Goal: Transaction & Acquisition: Subscribe to service/newsletter

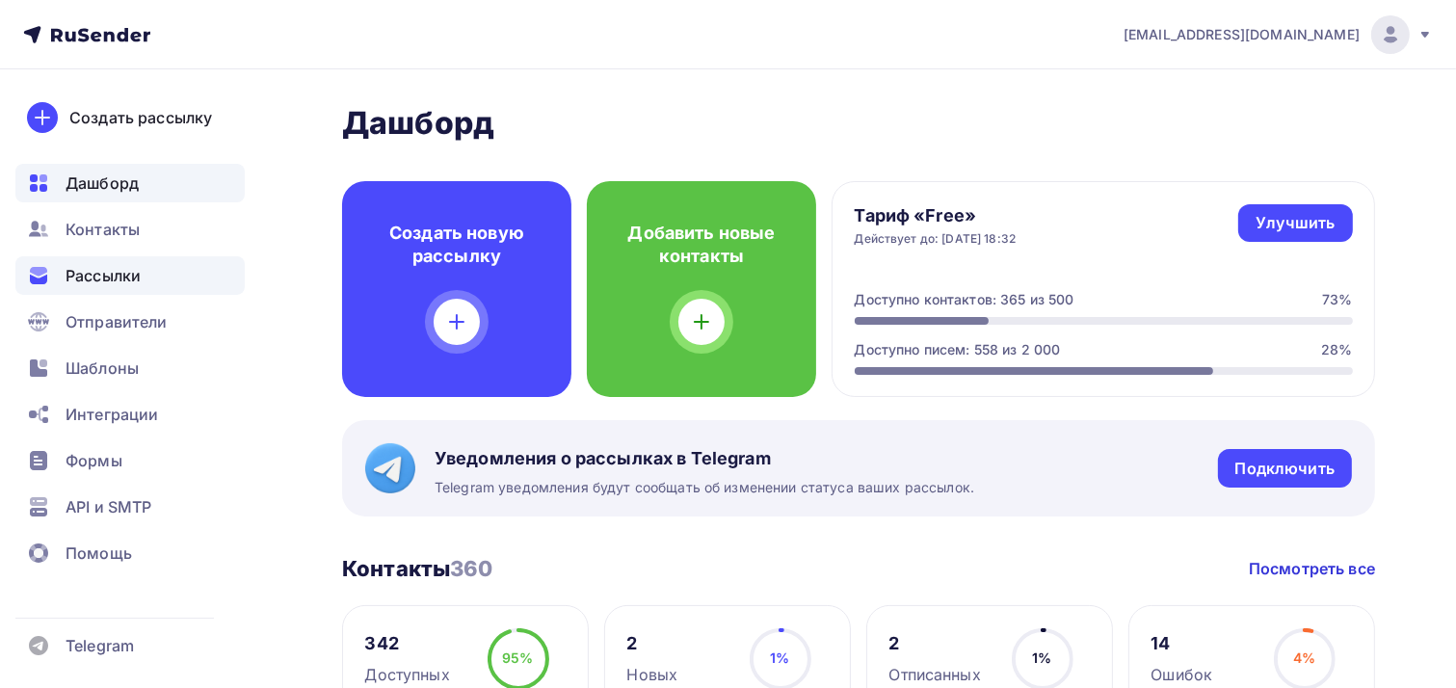
click at [103, 284] on span "Рассылки" at bounding box center [103, 275] width 75 height 23
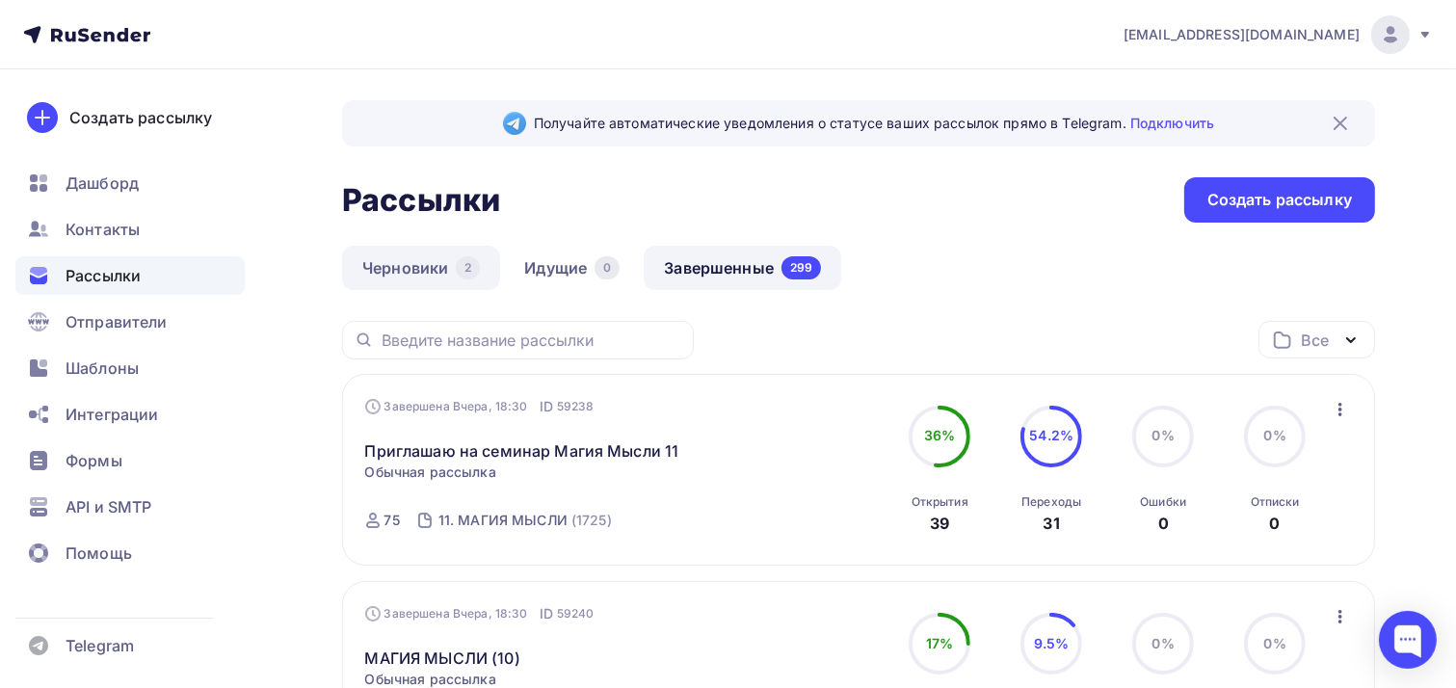
click at [462, 273] on div "2" at bounding box center [468, 267] width 24 height 23
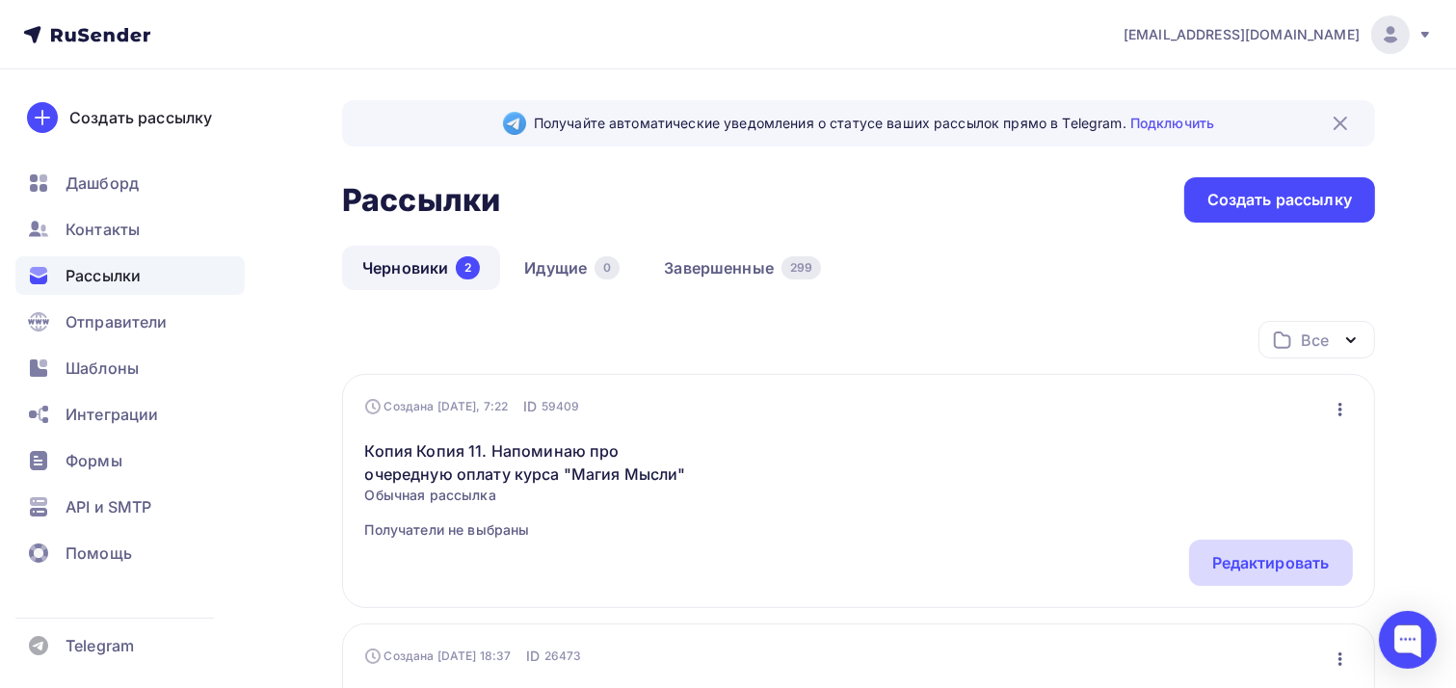
click at [1289, 564] on div "Редактировать" at bounding box center [1271, 562] width 118 height 23
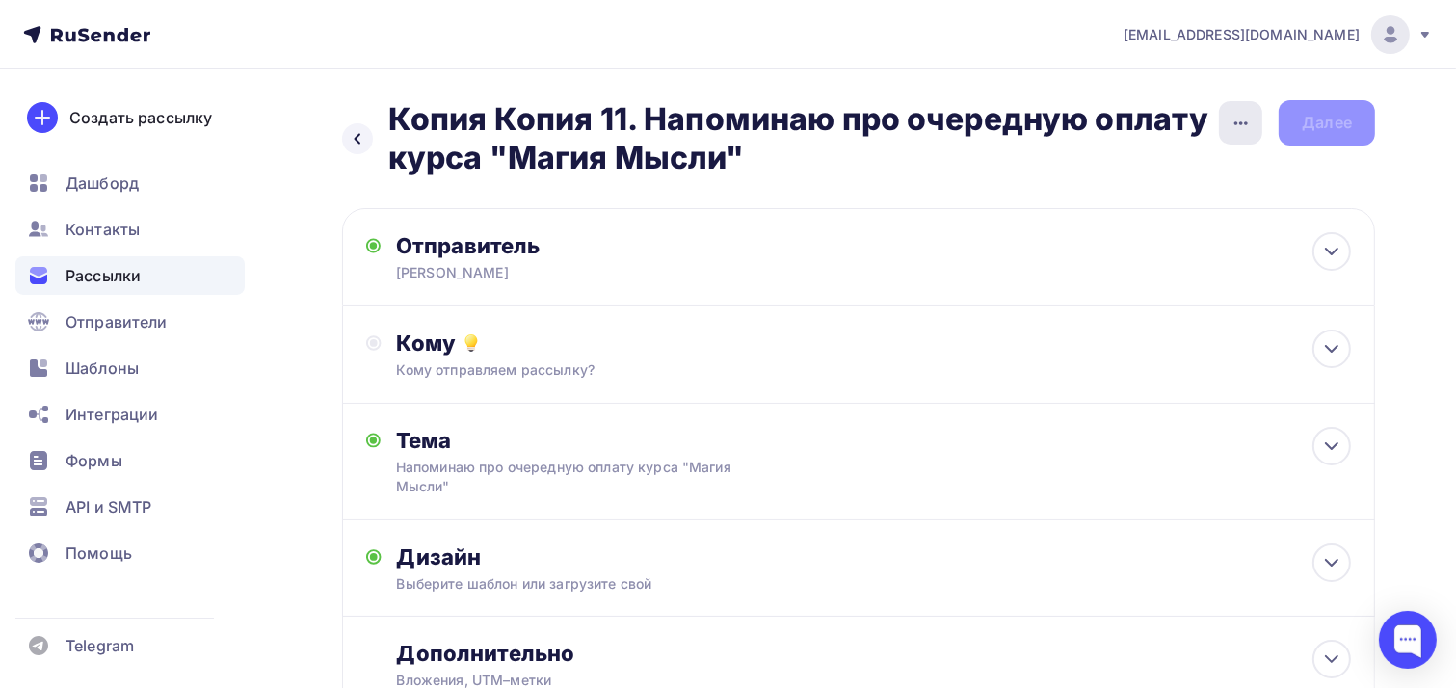
click at [1250, 121] on icon "button" at bounding box center [1240, 123] width 23 height 23
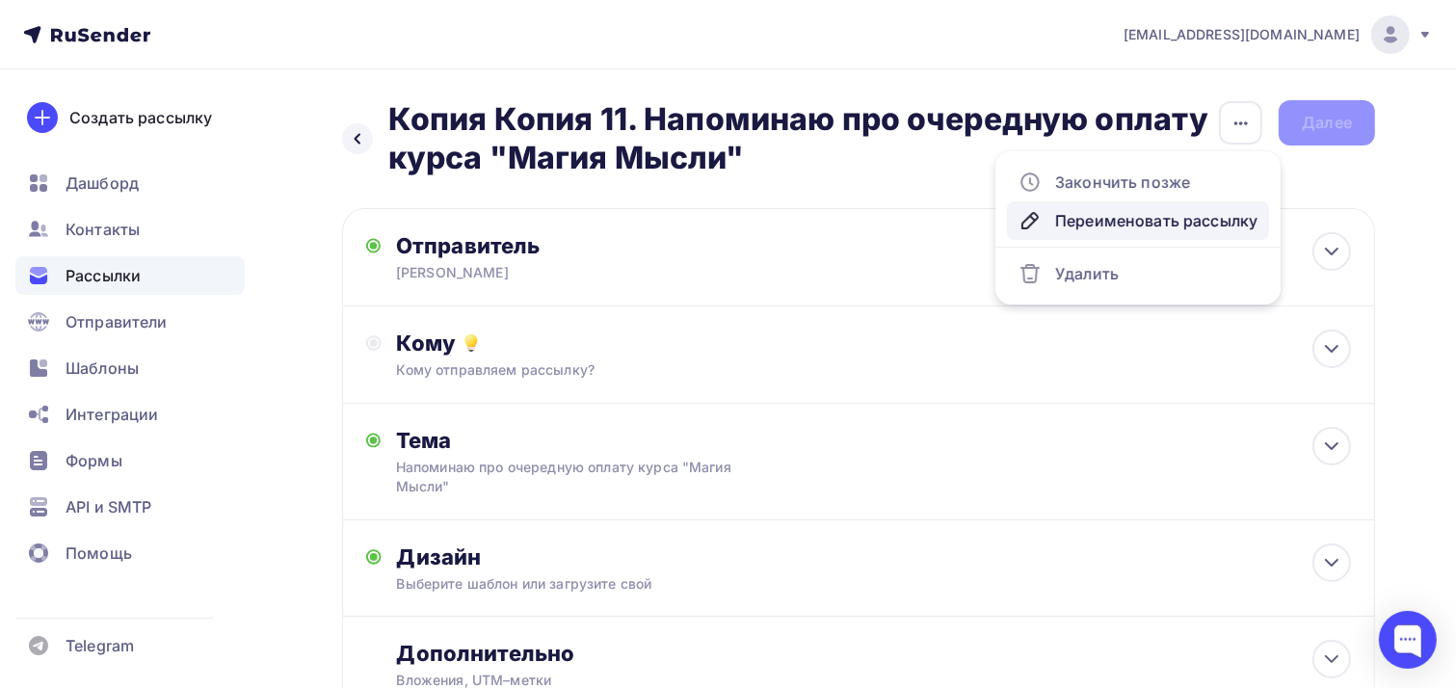
click at [1134, 226] on div "Переименовать рассылку" at bounding box center [1137, 220] width 239 height 23
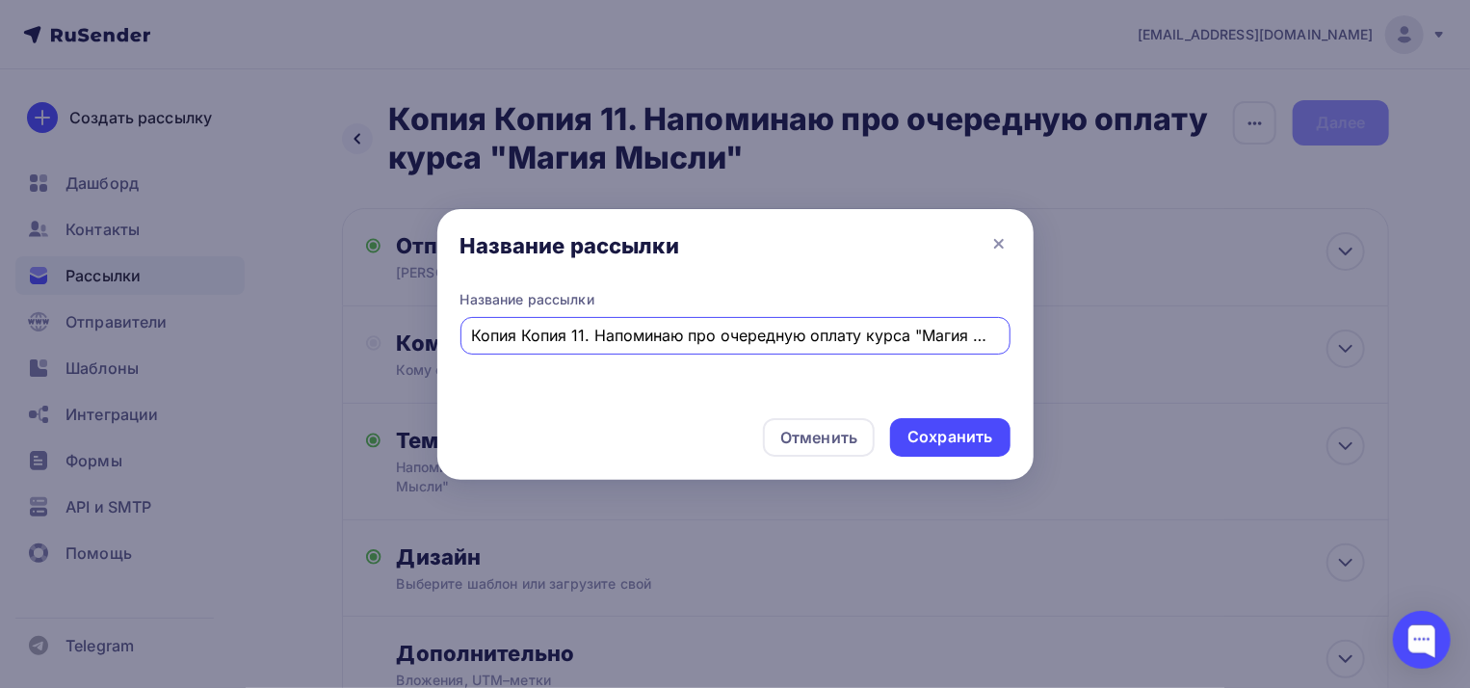
drag, startPoint x: 542, startPoint y: 336, endPoint x: 362, endPoint y: 334, distance: 179.2
click at [362, 334] on div "Название рассылки Название рассылки Копия Копия 11. Напоминаю про очередную опл…" at bounding box center [735, 344] width 1470 height 688
type input "11. Напоминаю про очередную оплату курса "Магия Мысли""
click at [942, 436] on div "Сохранить" at bounding box center [950, 437] width 85 height 22
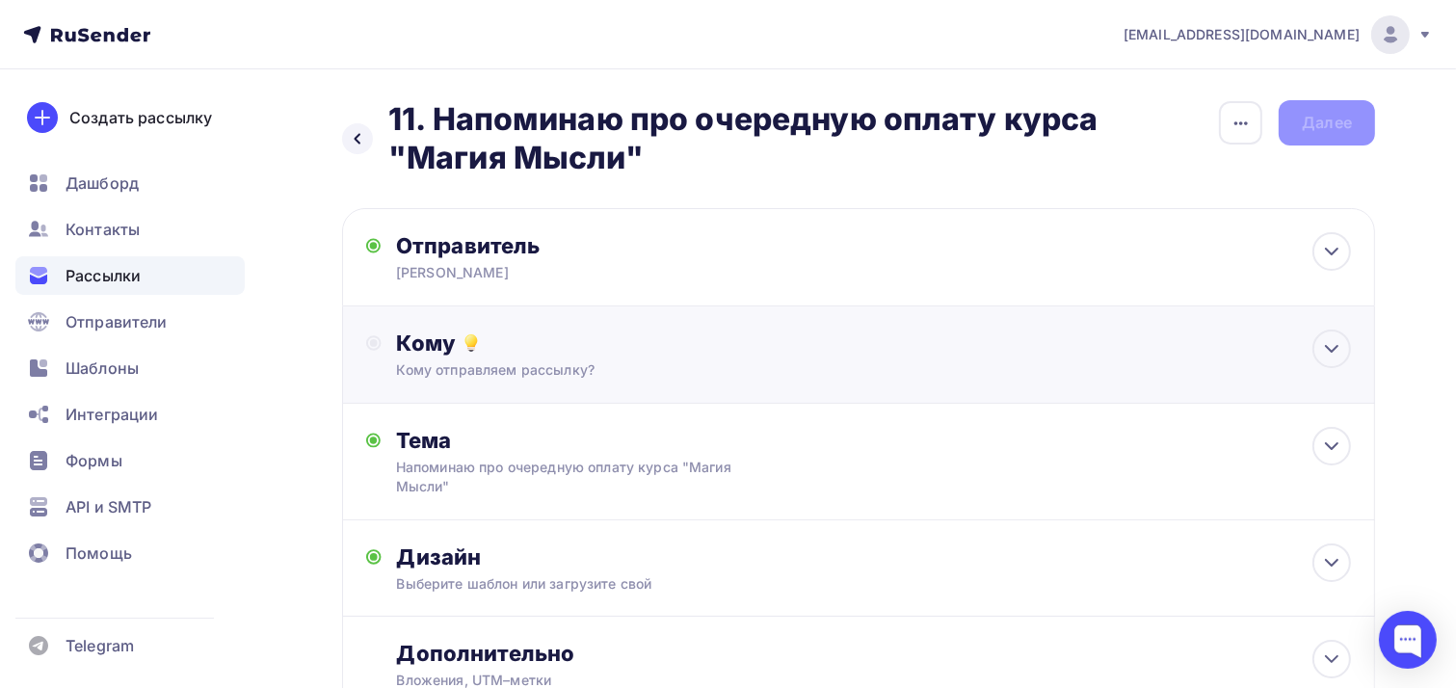
click at [375, 343] on circle at bounding box center [374, 343] width 8 height 8
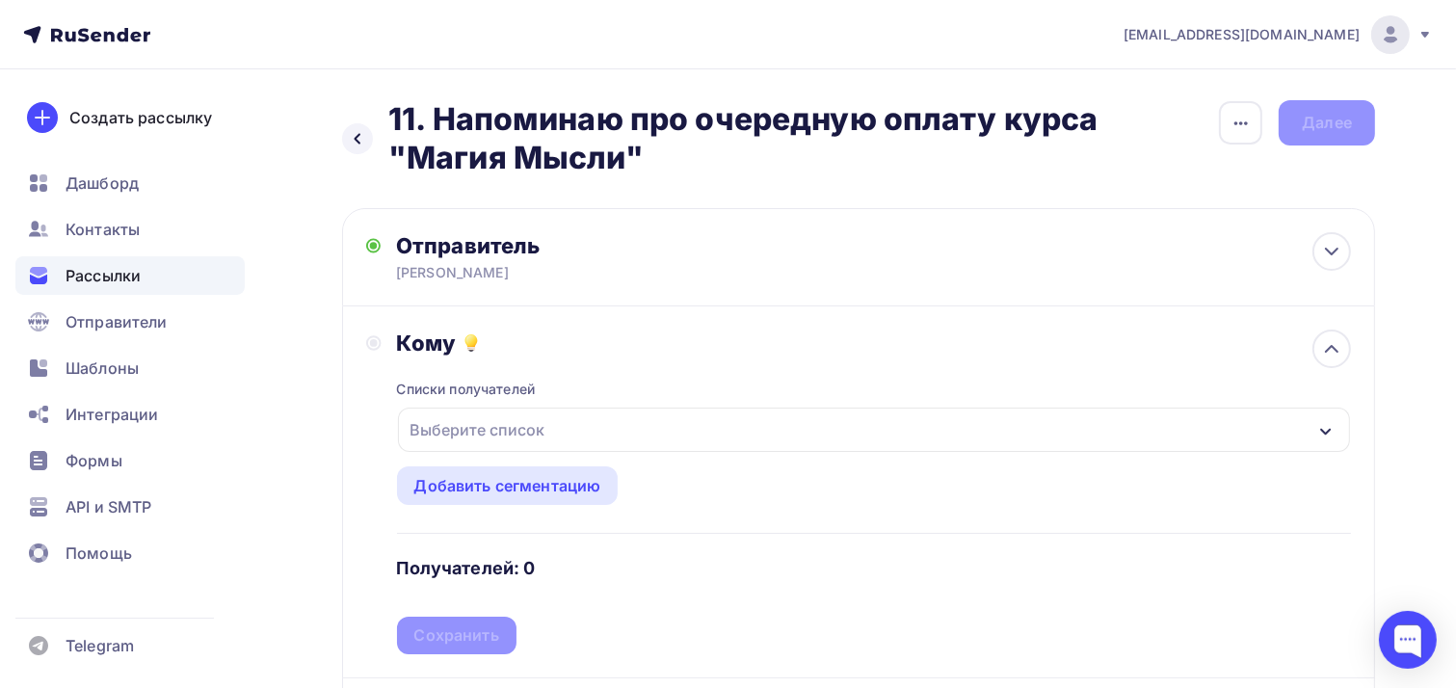
click at [450, 423] on div "Выберите список" at bounding box center [478, 429] width 150 height 35
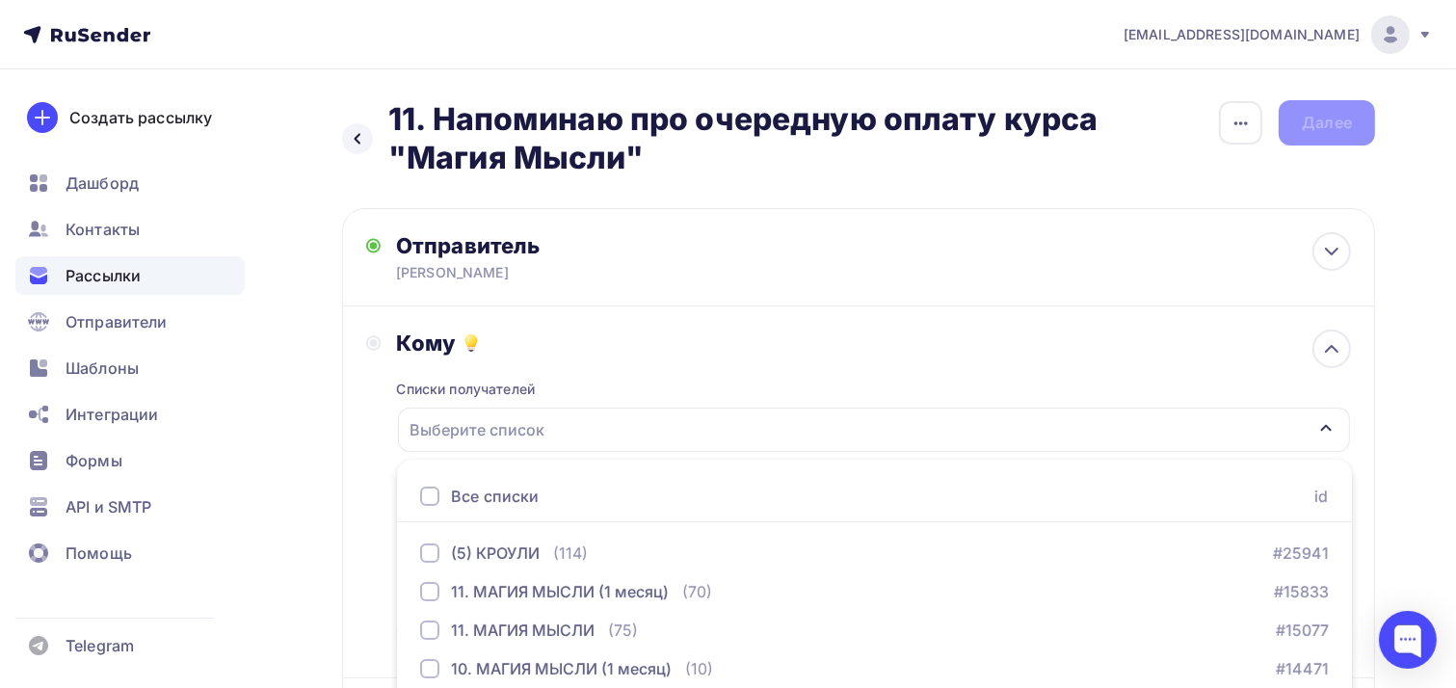
scroll to position [119, 0]
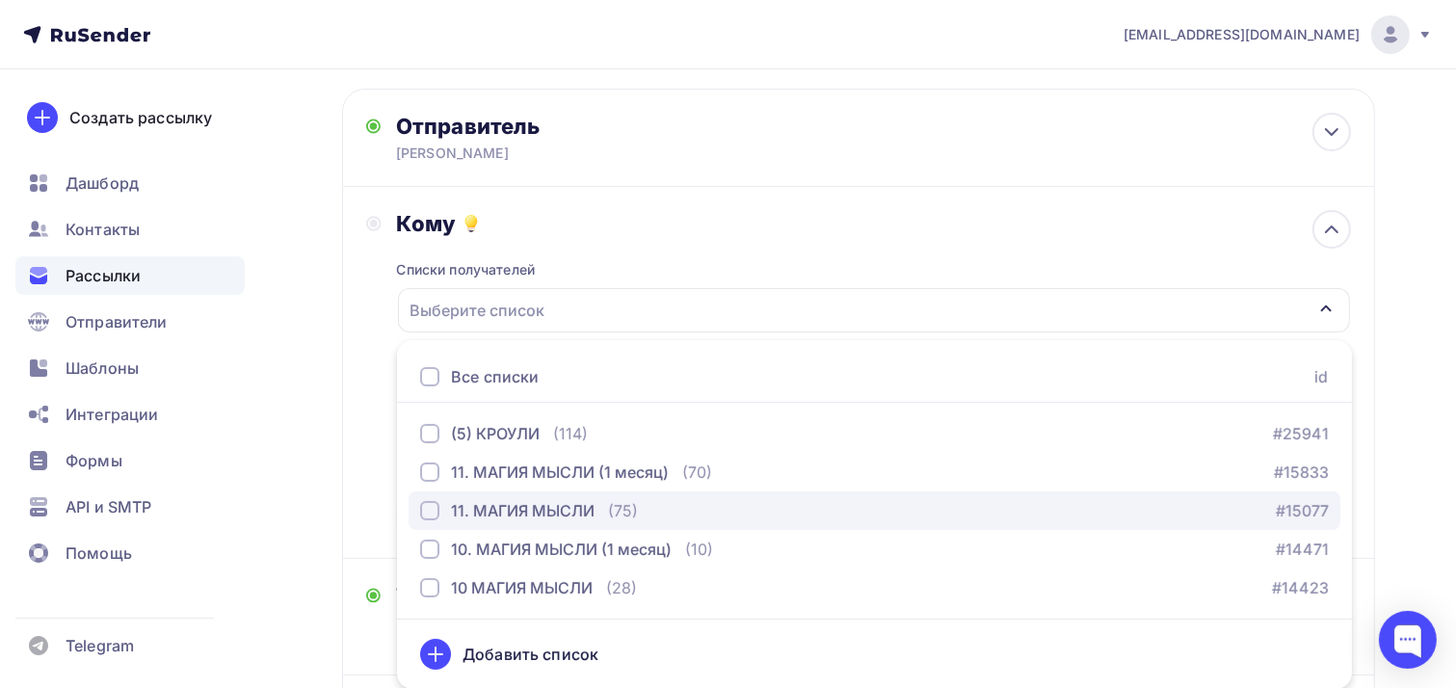
click at [430, 512] on div "button" at bounding box center [429, 510] width 19 height 19
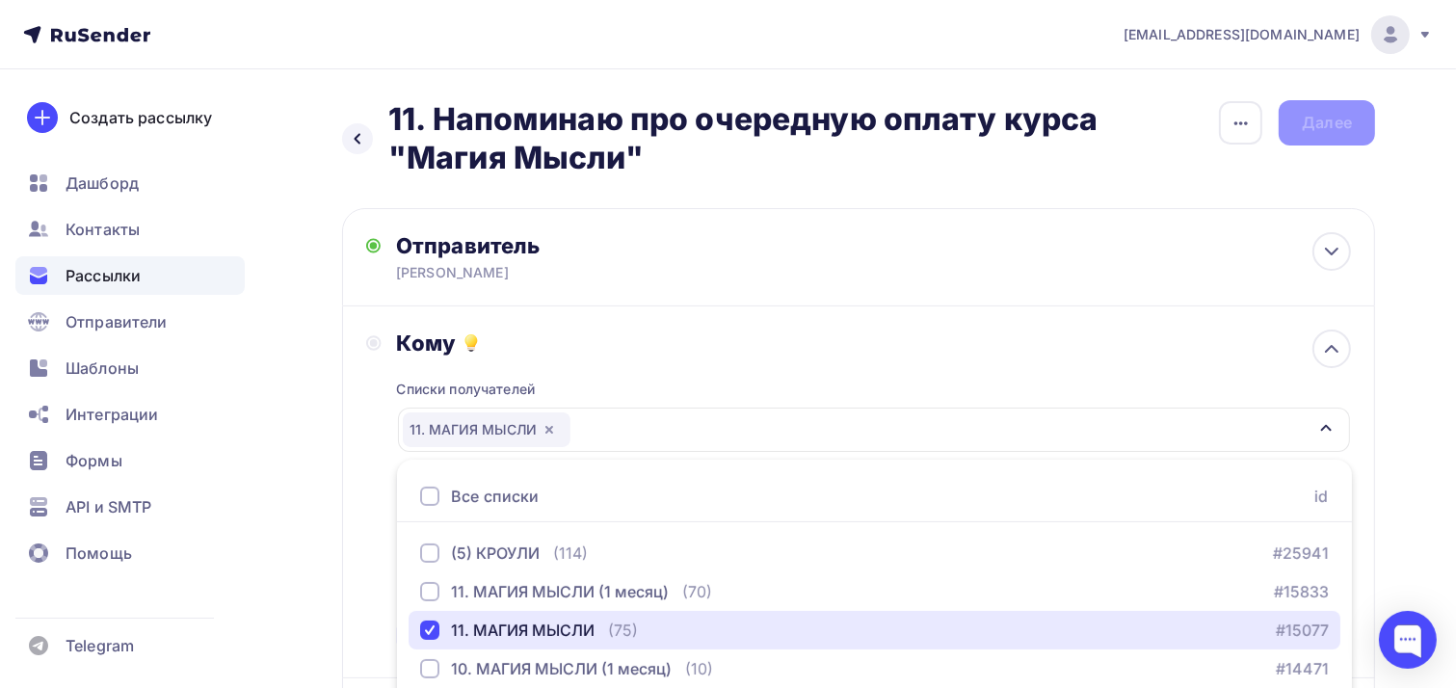
scroll to position [423, 0]
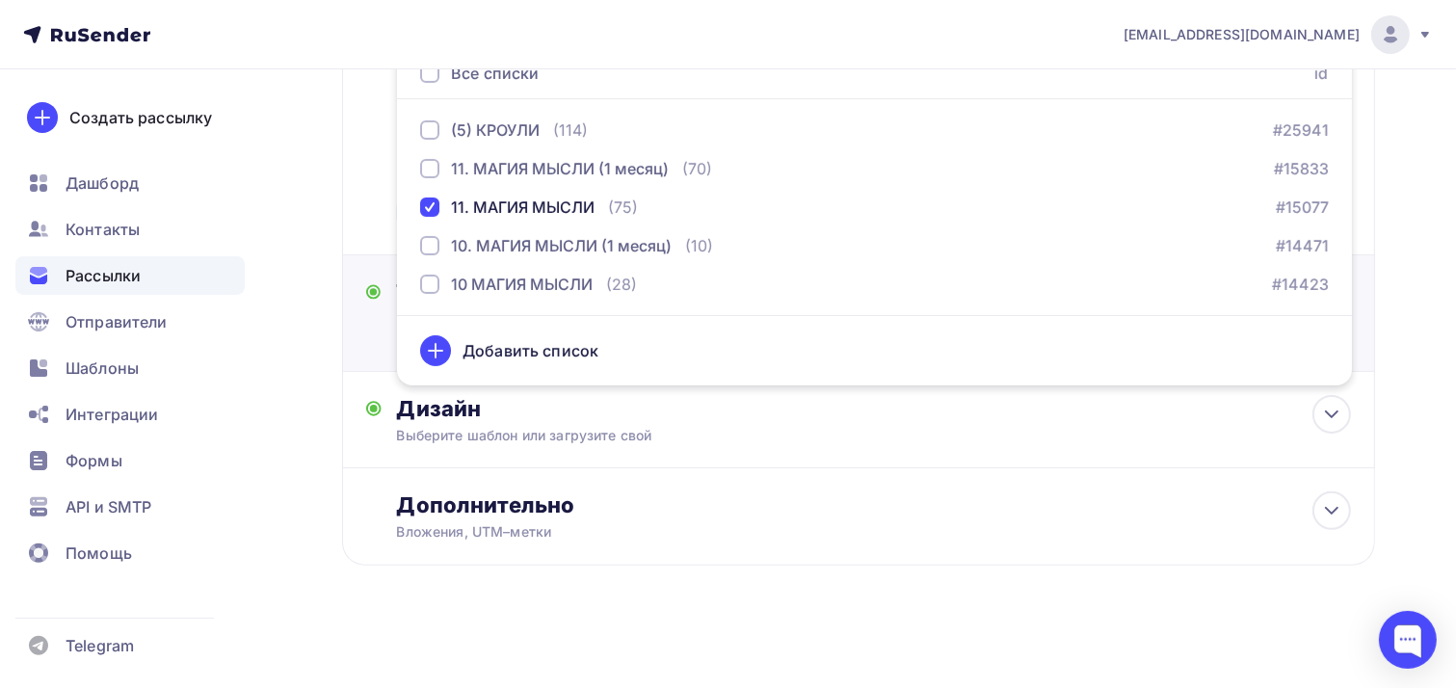
click at [362, 332] on div "Тема Напоминаю про очередную оплату курса "Магия Мысли" Тема * Напоминаю про оч…" at bounding box center [858, 313] width 1033 height 117
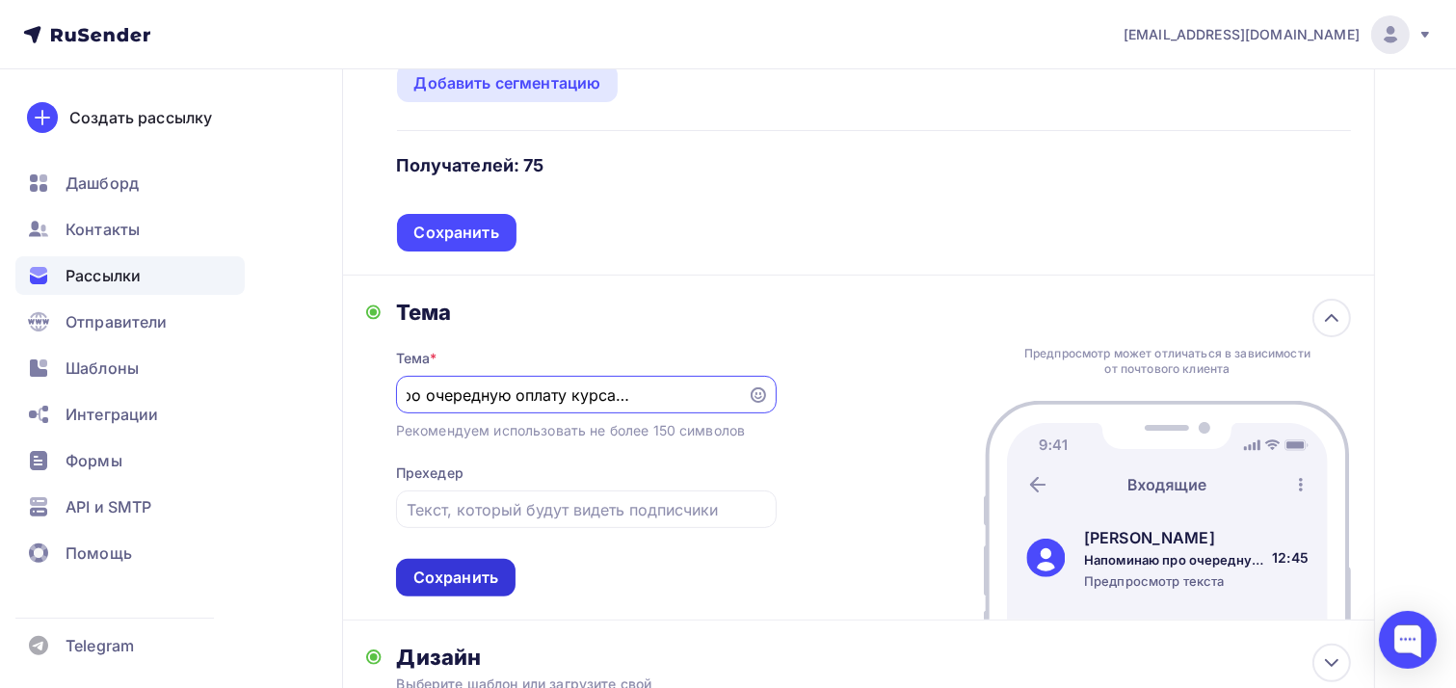
scroll to position [0, 0]
click at [446, 582] on div "Сохранить" at bounding box center [455, 578] width 85 height 22
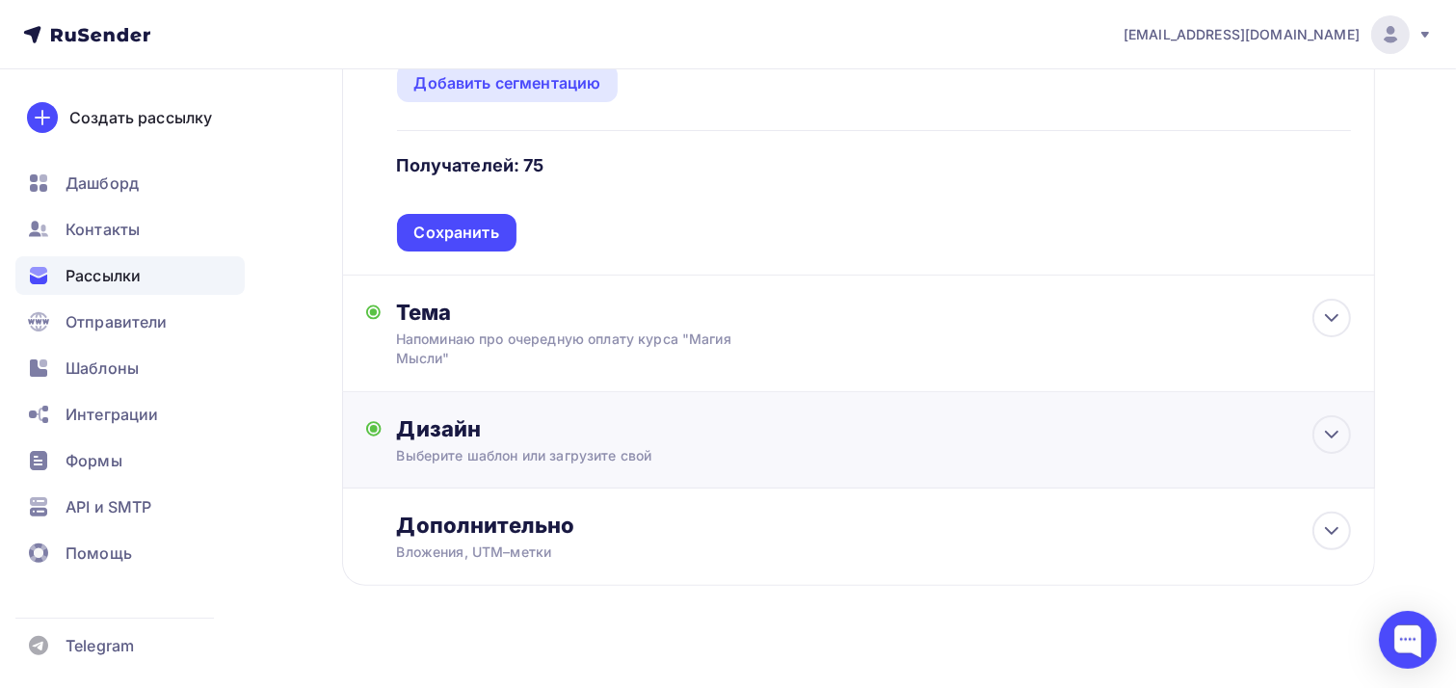
click at [572, 456] on div "Выберите шаблон или загрузите свой" at bounding box center [826, 455] width 859 height 19
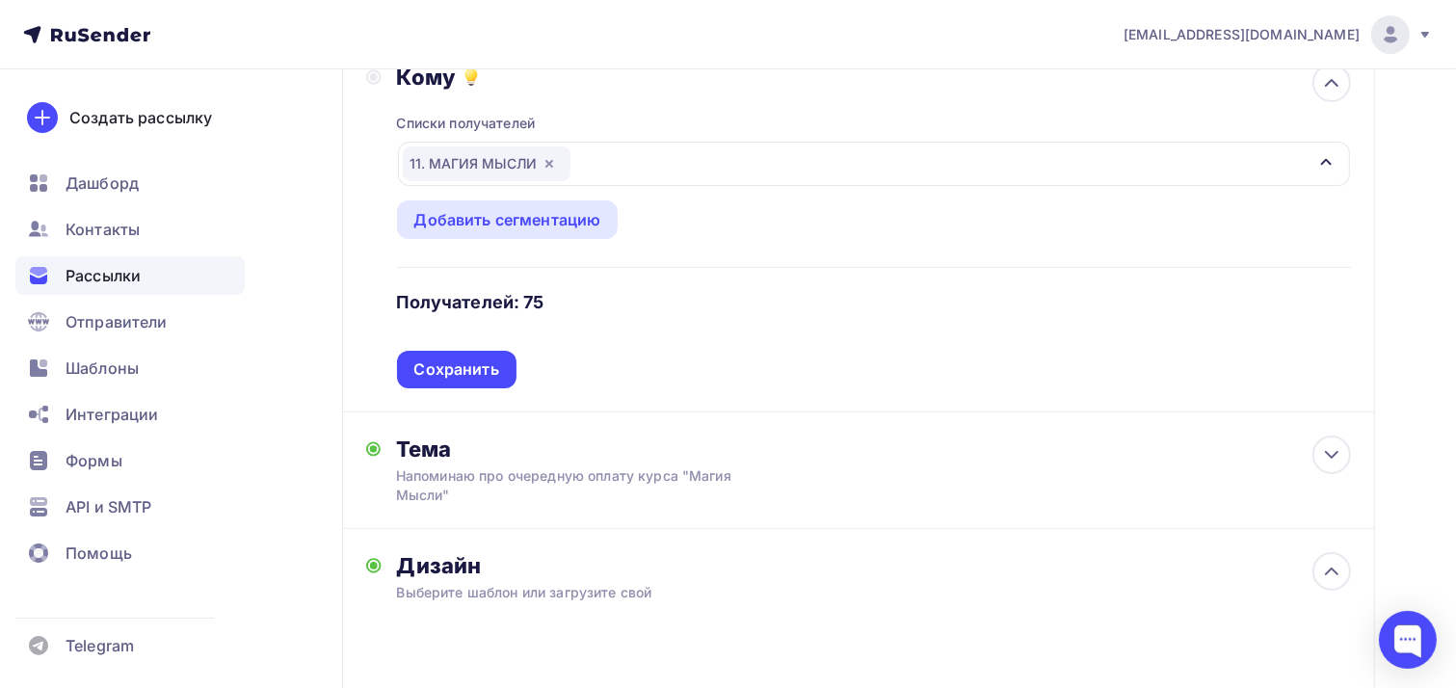
scroll to position [114, 0]
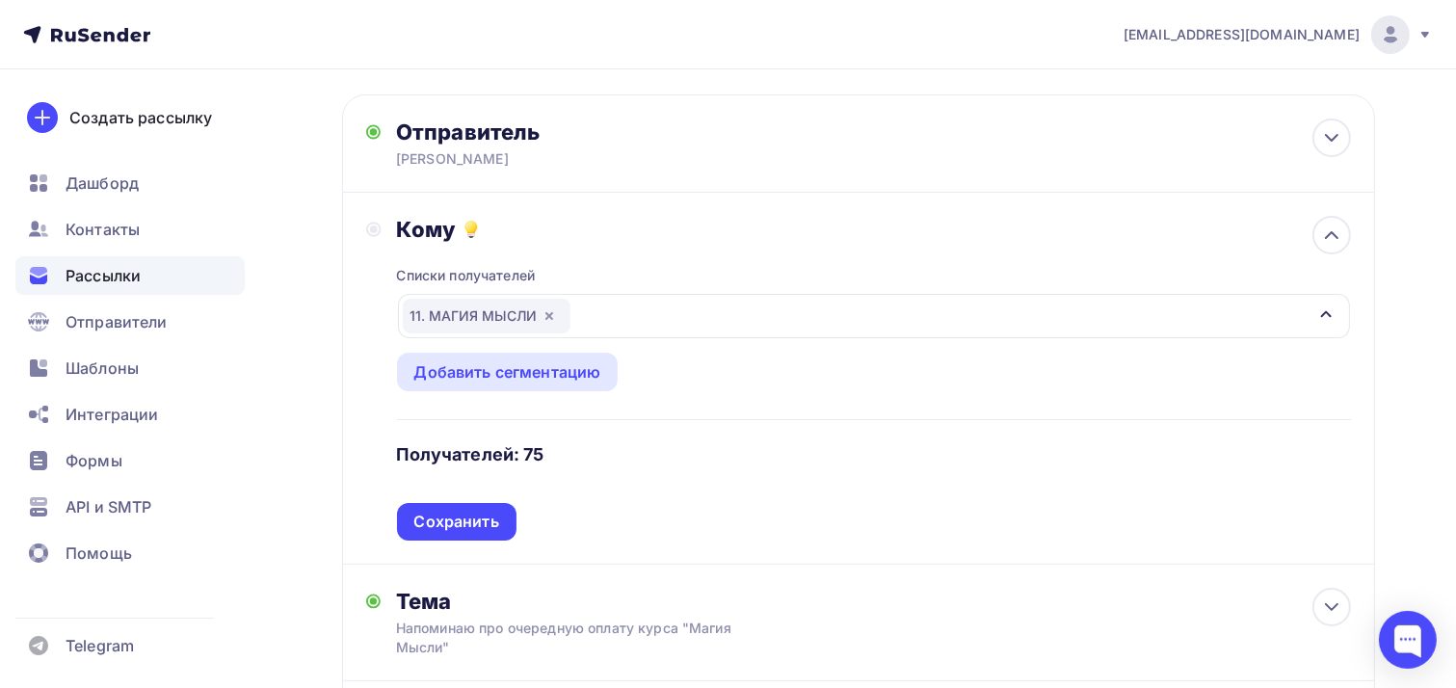
click at [546, 317] on icon "button" at bounding box center [549, 315] width 15 height 15
click at [546, 317] on div "Выберите список" at bounding box center [478, 316] width 150 height 35
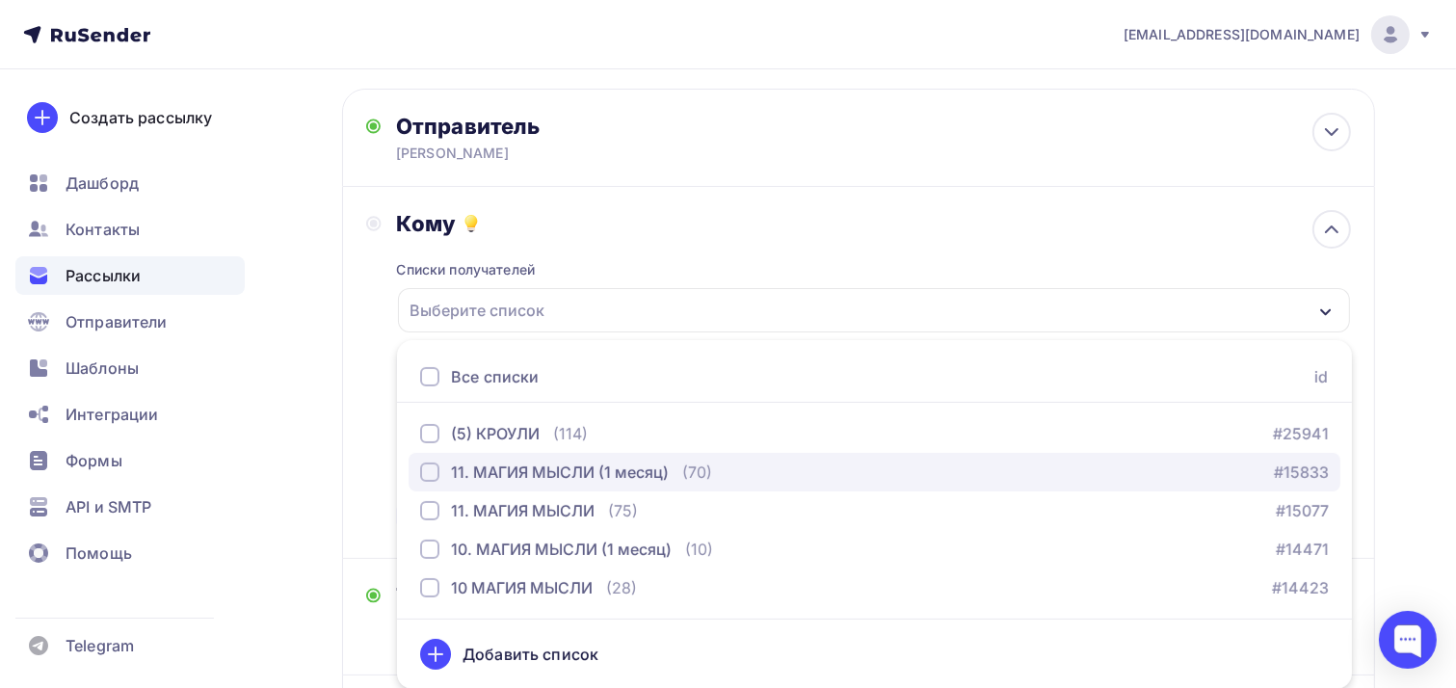
click at [424, 469] on div "button" at bounding box center [429, 471] width 19 height 19
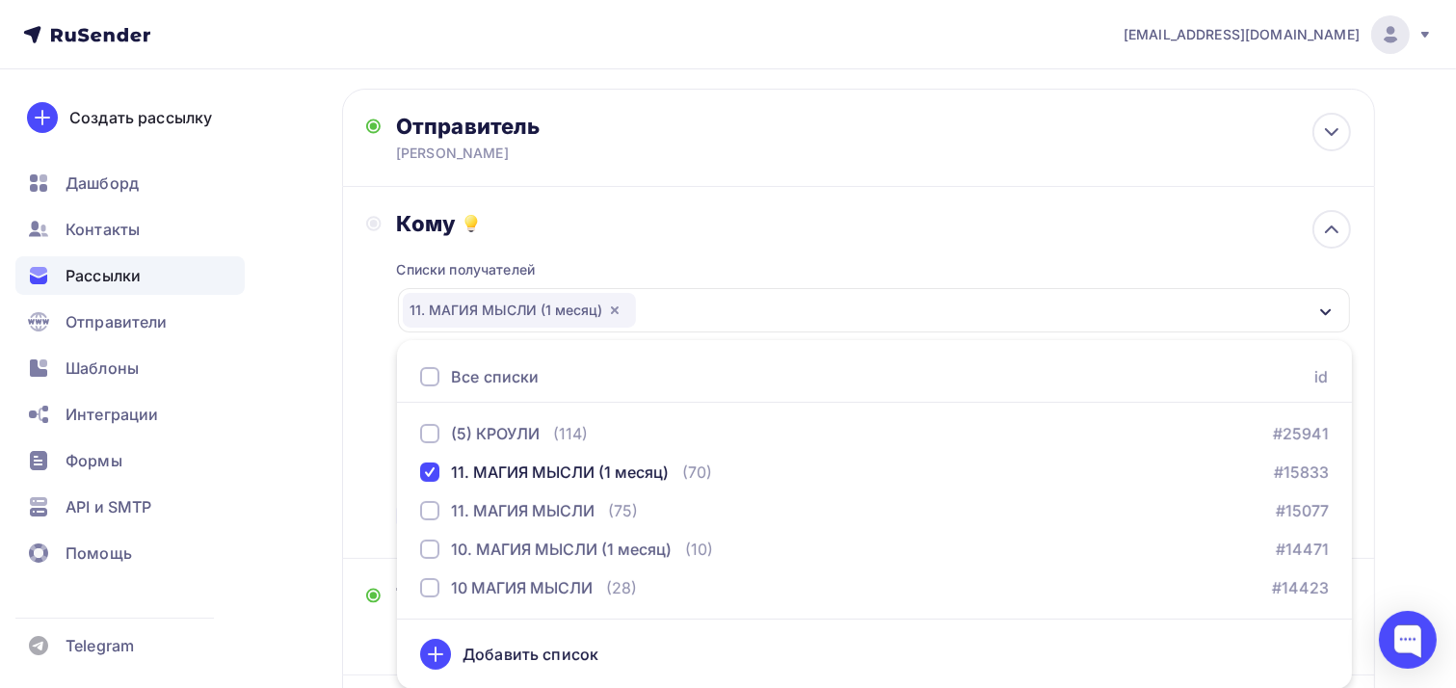
click at [362, 505] on div "Кому Списки получателей 11. МАГИЯ МЫСЛИ (1 месяц) Все списки id (5) КРОУЛИ (114…" at bounding box center [858, 373] width 1033 height 372
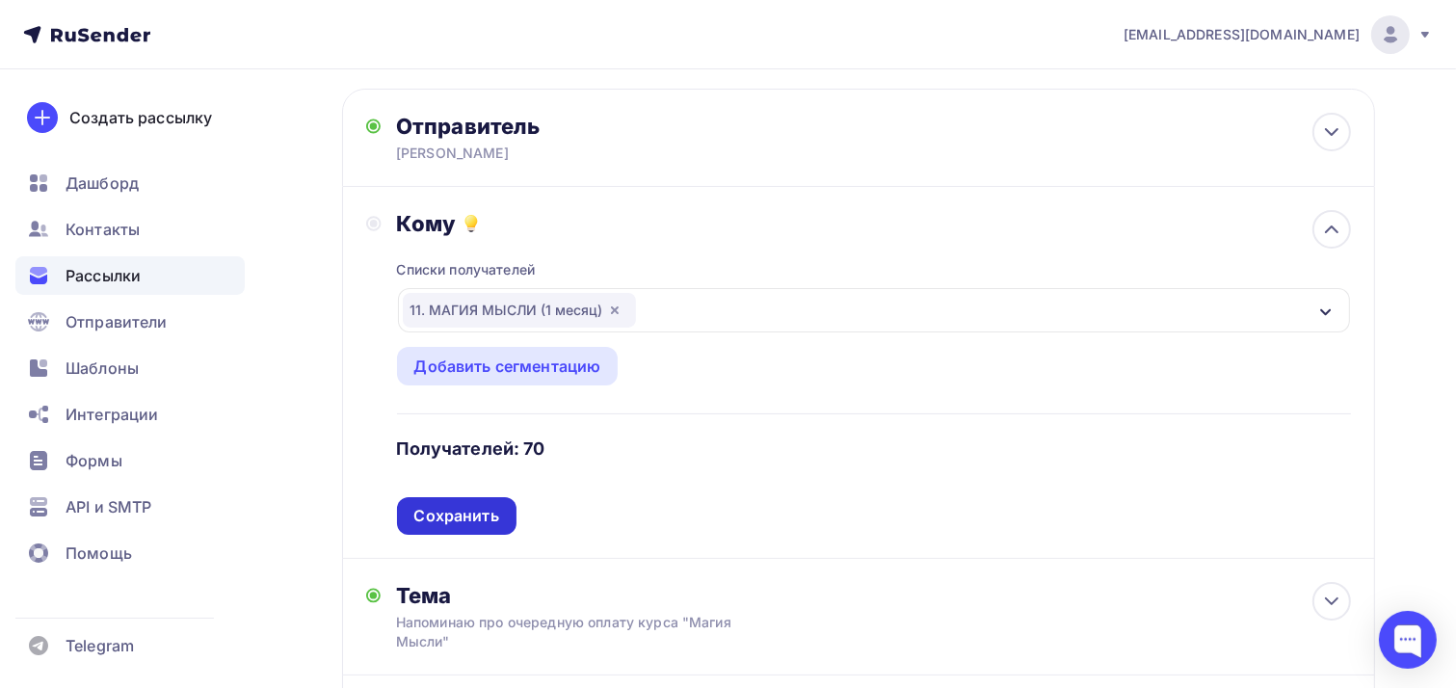
click at [447, 515] on div "Сохранить" at bounding box center [456, 516] width 85 height 22
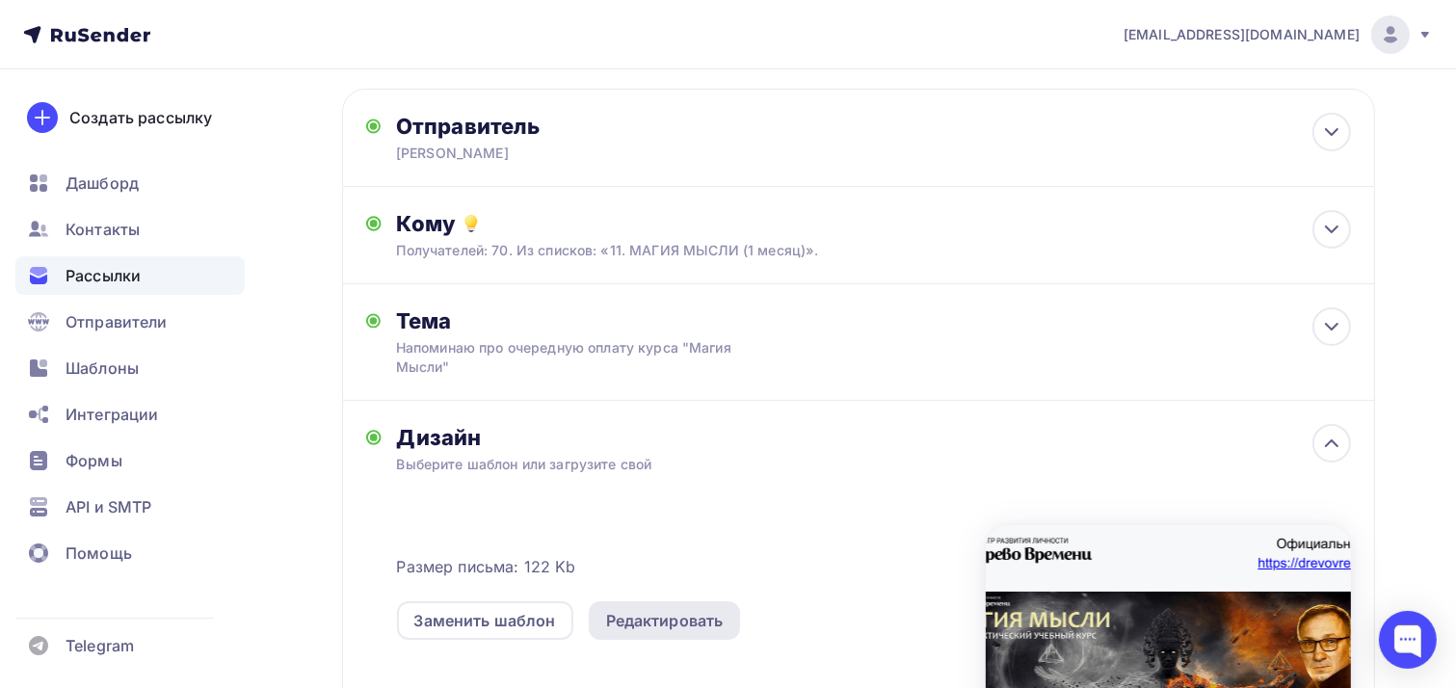
click at [676, 614] on div "Редактировать" at bounding box center [665, 620] width 118 height 23
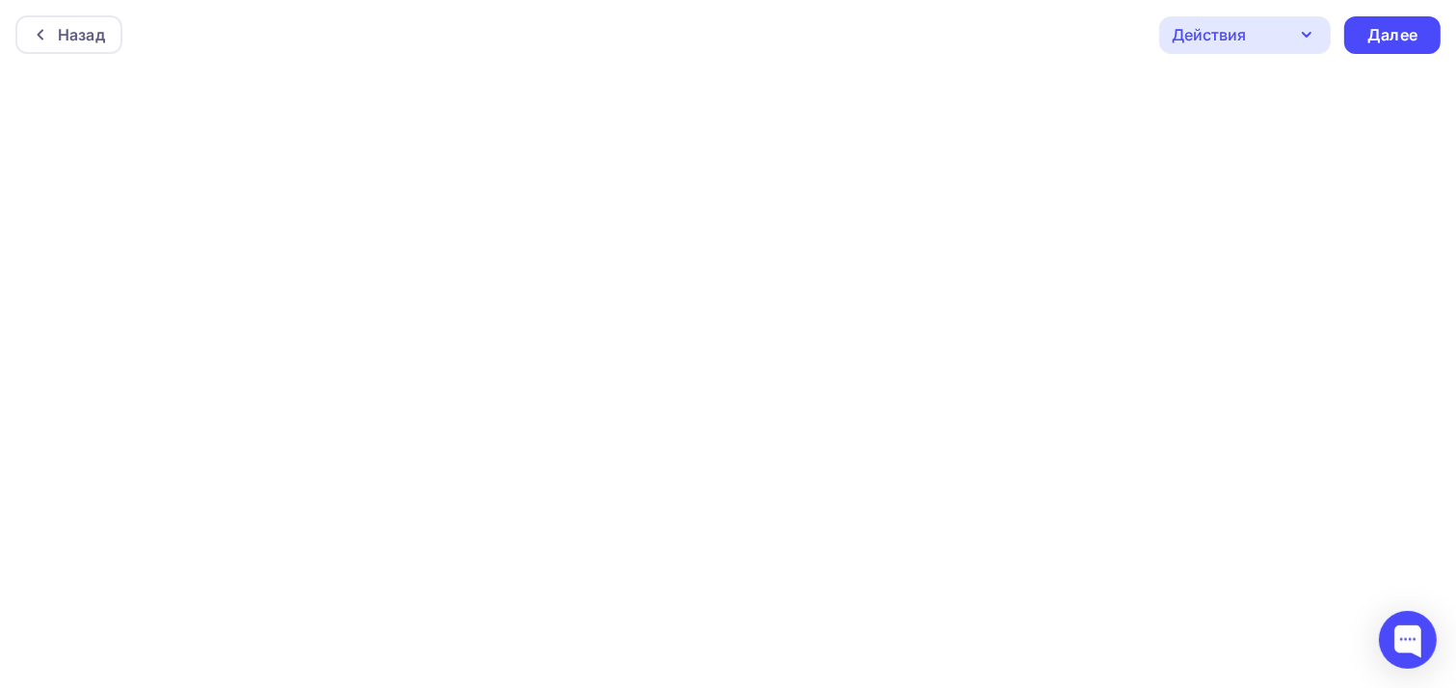
click at [1272, 33] on div "Действия" at bounding box center [1245, 35] width 172 height 38
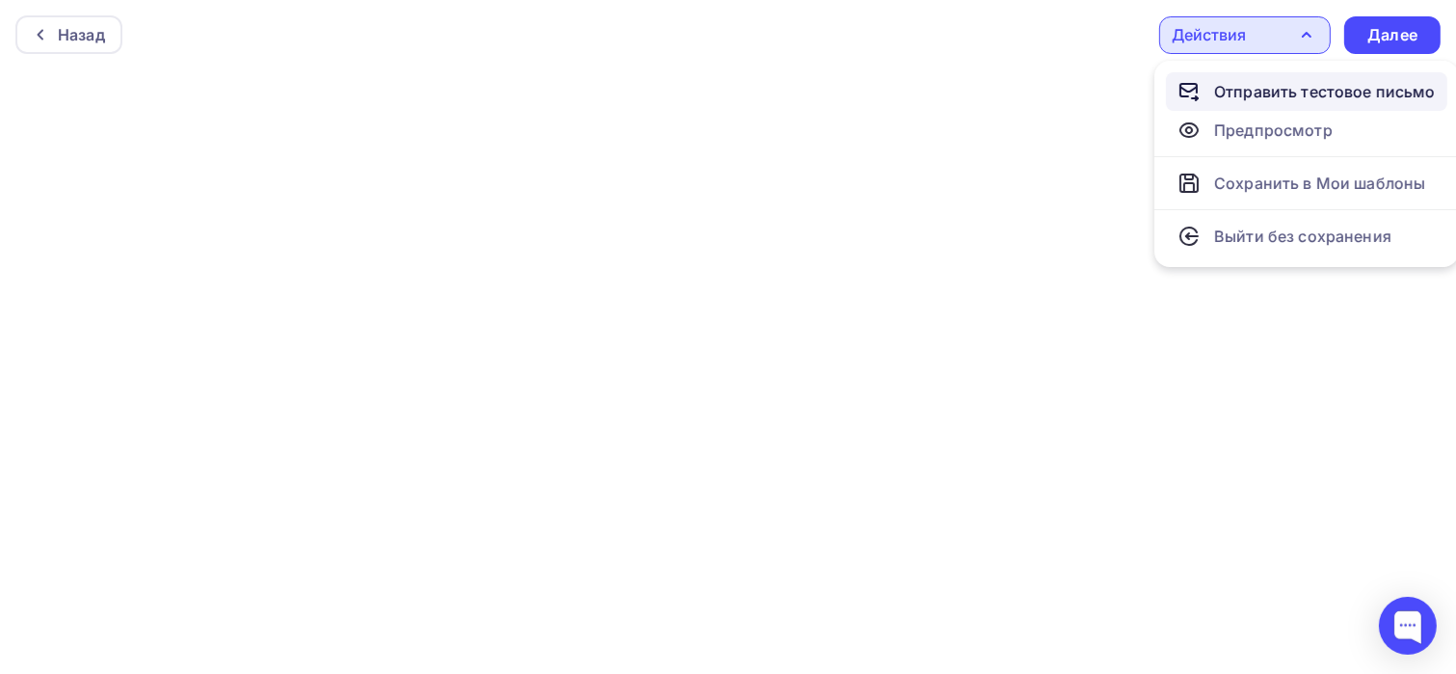
click at [1260, 86] on div "Отправить тестовое письмо" at bounding box center [1325, 91] width 222 height 23
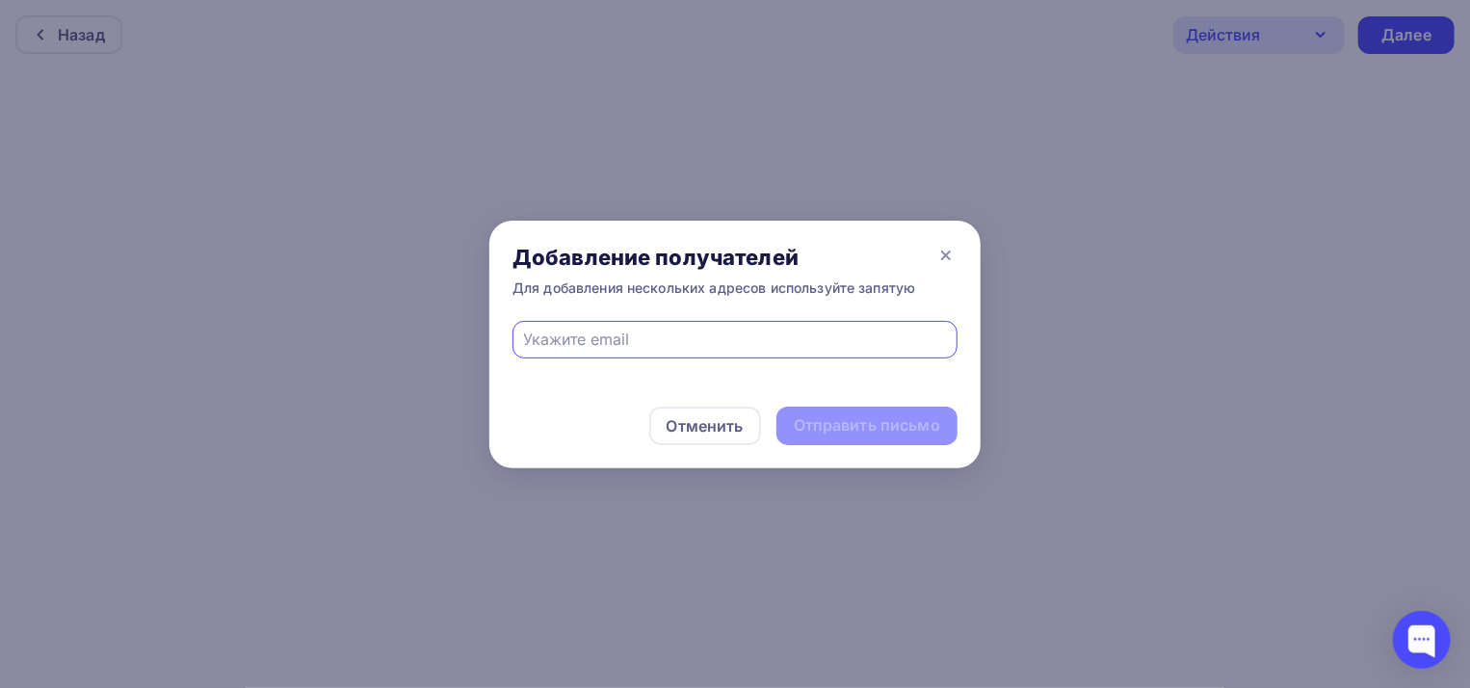
click at [680, 341] on input "text" at bounding box center [735, 339] width 423 height 23
type input "[EMAIL_ADDRESS][DOMAIN_NAME]"
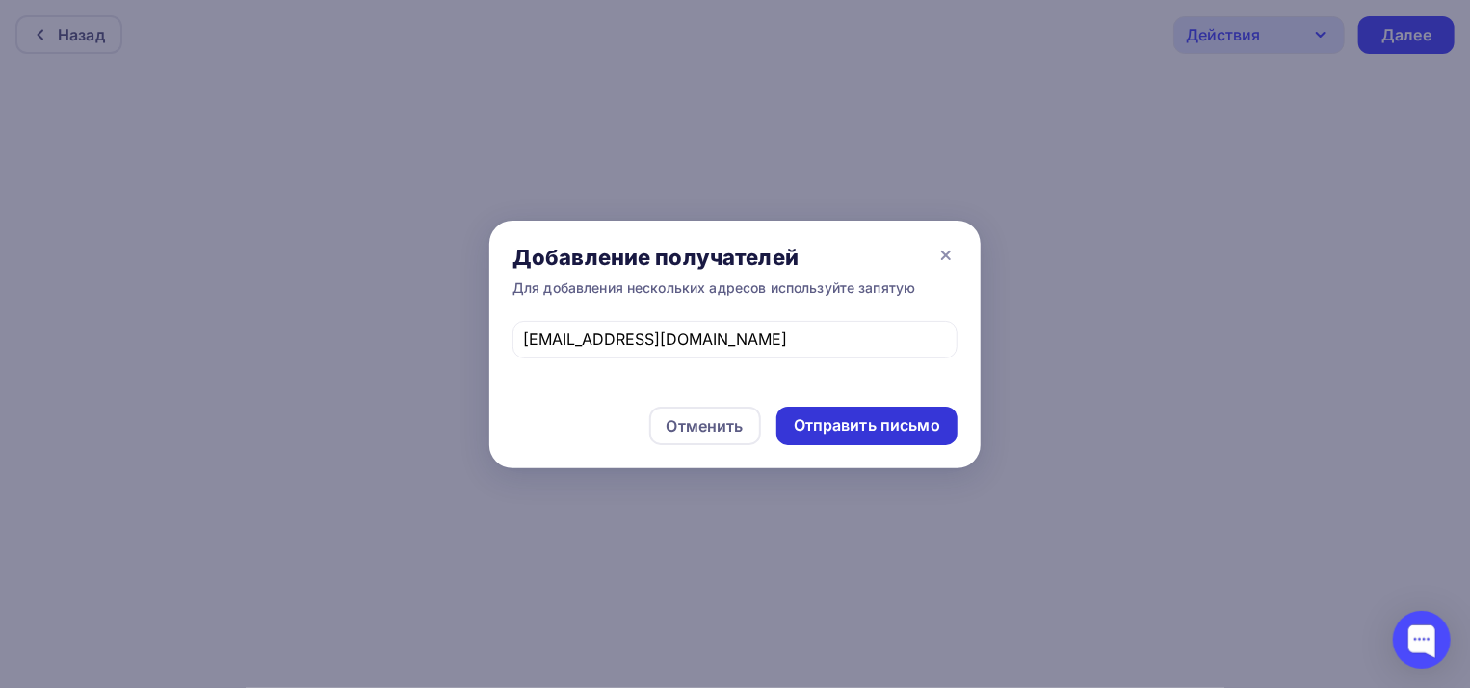
click at [843, 424] on div "Отправить письмо" at bounding box center [867, 425] width 146 height 22
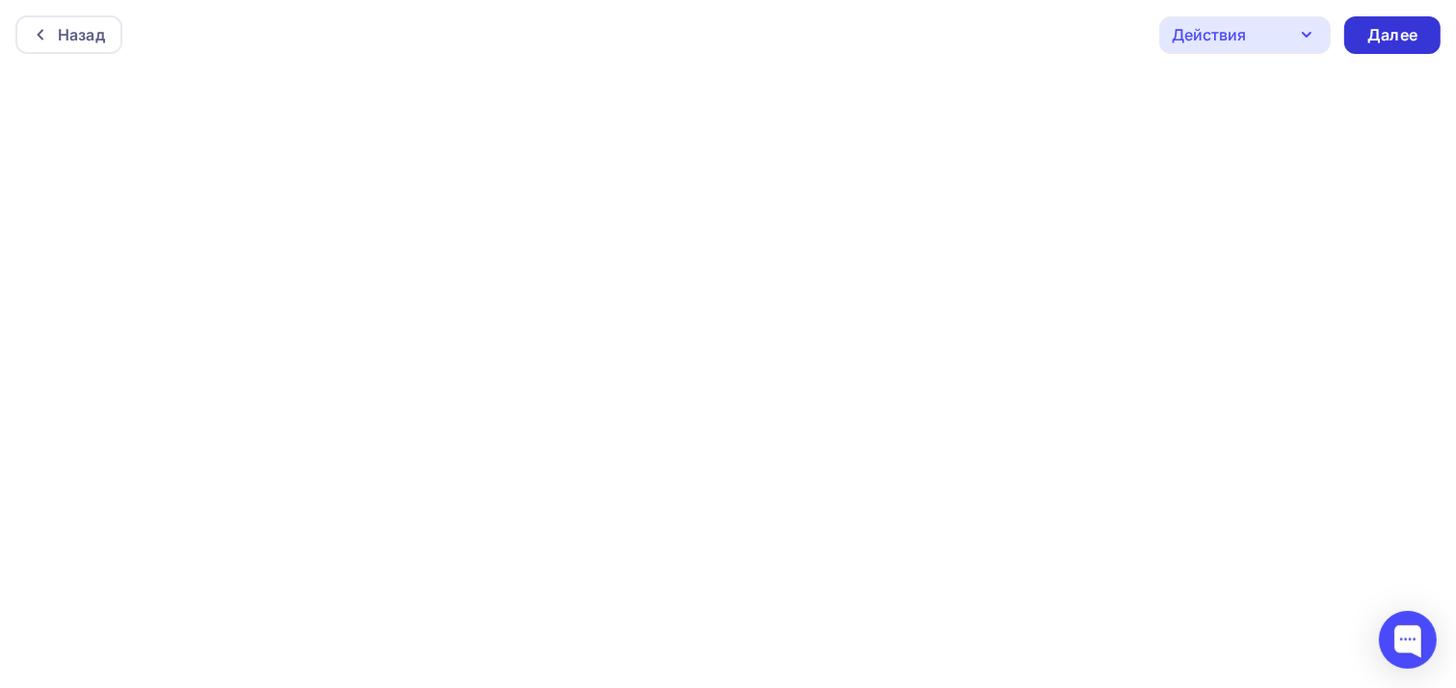
click at [1384, 39] on div "Далее" at bounding box center [1392, 35] width 50 height 22
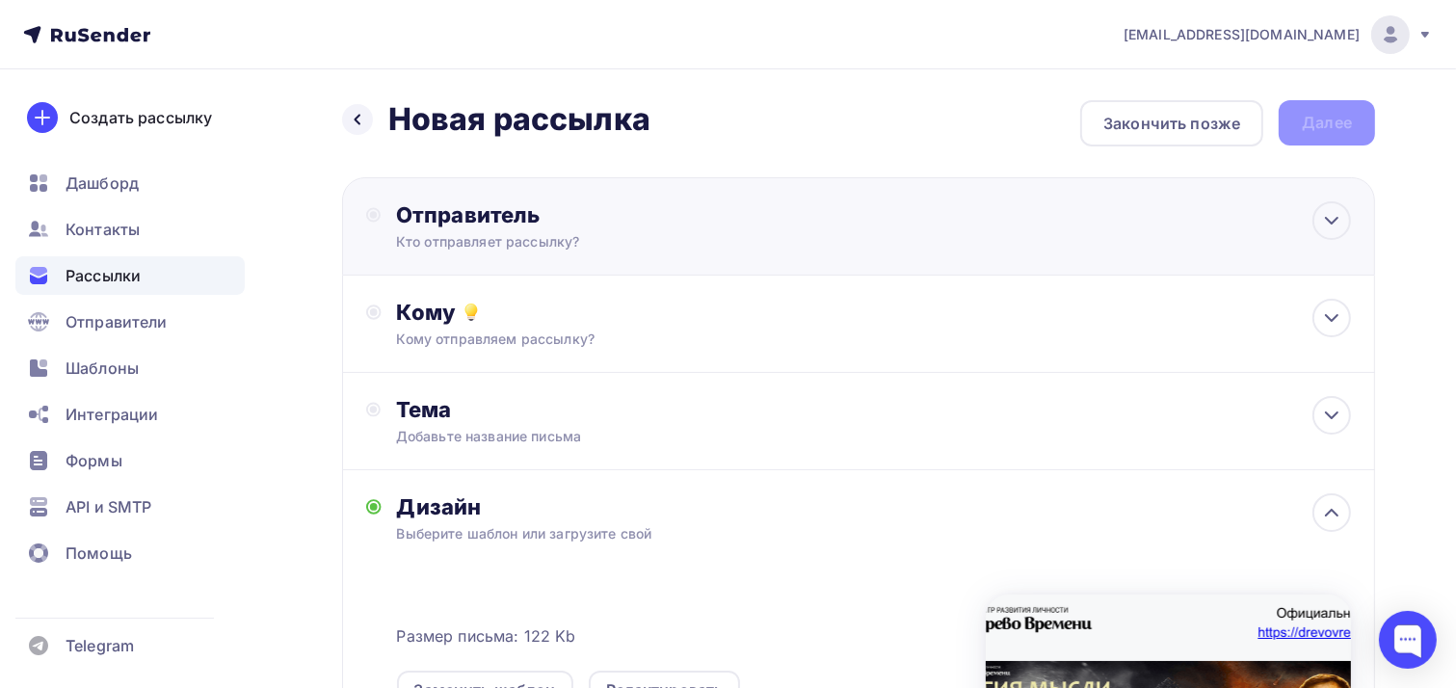
click at [458, 215] on div "Отправитель" at bounding box center [604, 214] width 417 height 27
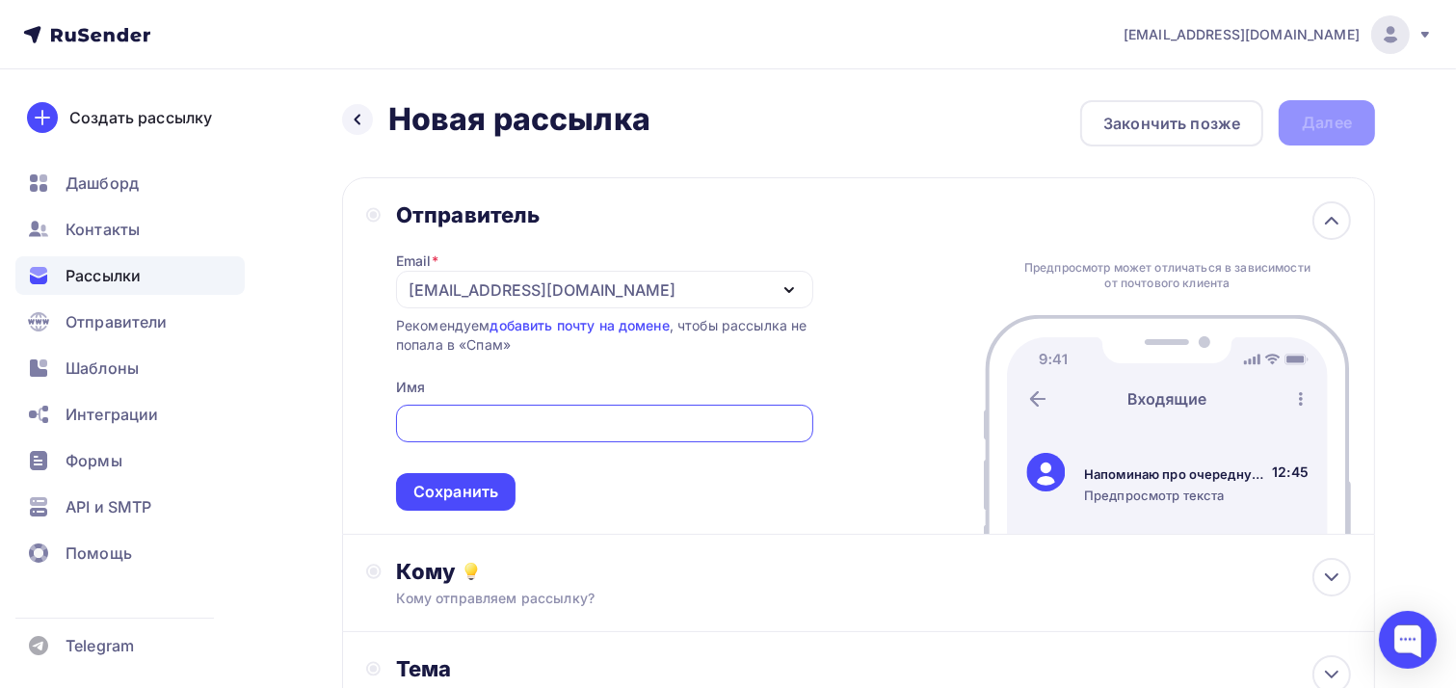
click at [504, 418] on input "text" at bounding box center [604, 423] width 395 height 23
click at [779, 294] on icon "button" at bounding box center [789, 289] width 23 height 23
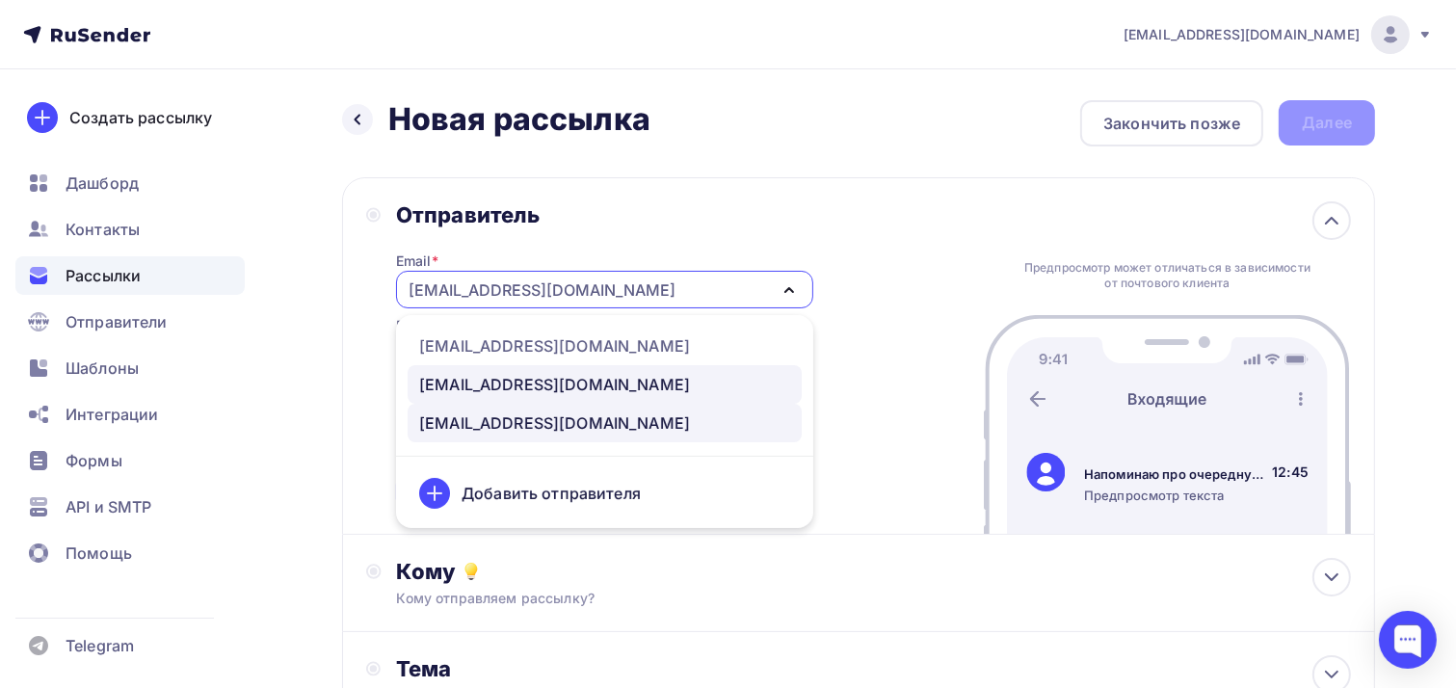
click at [606, 395] on link "[EMAIL_ADDRESS][DOMAIN_NAME]" at bounding box center [605, 384] width 394 height 39
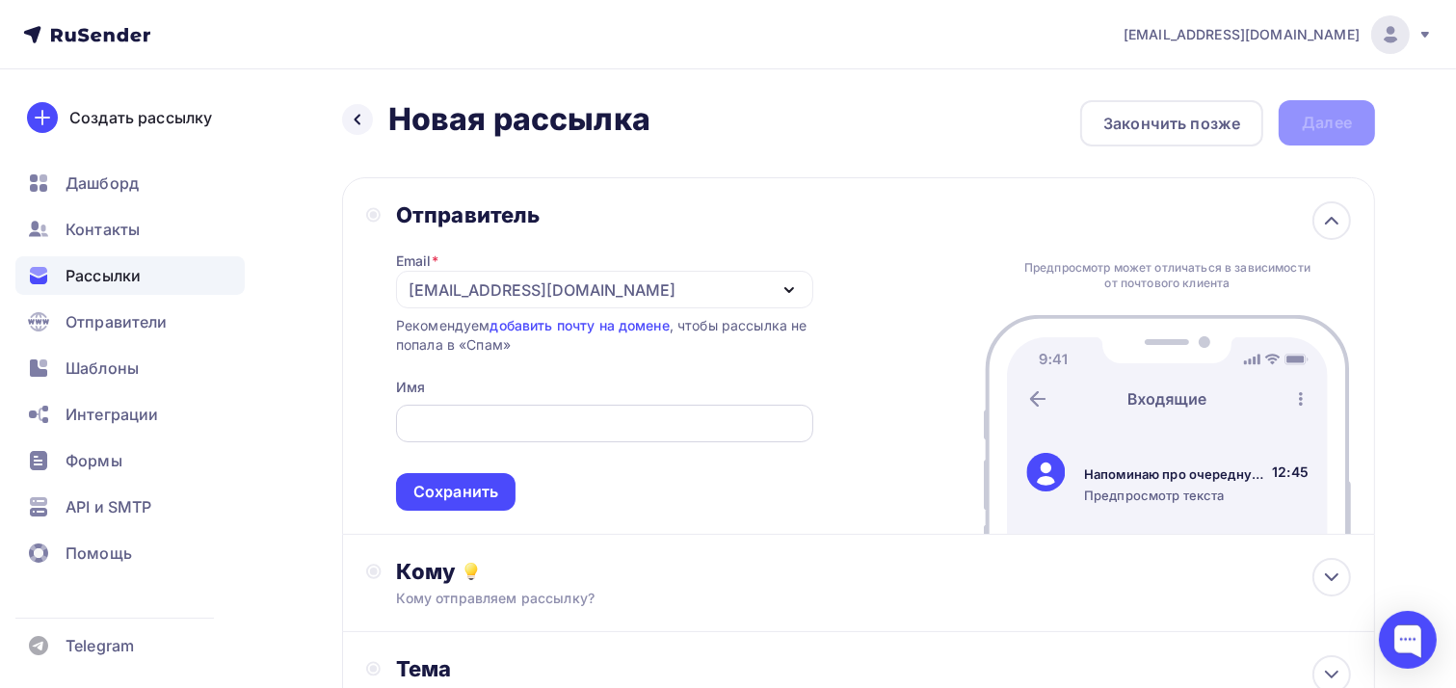
click at [449, 422] on input "text" at bounding box center [604, 423] width 395 height 23
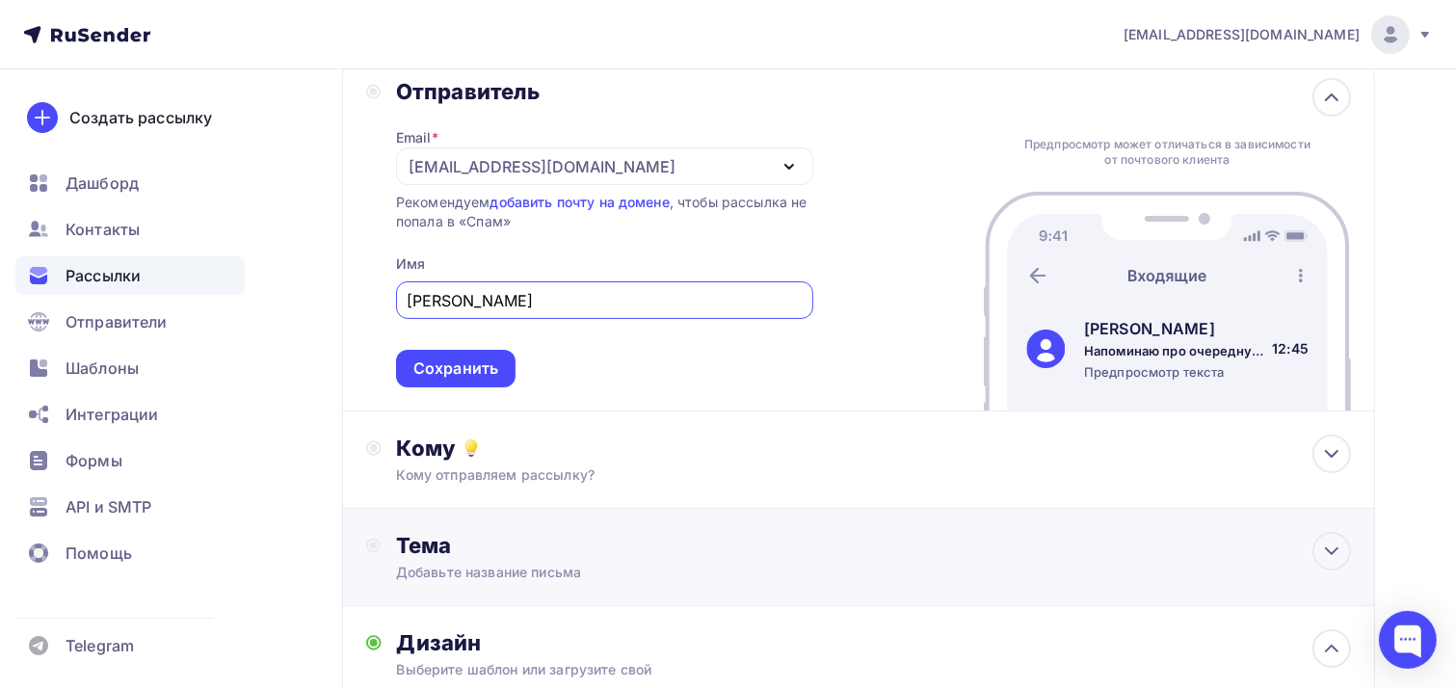
scroll to position [289, 0]
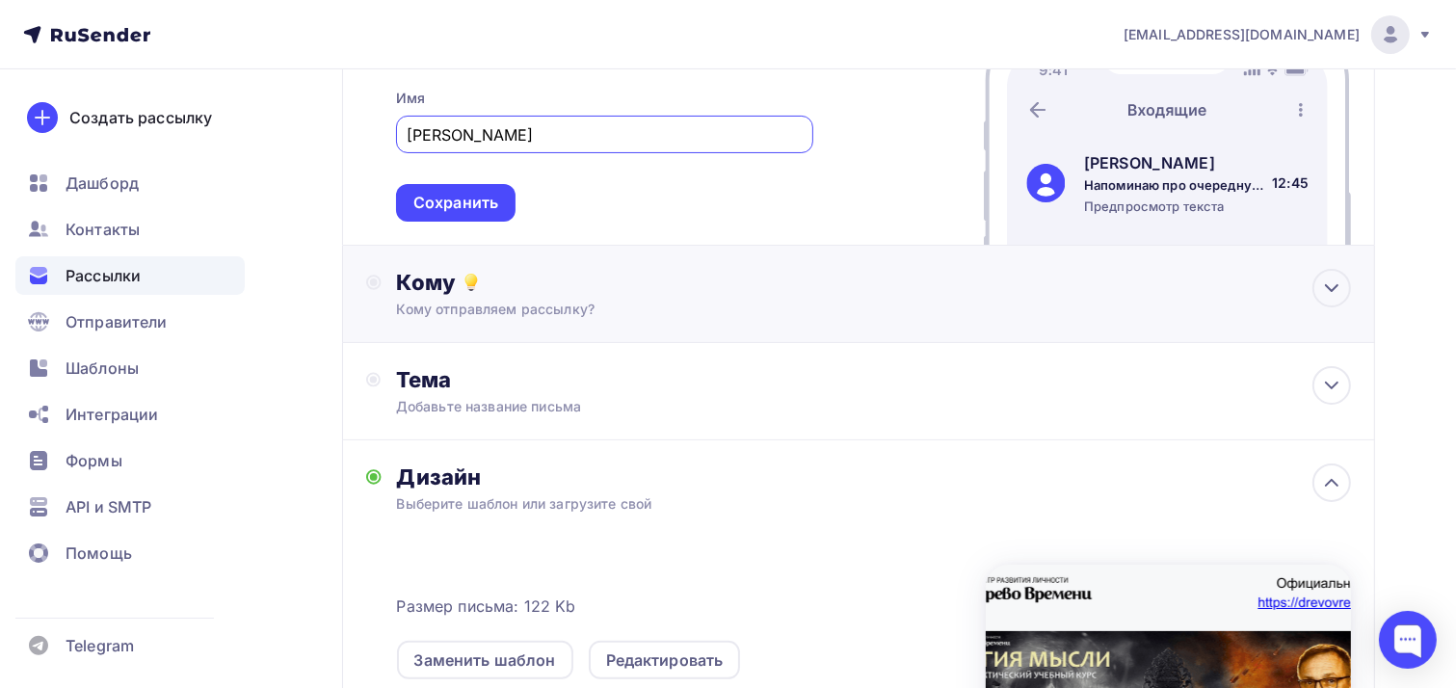
type input "Андрей Лебедеву"
click at [416, 291] on div "Кому" at bounding box center [874, 282] width 955 height 27
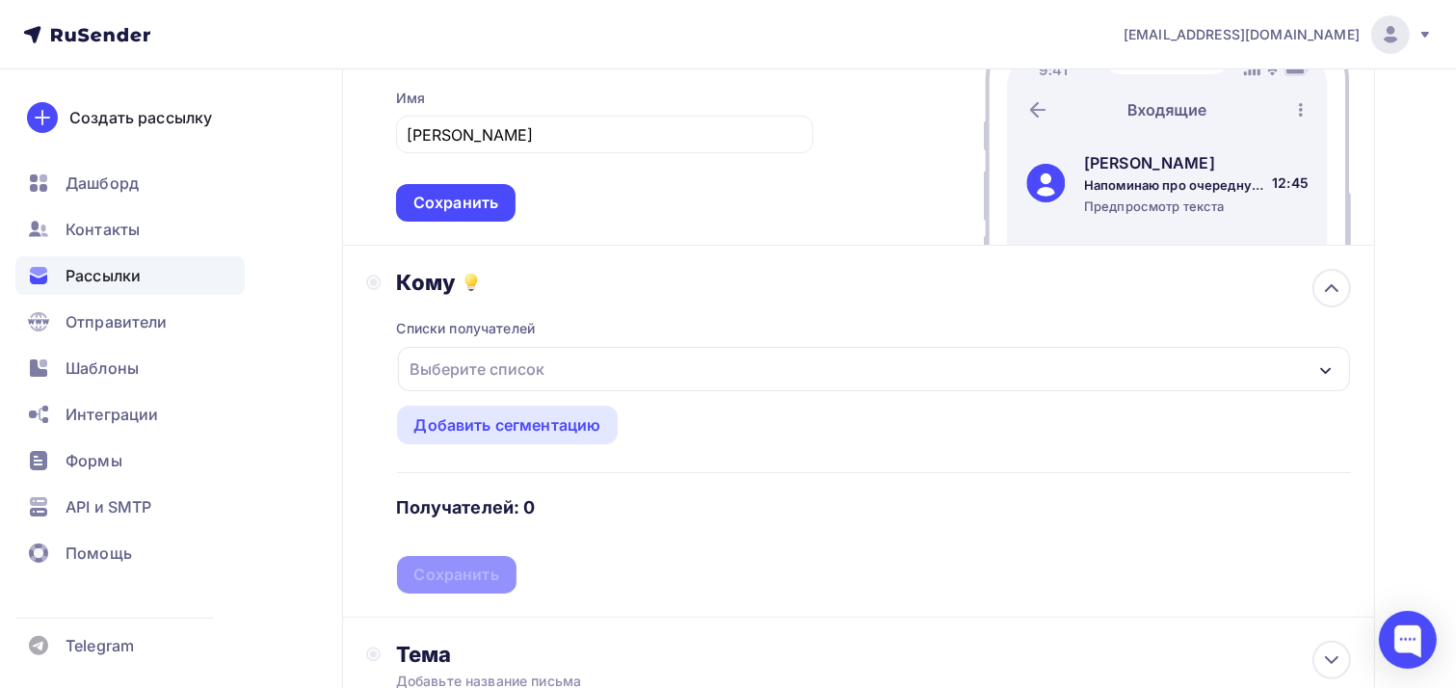
click at [442, 359] on div "Выберите список" at bounding box center [478, 369] width 150 height 35
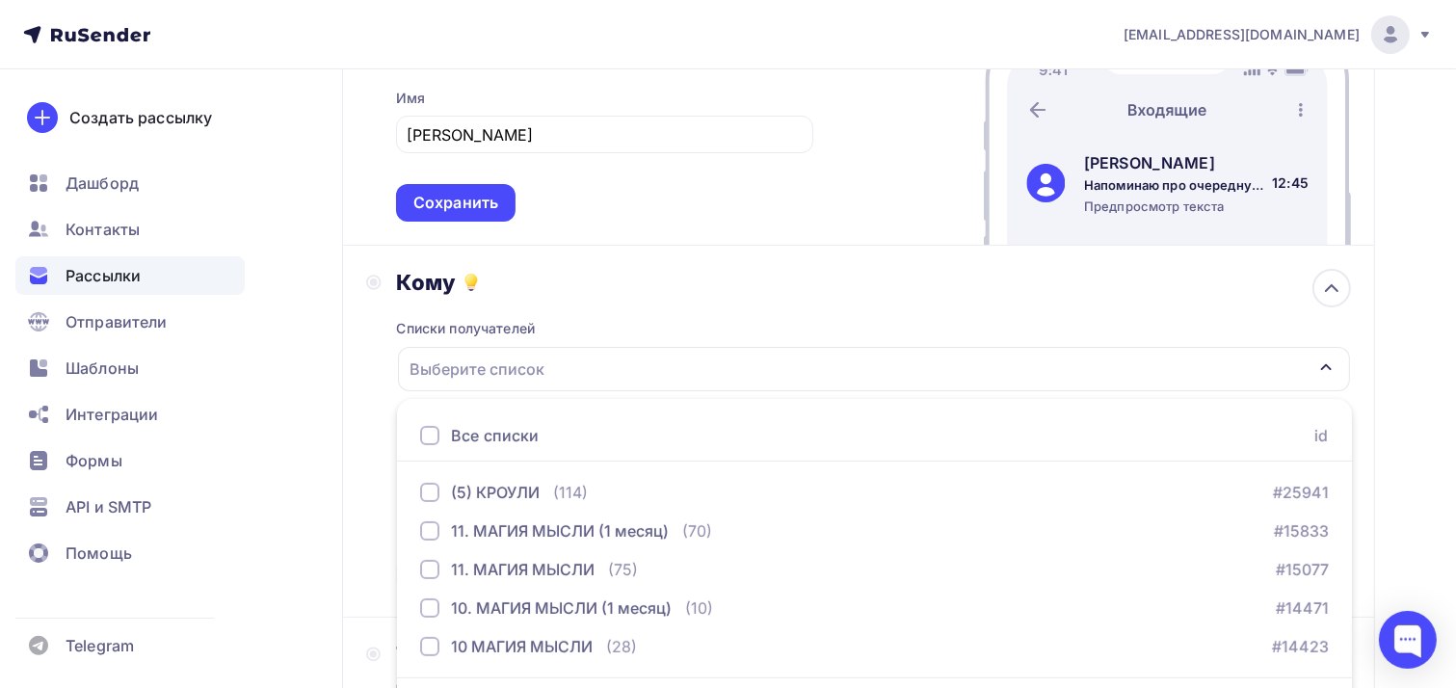
scroll to position [346, 0]
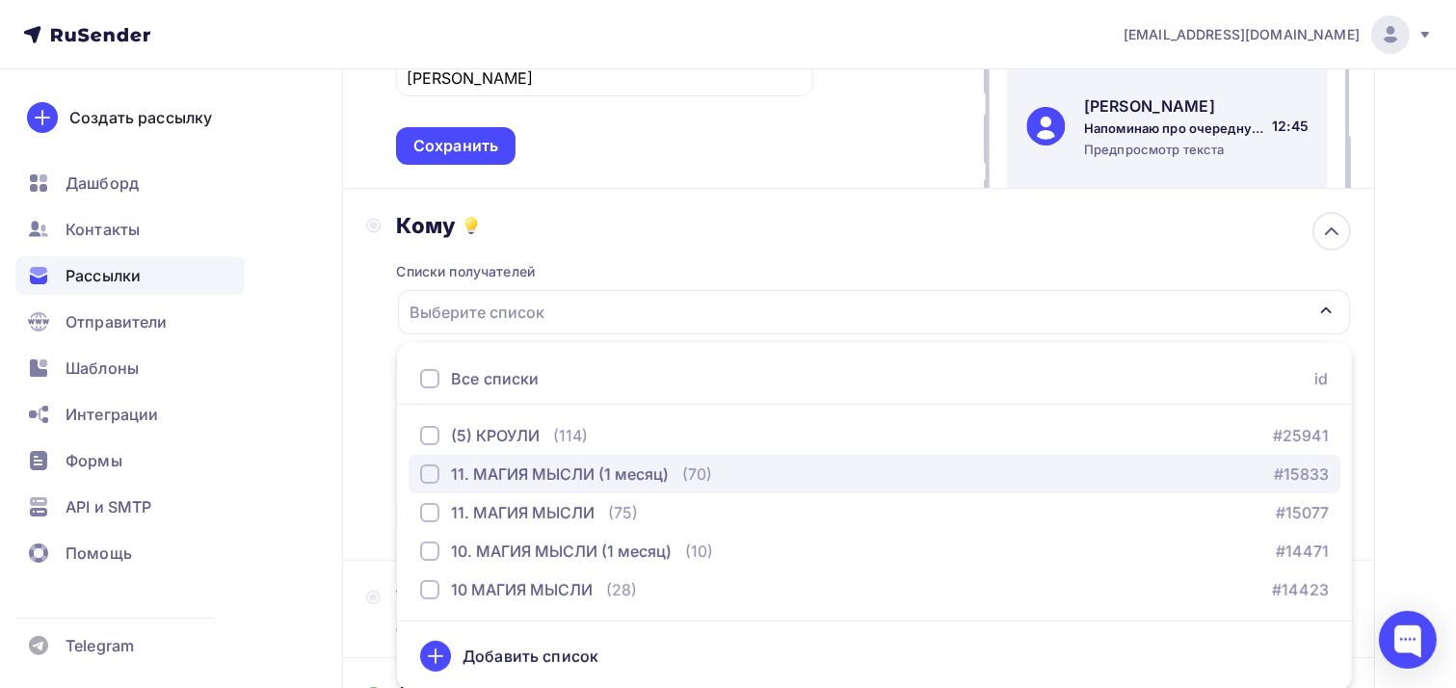
click at [424, 480] on div "button" at bounding box center [429, 473] width 19 height 19
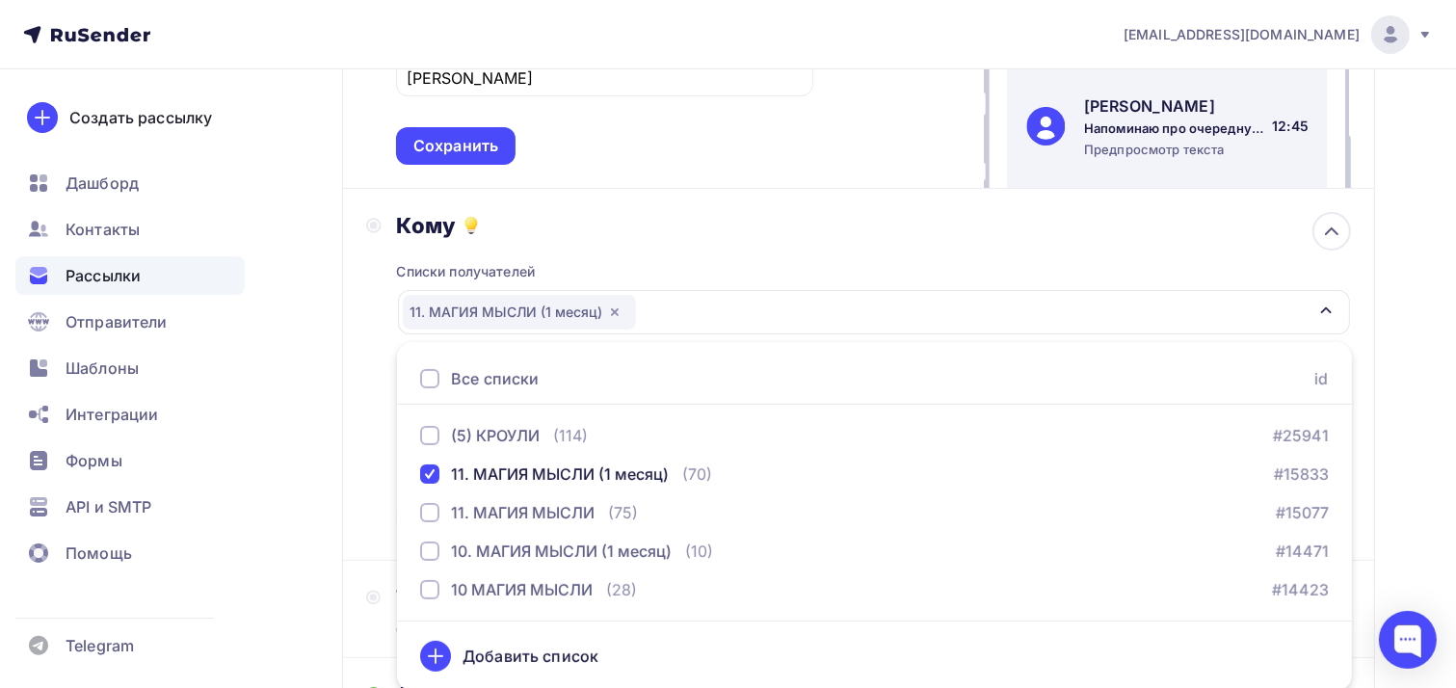
click at [380, 379] on div "Кому Списки получателей 11. МАГИЯ МЫСЛИ (1 месяц) Все списки id (5) КРОУЛИ (114…" at bounding box center [858, 374] width 985 height 325
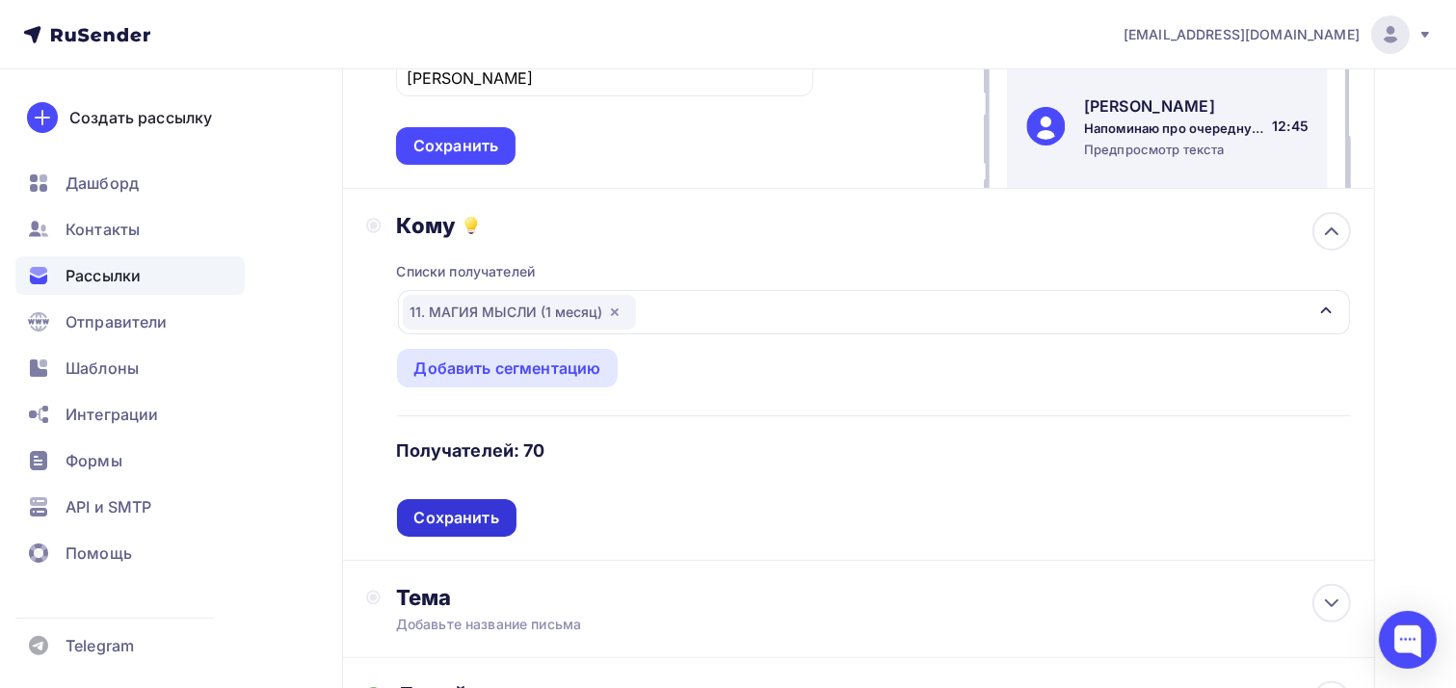
click at [441, 510] on div "Сохранить" at bounding box center [456, 518] width 85 height 22
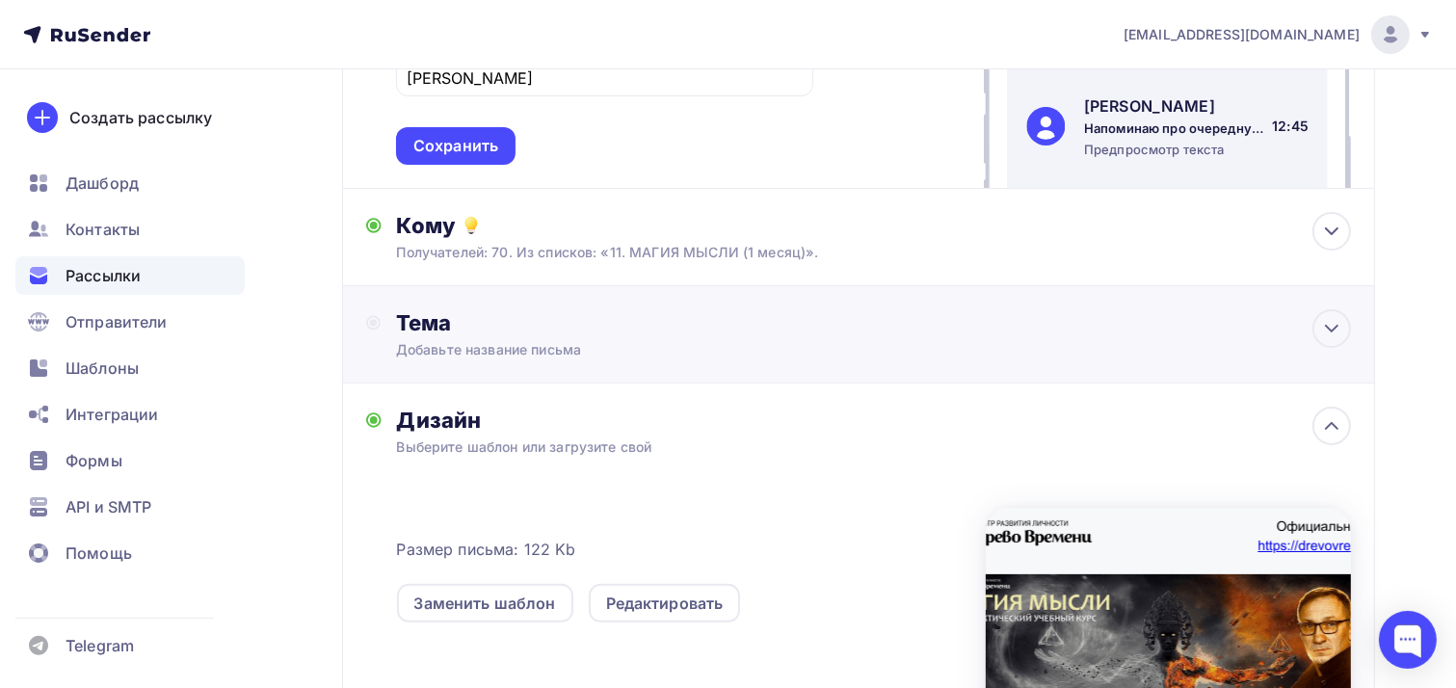
click at [453, 332] on div "Тема" at bounding box center [586, 322] width 381 height 27
click at [436, 328] on div "Тема" at bounding box center [586, 322] width 381 height 27
drag, startPoint x: 496, startPoint y: 325, endPoint x: 383, endPoint y: 315, distance: 113.1
click at [383, 315] on div "Тема" at bounding box center [571, 322] width 410 height 27
click at [419, 354] on div "Тема" at bounding box center [571, 333] width 410 height 49
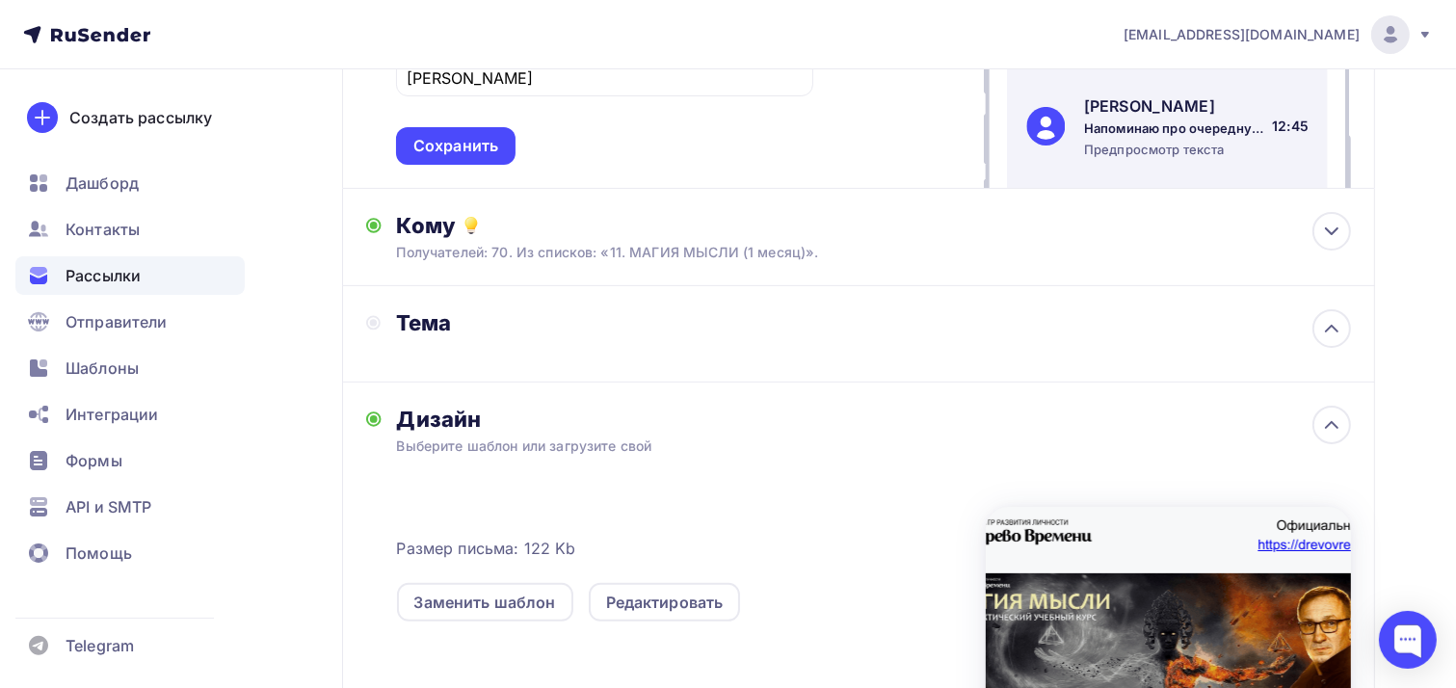
click at [434, 357] on div "Тема" at bounding box center [858, 334] width 1033 height 96
click at [427, 357] on div "Тема" at bounding box center [858, 334] width 1033 height 96
click at [515, 331] on div "Тема" at bounding box center [586, 322] width 381 height 27
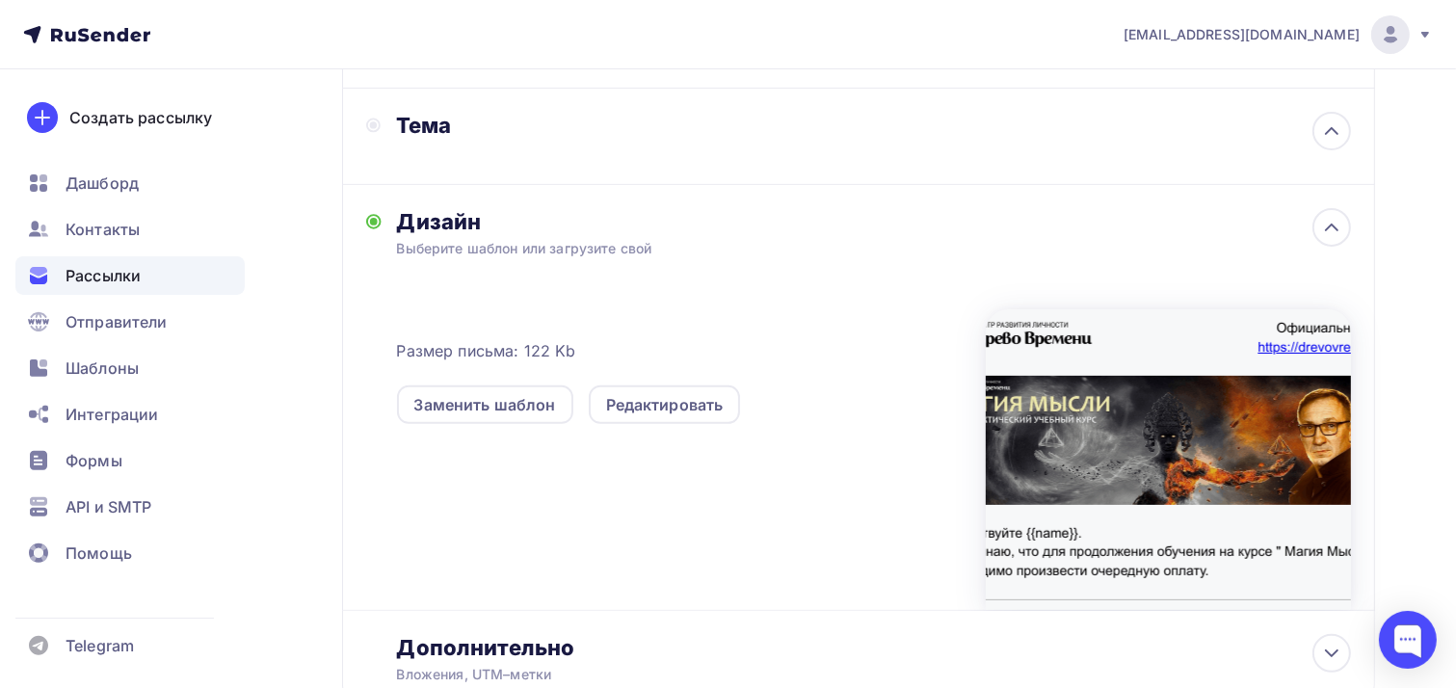
scroll to position [396, 0]
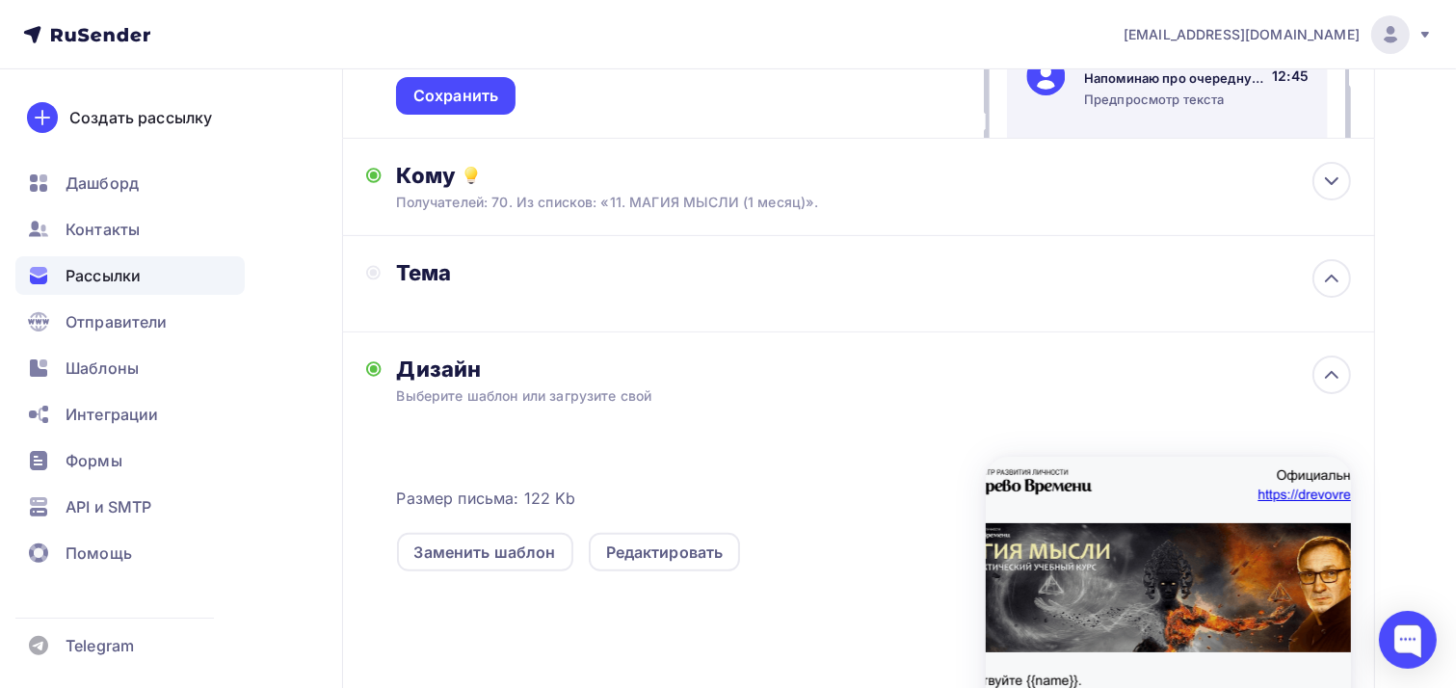
click at [526, 295] on div "Тема" at bounding box center [571, 283] width 410 height 49
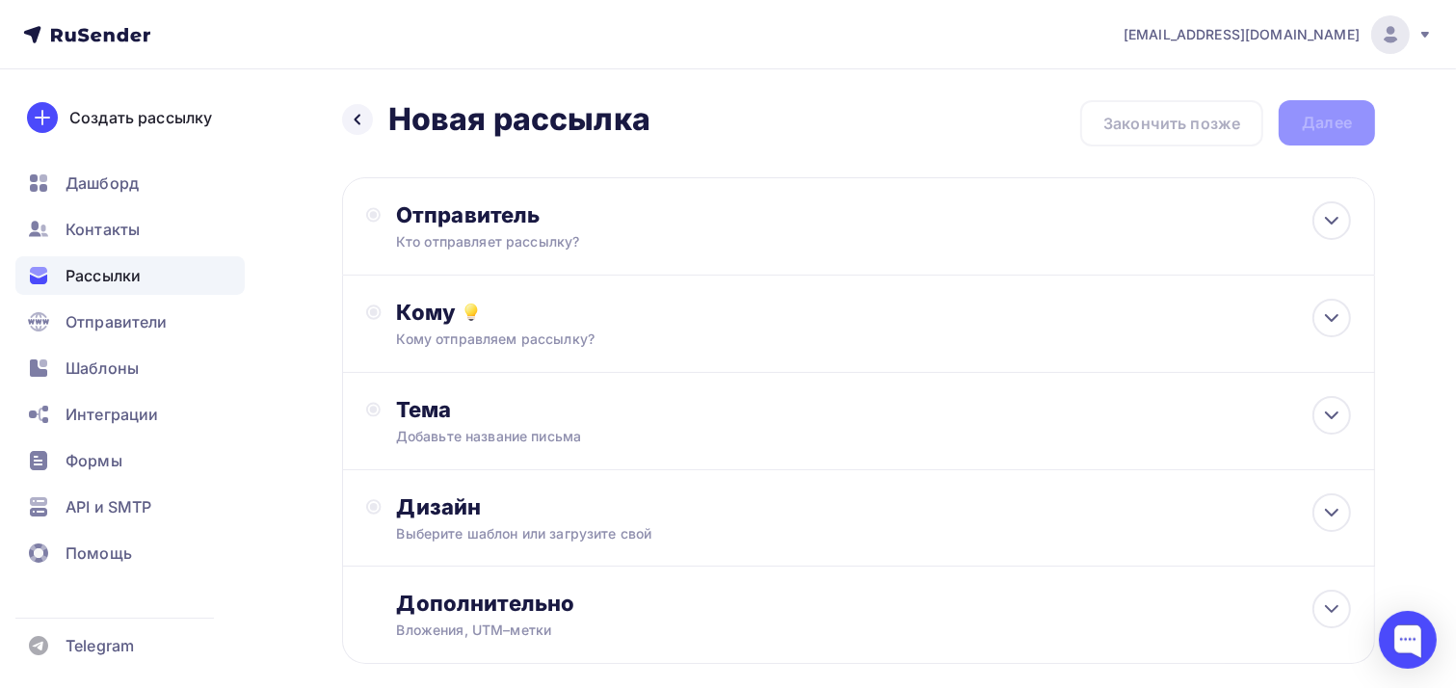
click at [91, 282] on span "Рассылки" at bounding box center [103, 275] width 75 height 23
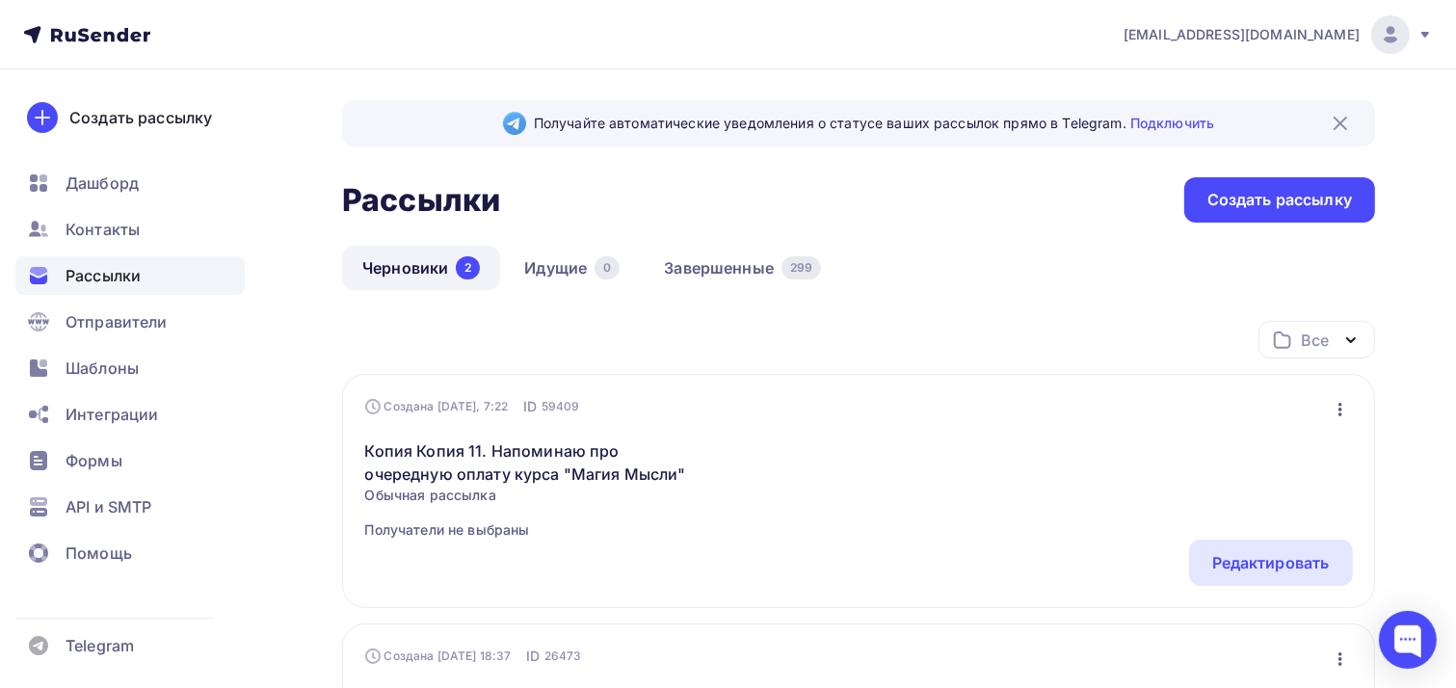
click at [407, 271] on link "Черновики 2" at bounding box center [421, 268] width 158 height 44
click at [427, 269] on link "Черновики 2" at bounding box center [421, 268] width 158 height 44
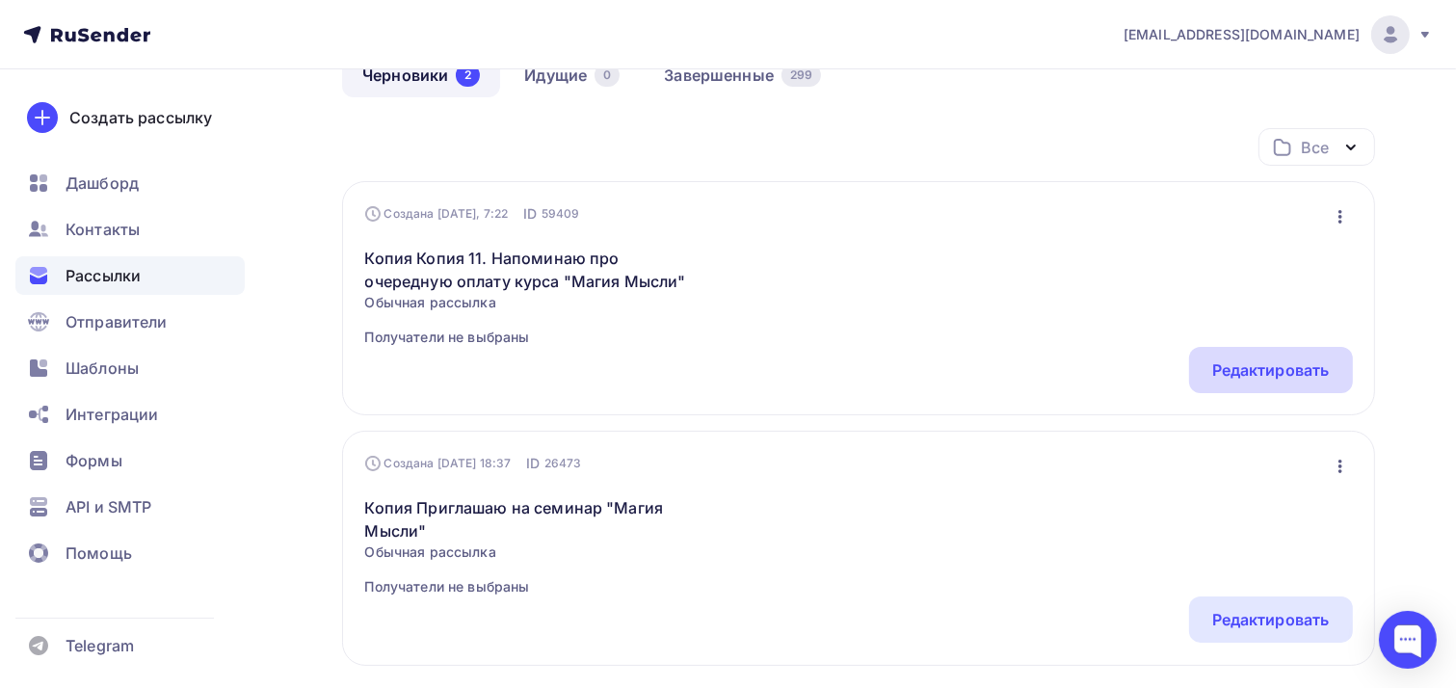
click at [1269, 368] on div "Редактировать" at bounding box center [1271, 369] width 118 height 23
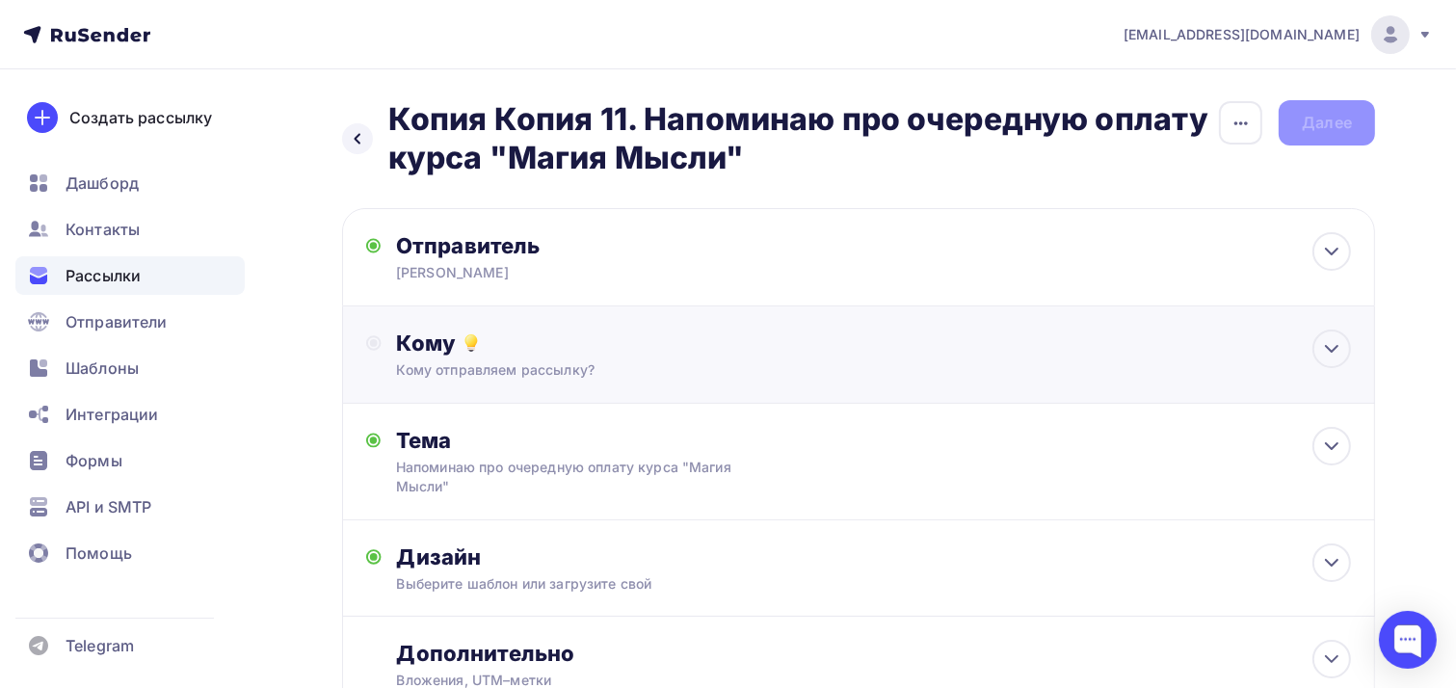
click at [457, 350] on div "Кому" at bounding box center [874, 343] width 955 height 27
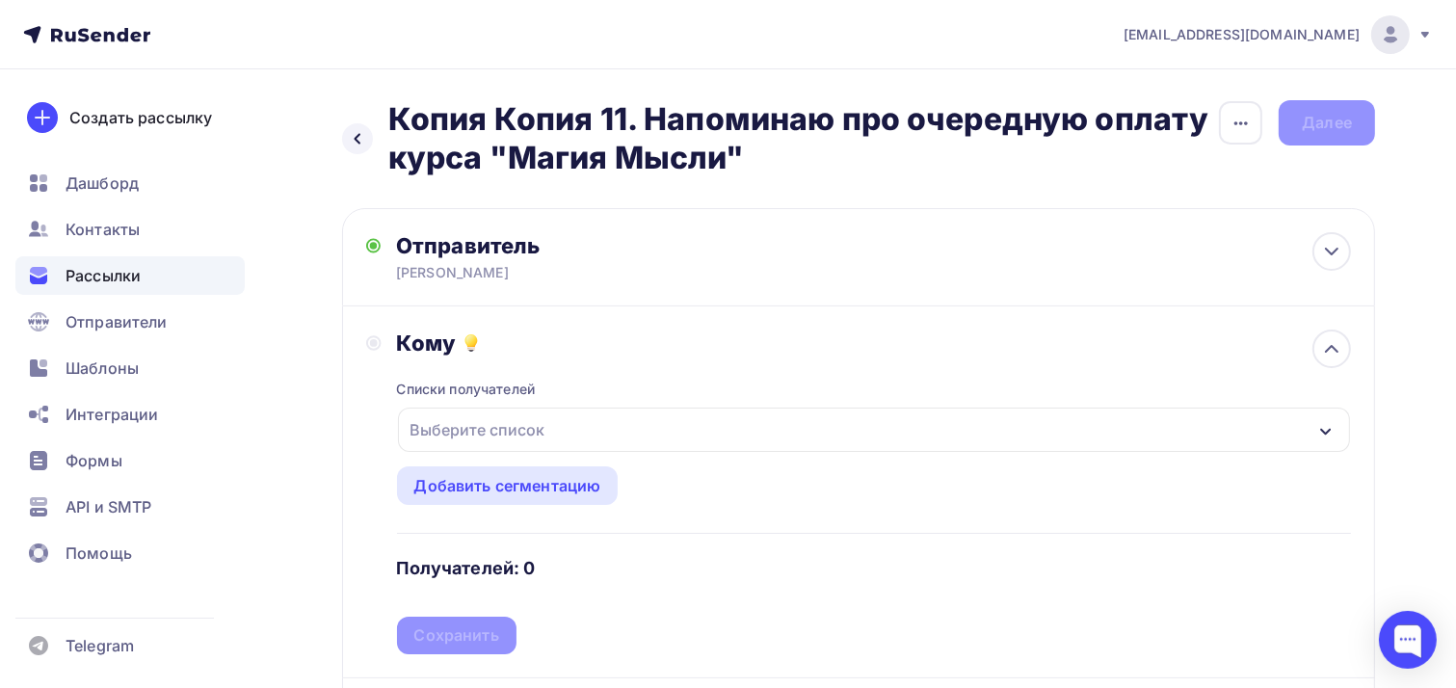
click at [428, 426] on div "Выберите список" at bounding box center [478, 429] width 150 height 35
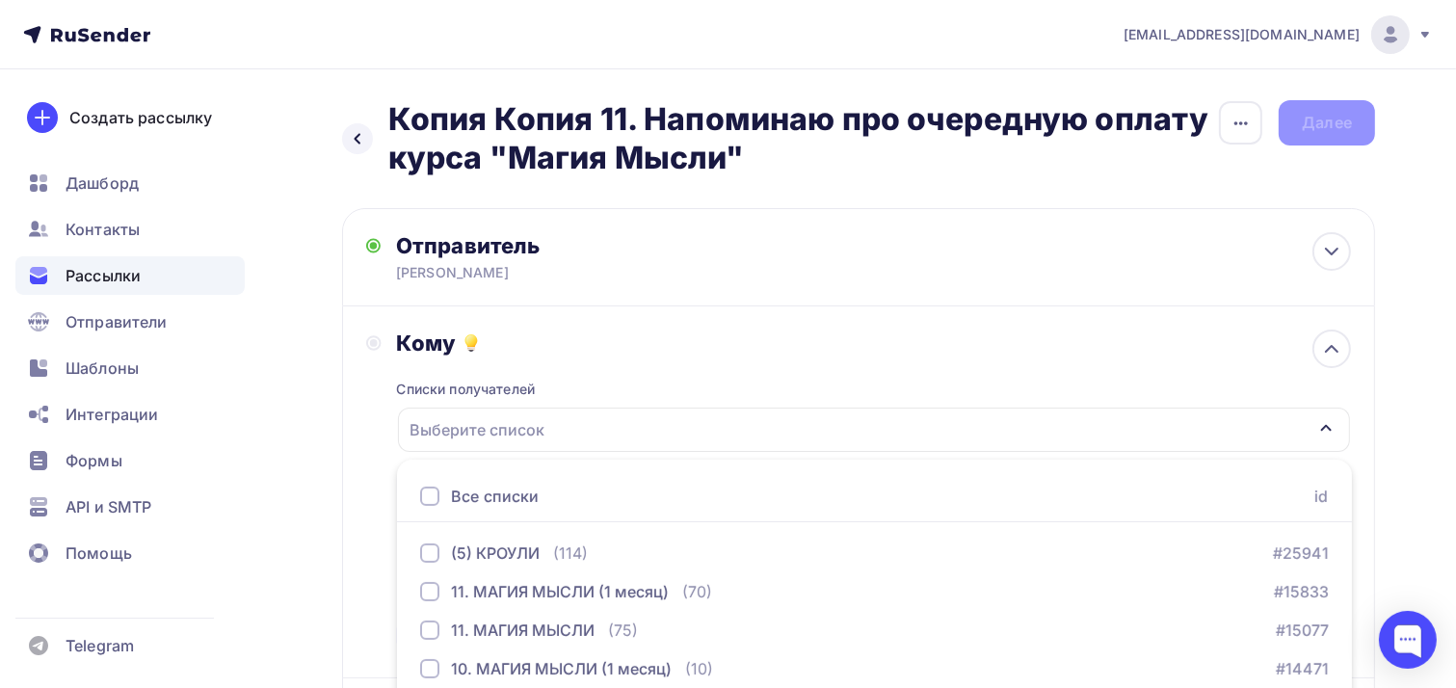
scroll to position [119, 0]
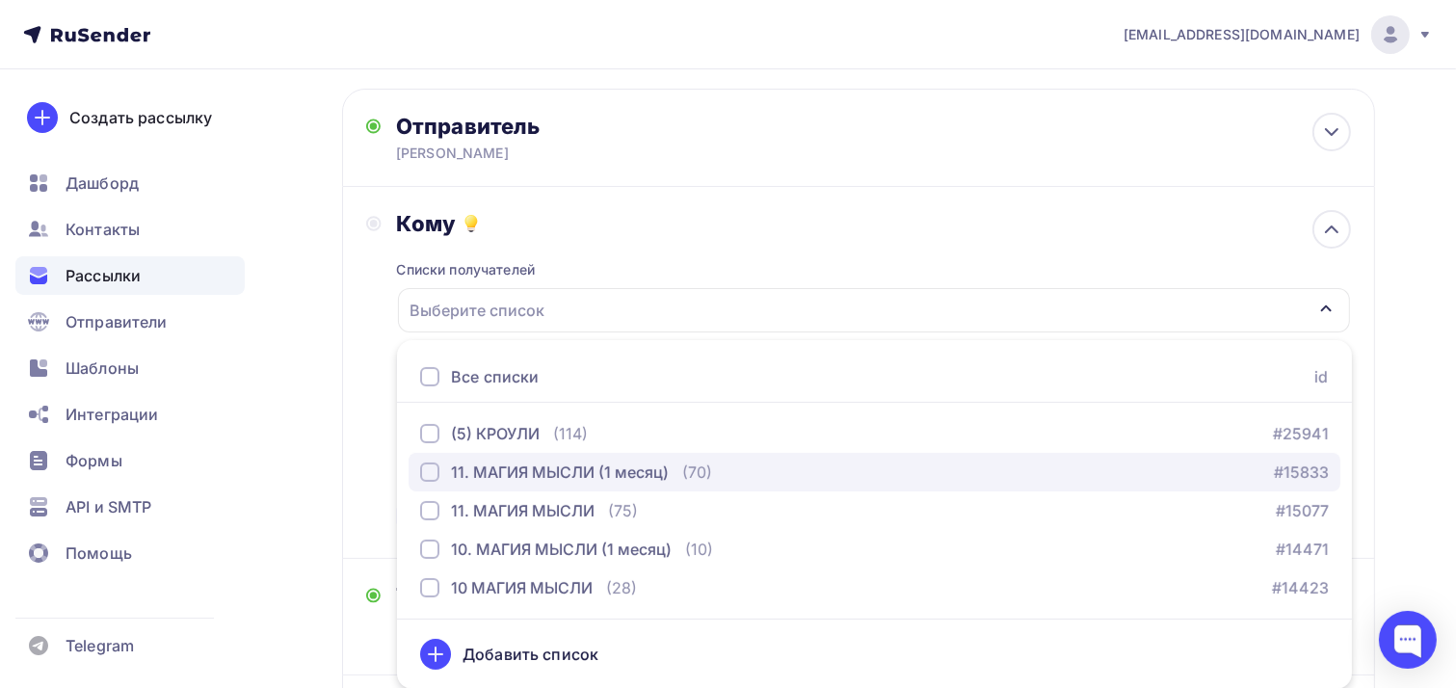
click at [428, 478] on div "button" at bounding box center [429, 471] width 19 height 19
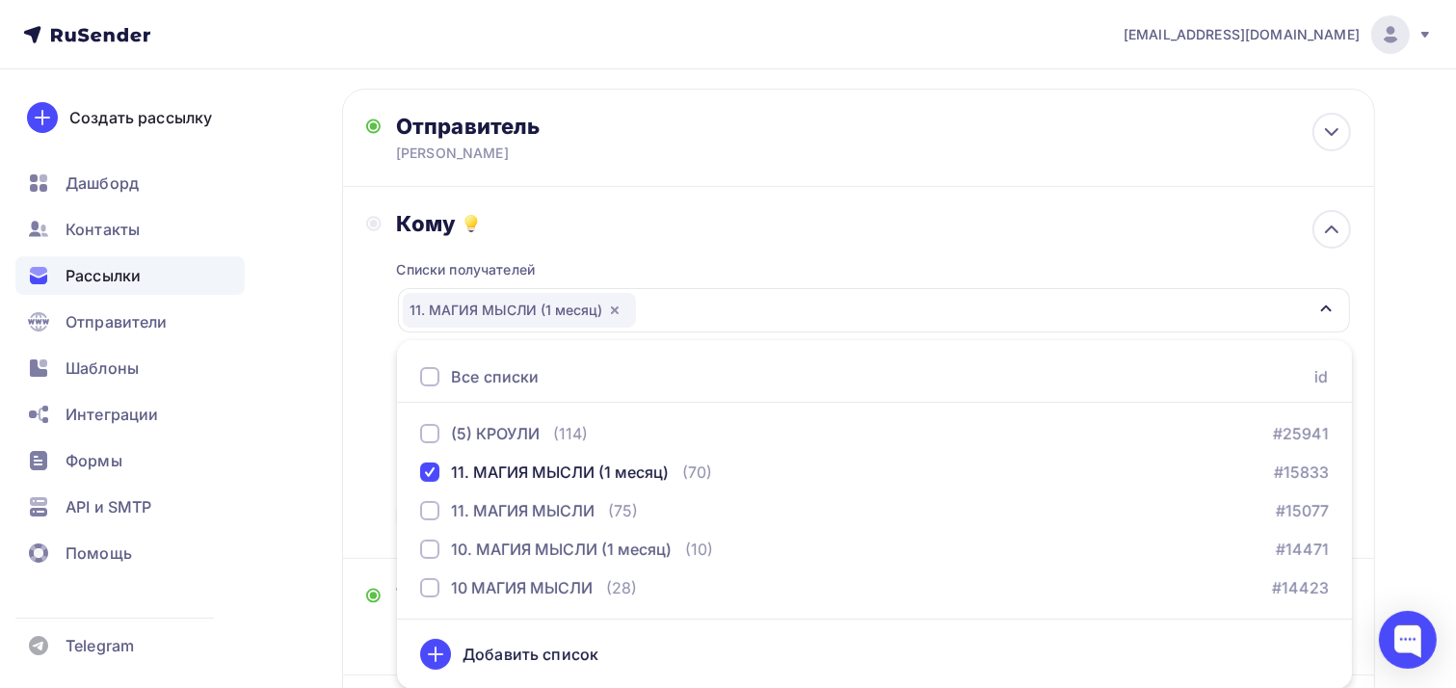
click at [384, 357] on div "Кому Списки получателей 11. МАГИЯ МЫСЛИ (1 месяц) Все списки id (5) КРОУЛИ (114…" at bounding box center [858, 372] width 985 height 325
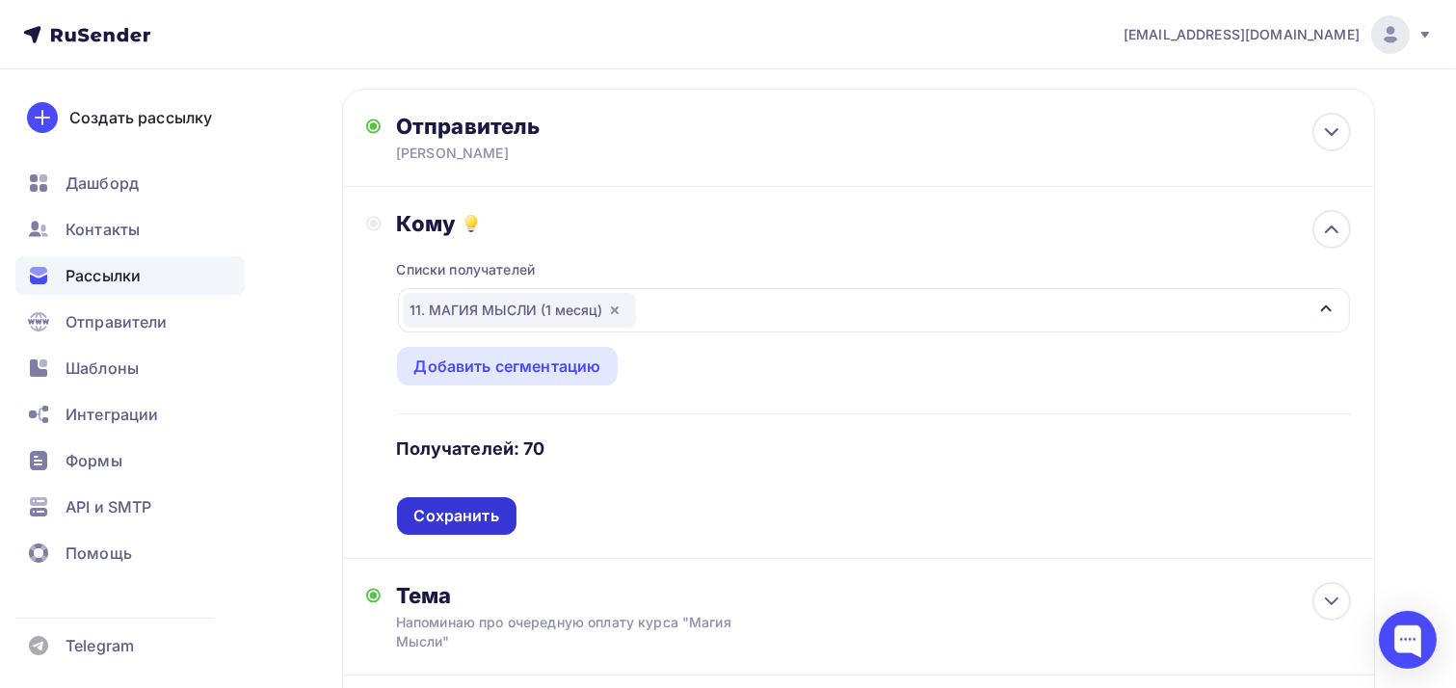
click at [455, 516] on div "Сохранить" at bounding box center [456, 516] width 85 height 22
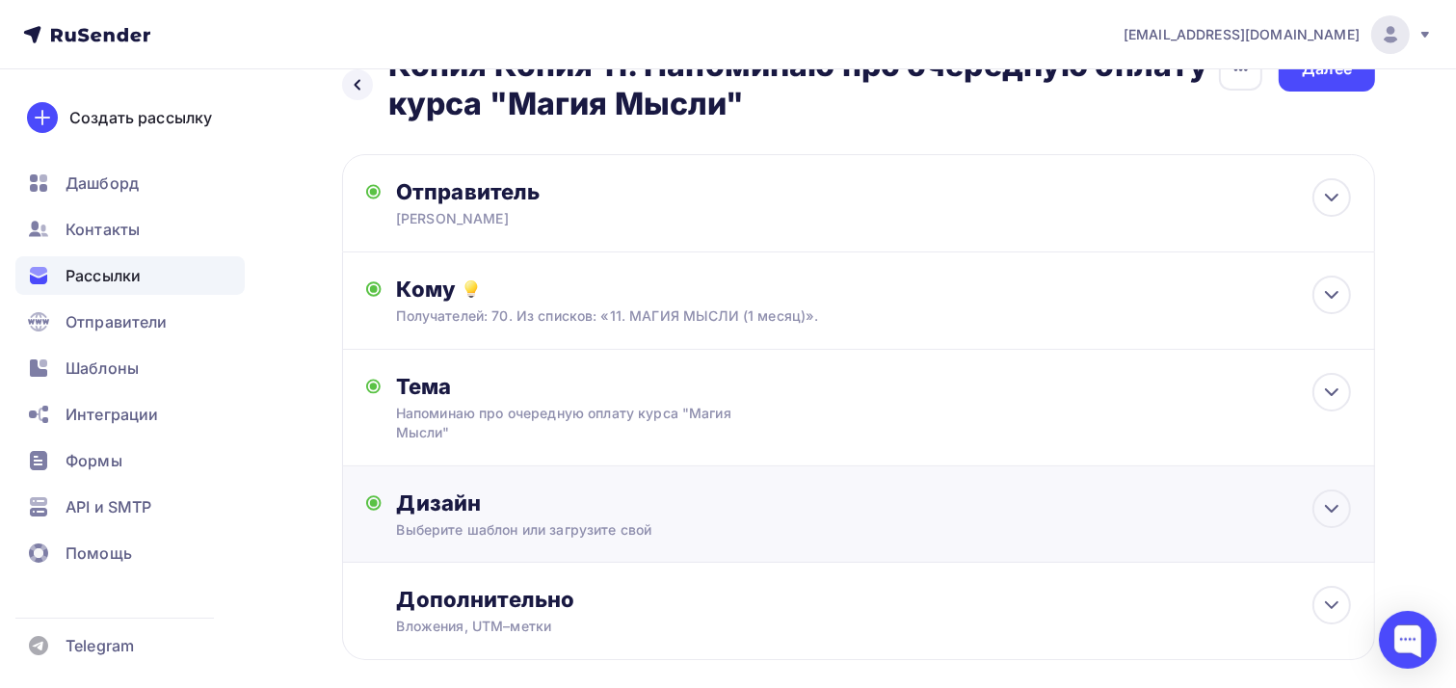
scroll to position [0, 0]
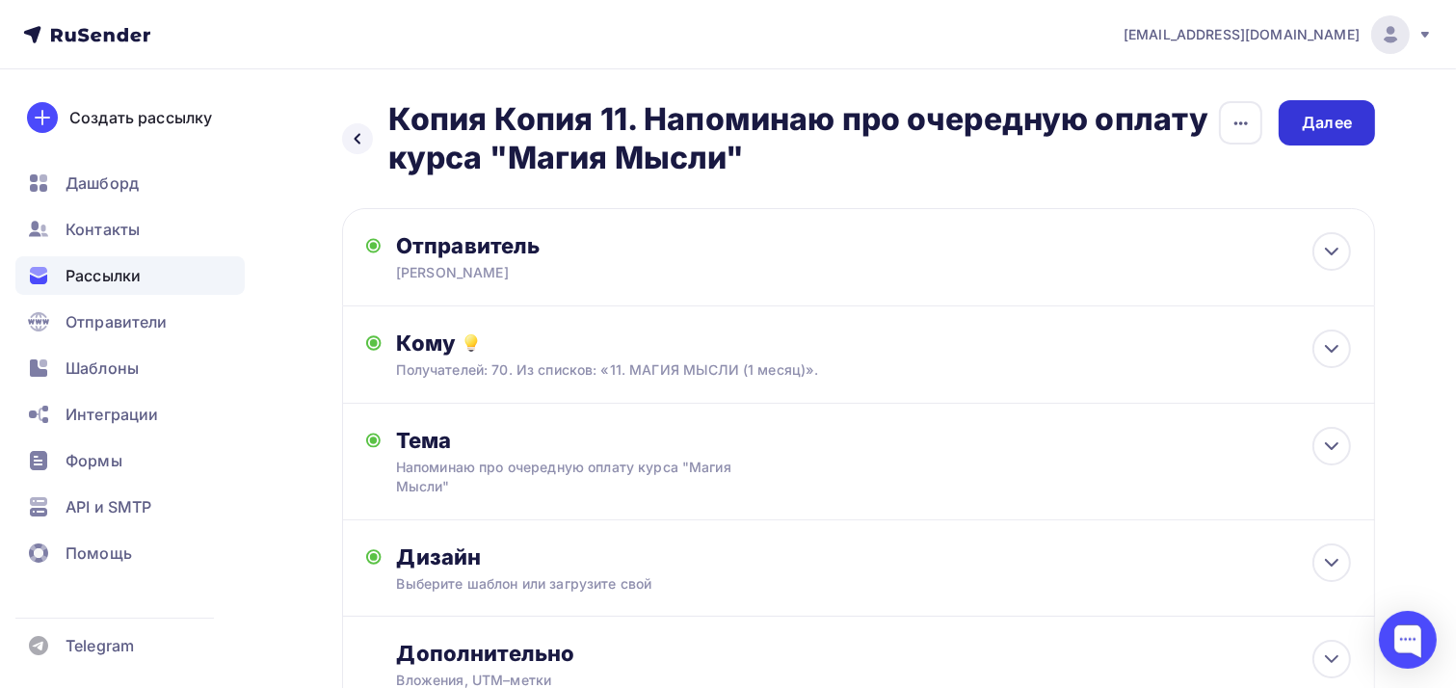
click at [1336, 131] on div "Далее" at bounding box center [1327, 123] width 50 height 22
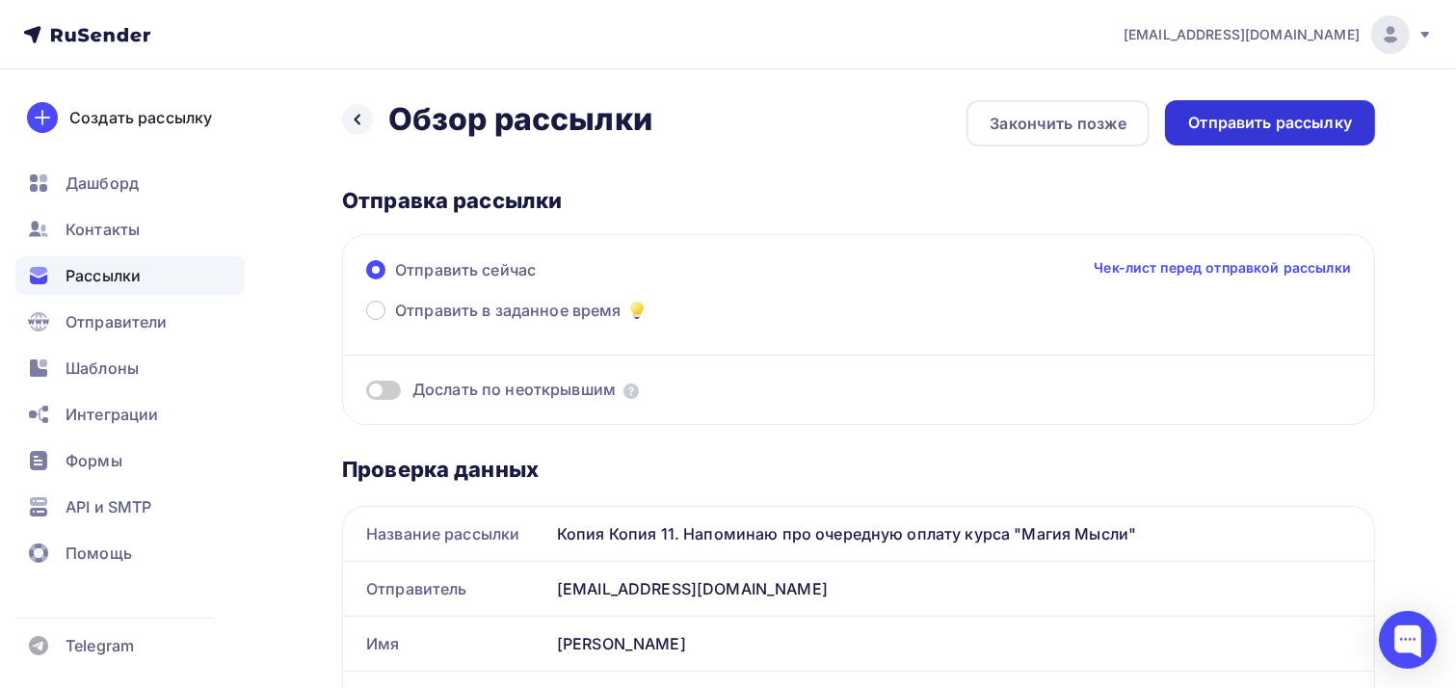
click at [1224, 132] on div "Отправить рассылку" at bounding box center [1270, 123] width 164 height 22
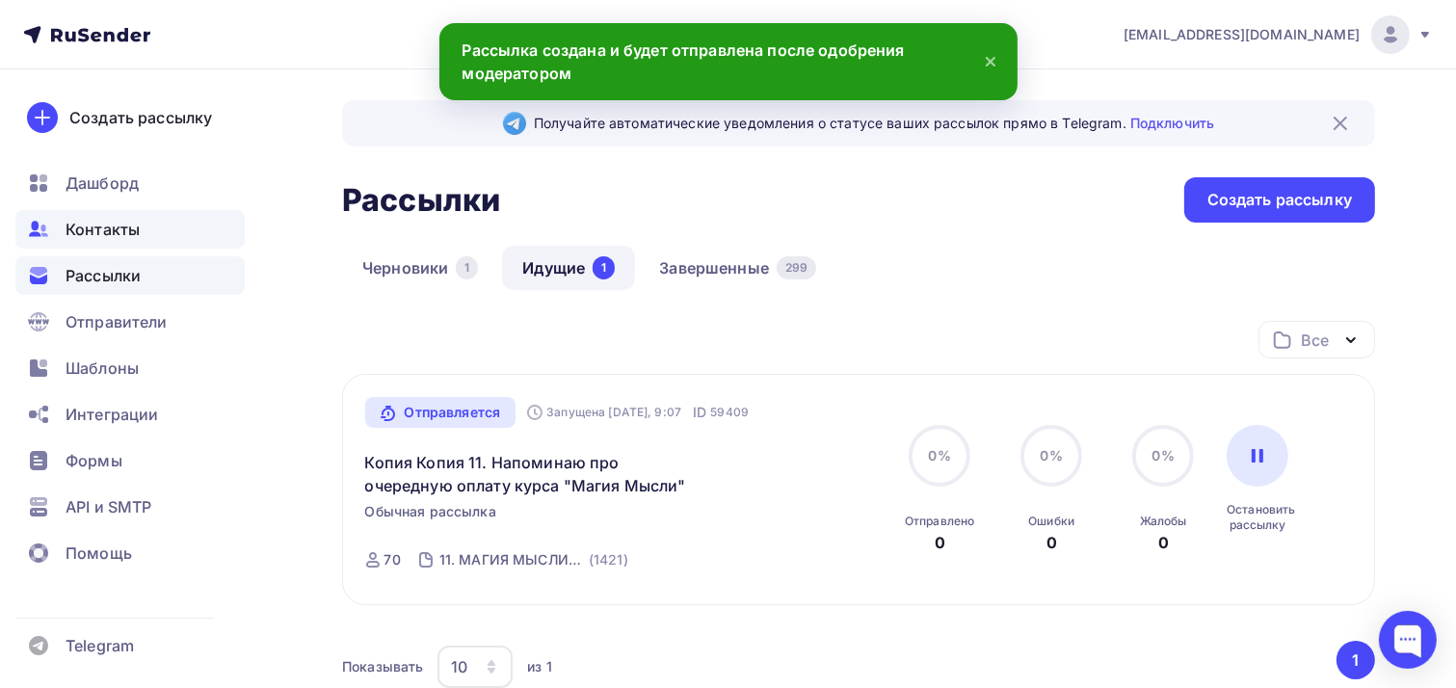
click at [87, 231] on span "Контакты" at bounding box center [103, 229] width 74 height 23
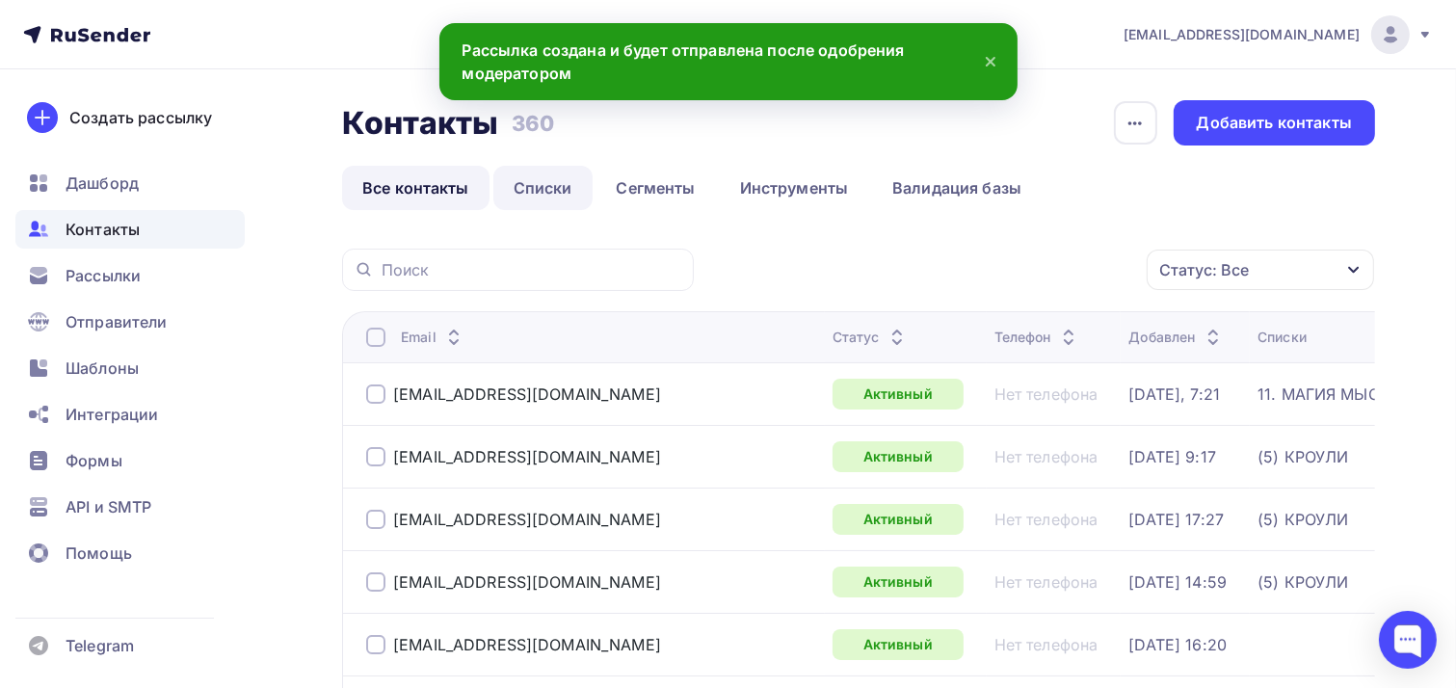
click at [543, 184] on link "Списки" at bounding box center [542, 188] width 99 height 44
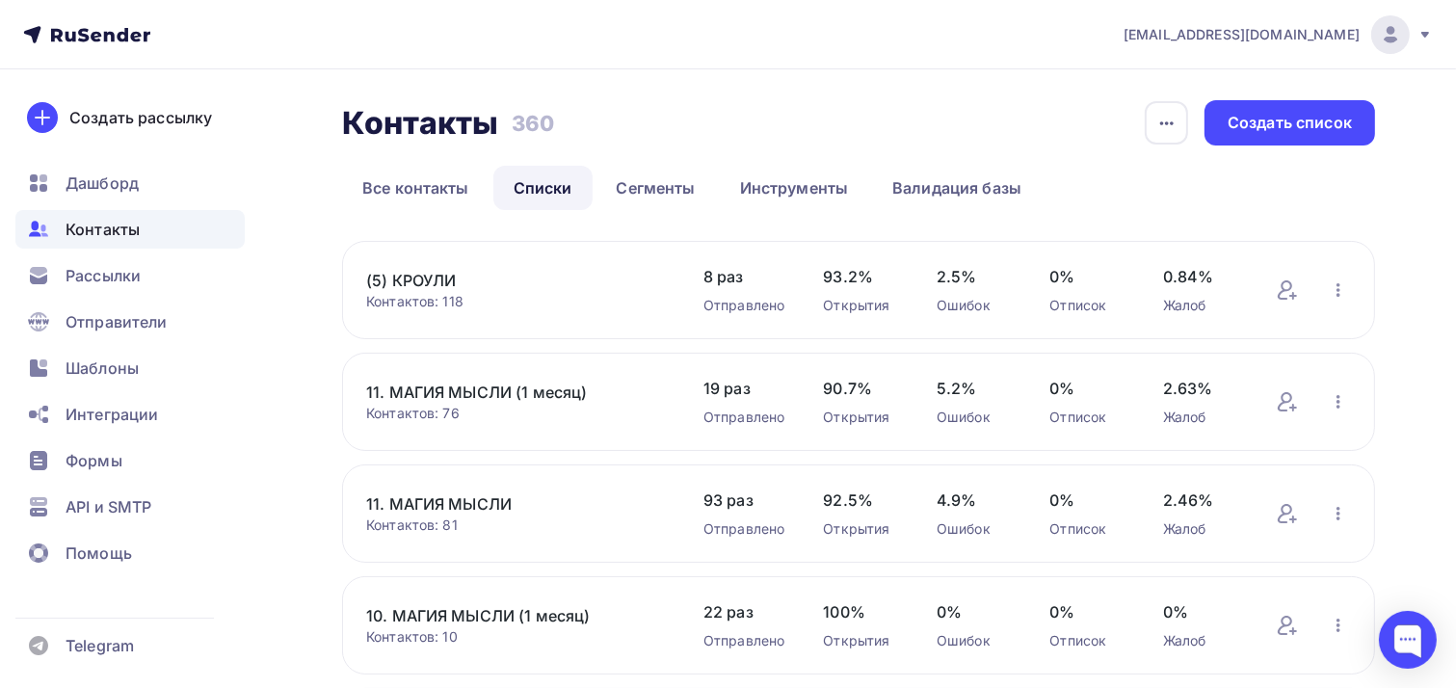
click at [478, 390] on link "11. МАГИЯ МЫСЛИ (1 месяц)" at bounding box center [515, 392] width 299 height 23
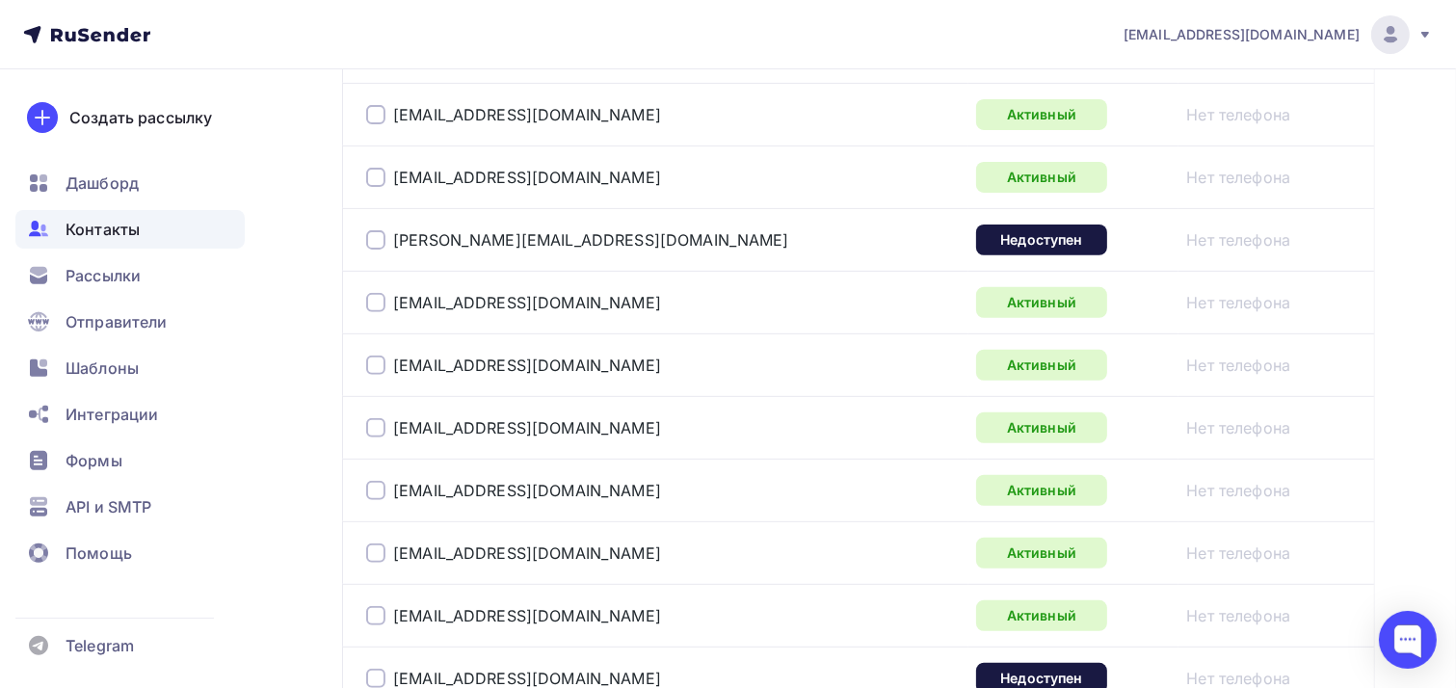
scroll to position [674, 0]
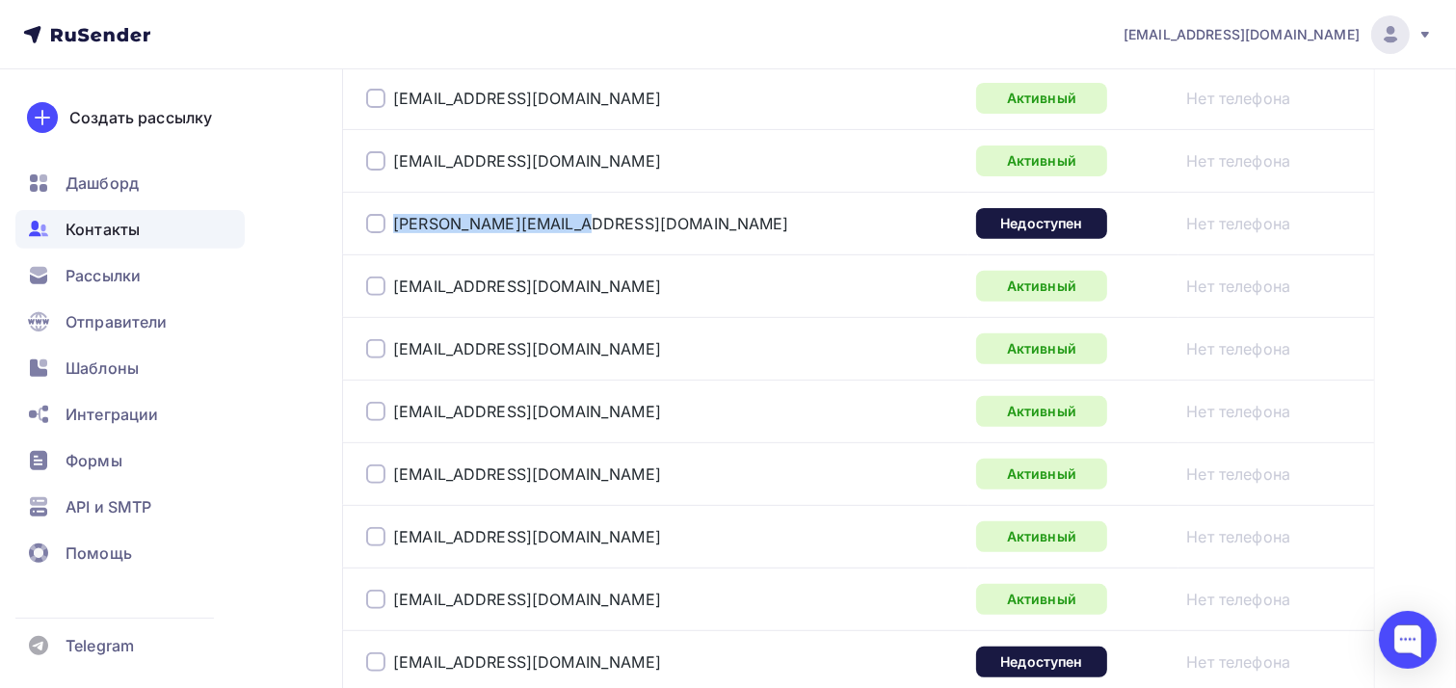
drag, startPoint x: 590, startPoint y: 226, endPoint x: 384, endPoint y: 225, distance: 205.2
click at [384, 225] on div "[PERSON_NAME][EMAIL_ADDRESS][DOMAIN_NAME]" at bounding box center [607, 223] width 482 height 31
copy div "[PERSON_NAME][EMAIL_ADDRESS][DOMAIN_NAME]"
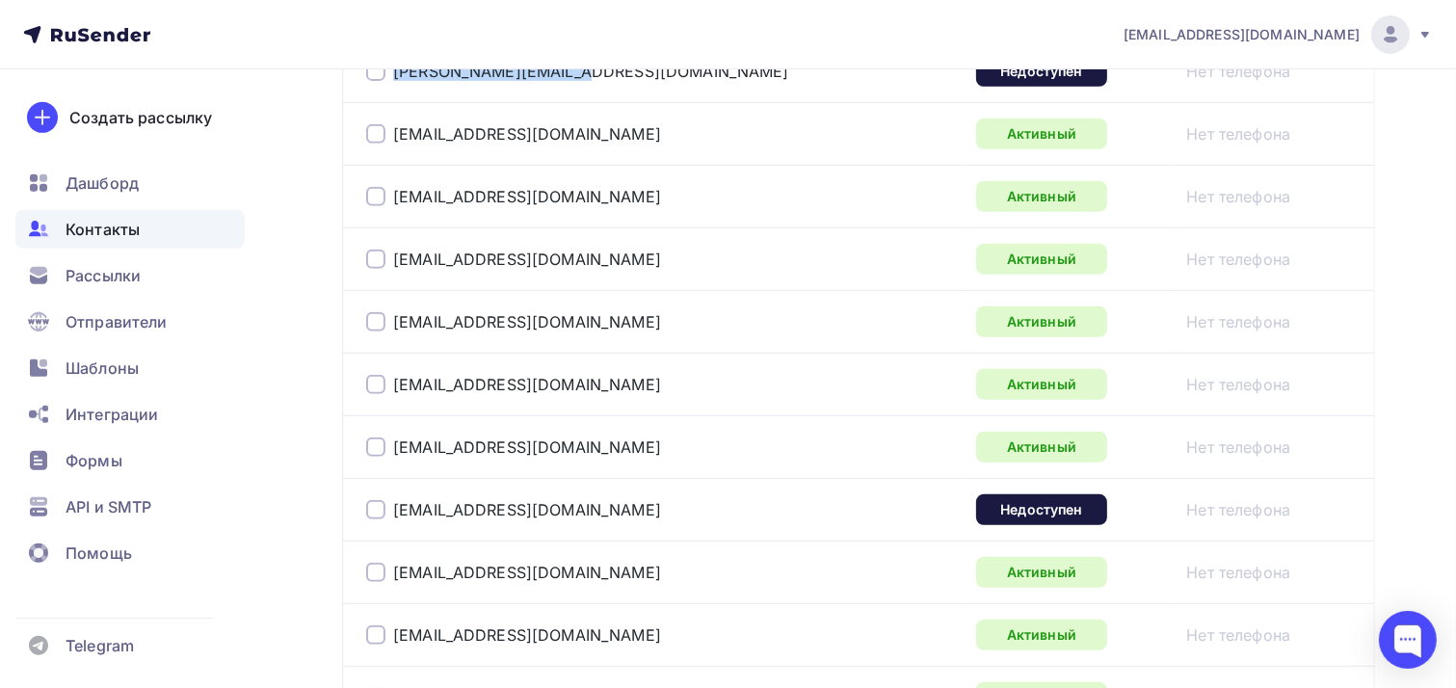
scroll to position [1060, 0]
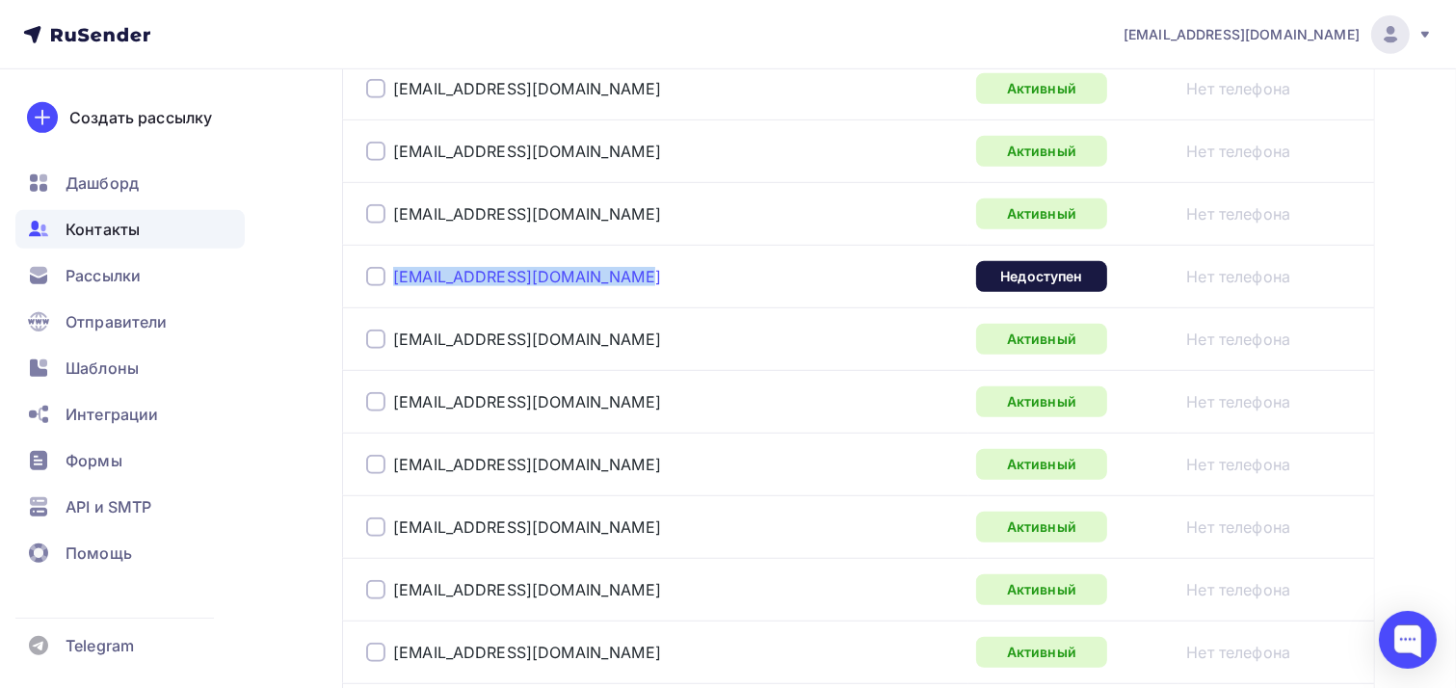
drag, startPoint x: 643, startPoint y: 274, endPoint x: 393, endPoint y: 269, distance: 249.6
click at [393, 269] on div "[EMAIL_ADDRESS][DOMAIN_NAME]" at bounding box center [607, 276] width 482 height 31
copy link "[EMAIL_ADDRESS][DOMAIN_NAME]"
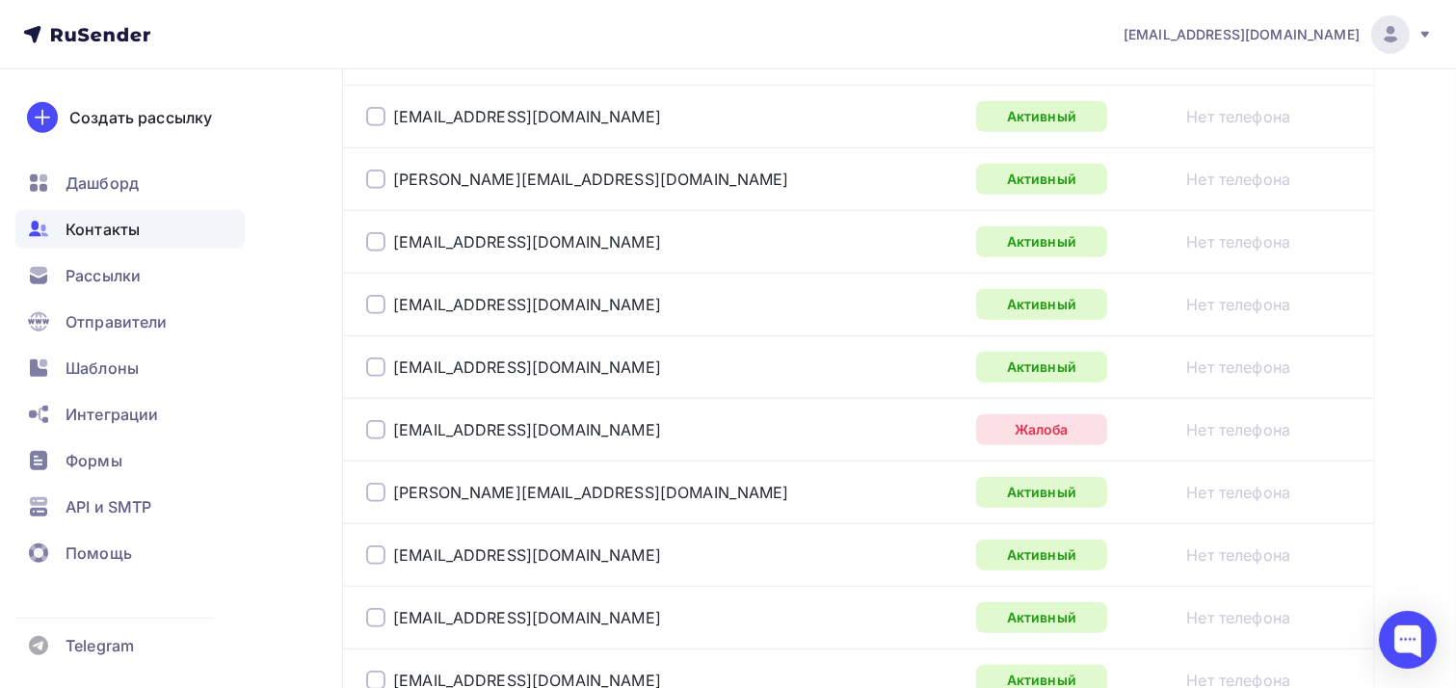
scroll to position [1927, 0]
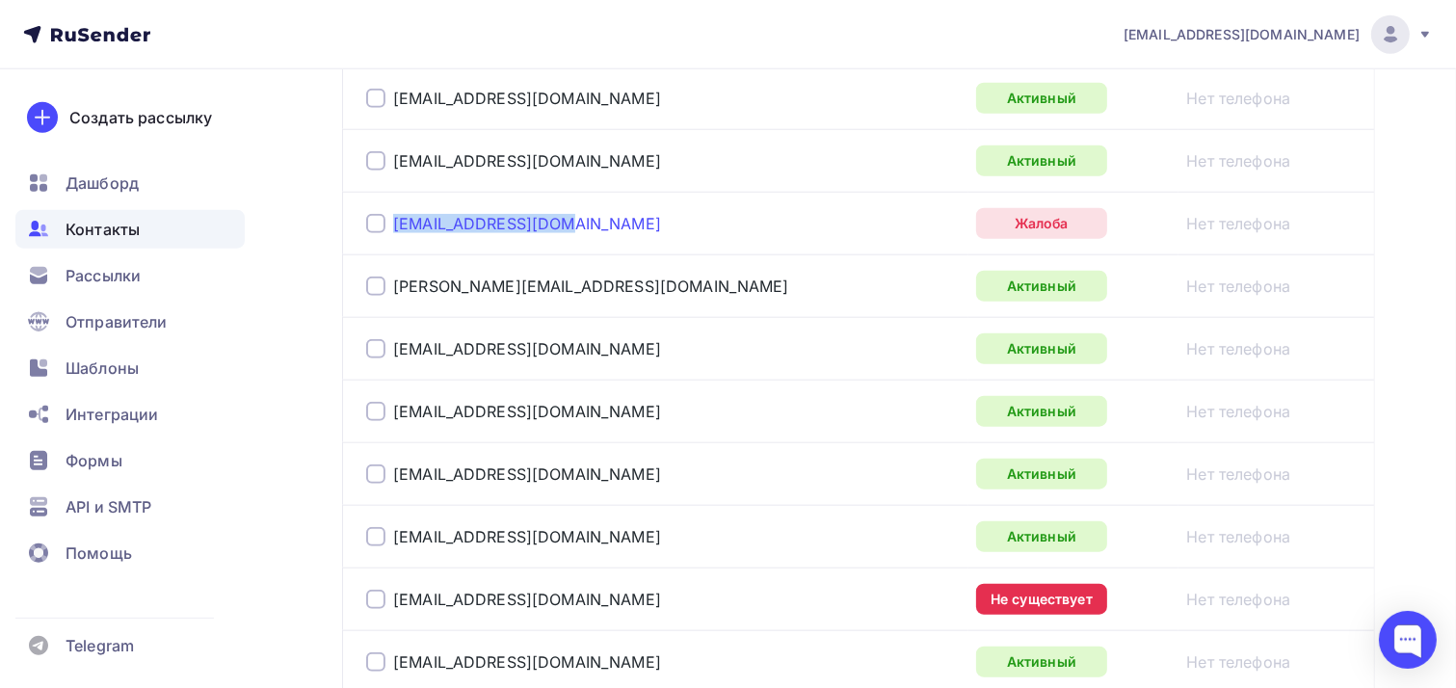
drag, startPoint x: 594, startPoint y: 221, endPoint x: 393, endPoint y: 218, distance: 200.4
click at [393, 218] on div "[EMAIL_ADDRESS][DOMAIN_NAME]" at bounding box center [607, 223] width 482 height 31
copy link "[EMAIL_ADDRESS][DOMAIN_NAME]"
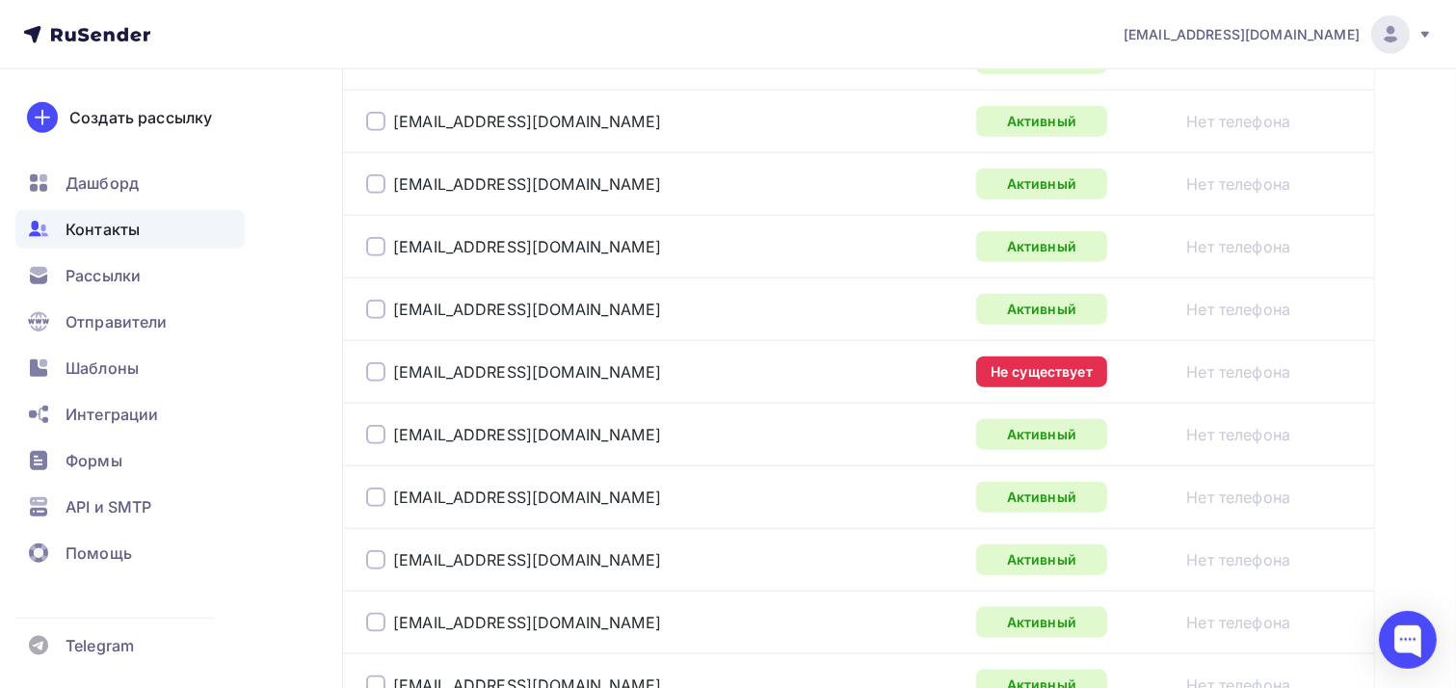
scroll to position [2216, 0]
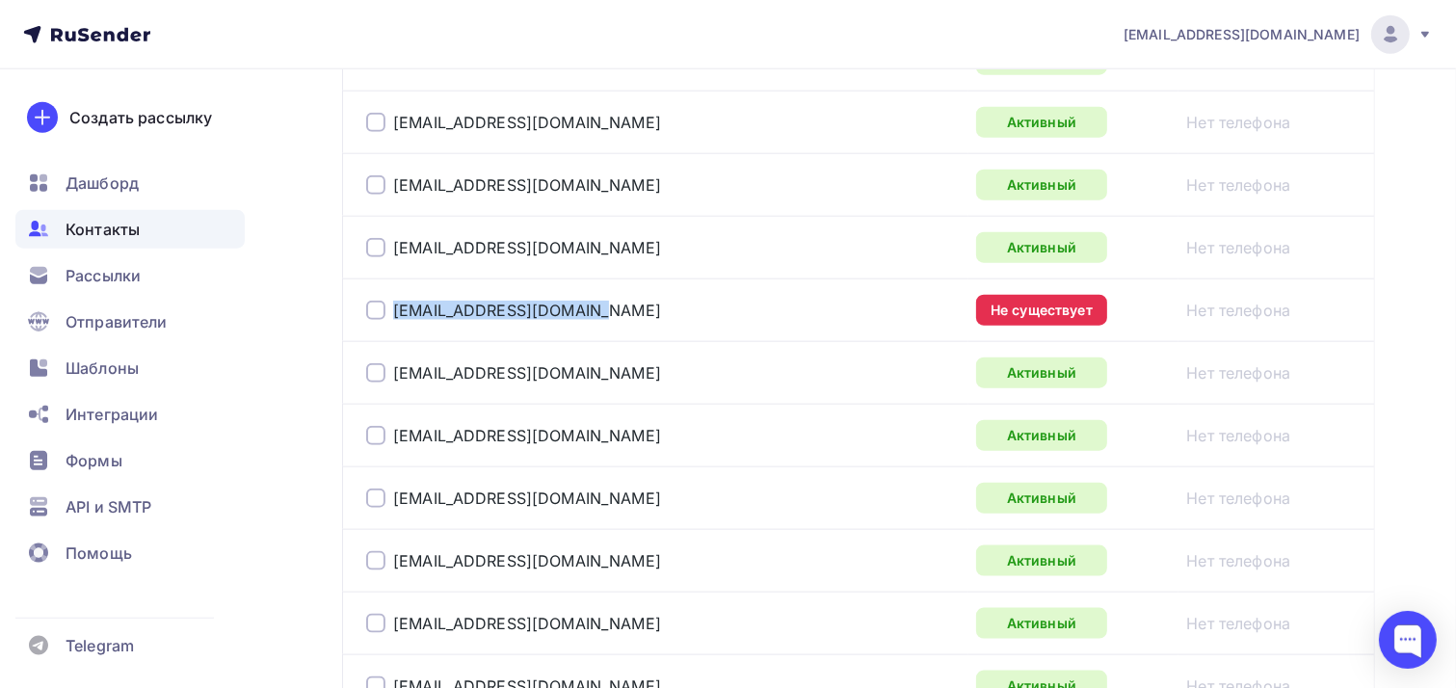
drag, startPoint x: 654, startPoint y: 315, endPoint x: 378, endPoint y: 313, distance: 276.5
click at [378, 313] on div "[EMAIL_ADDRESS][DOMAIN_NAME]" at bounding box center [607, 310] width 482 height 31
copy div "[EMAIL_ADDRESS][DOMAIN_NAME]"
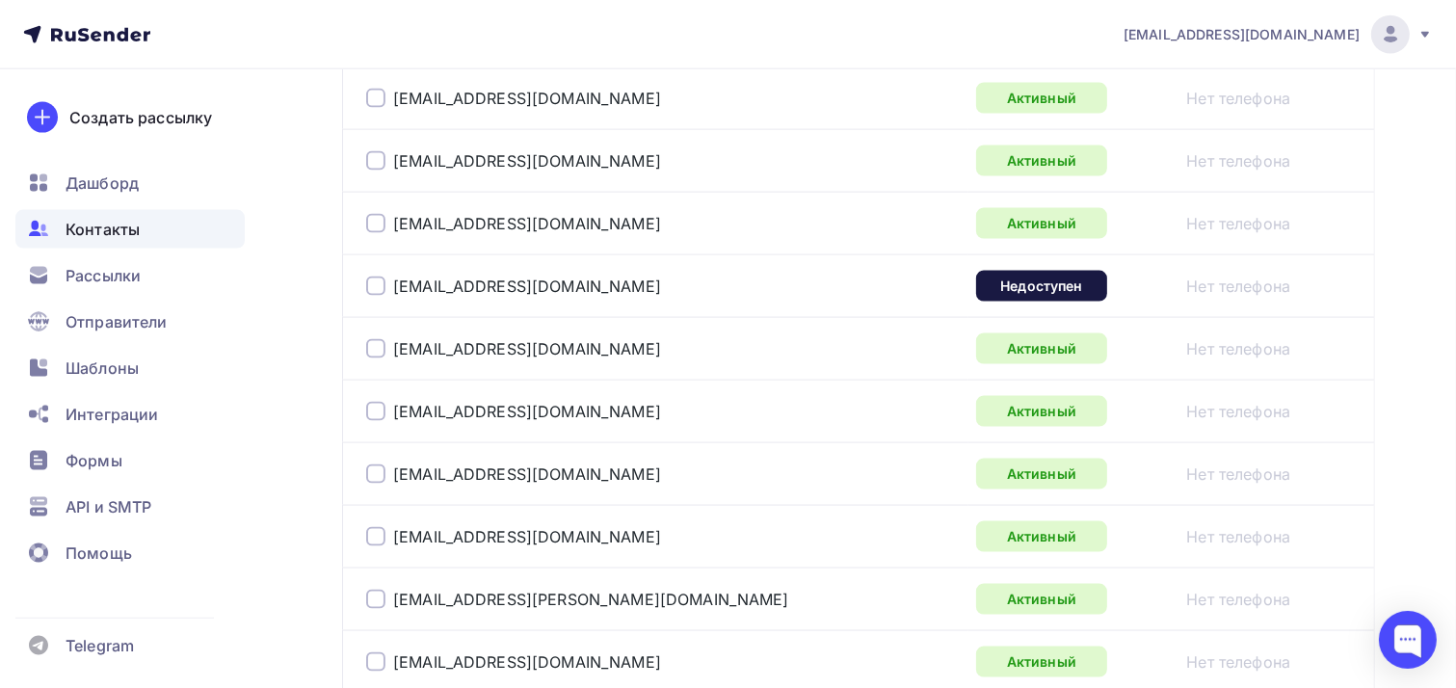
scroll to position [2698, 0]
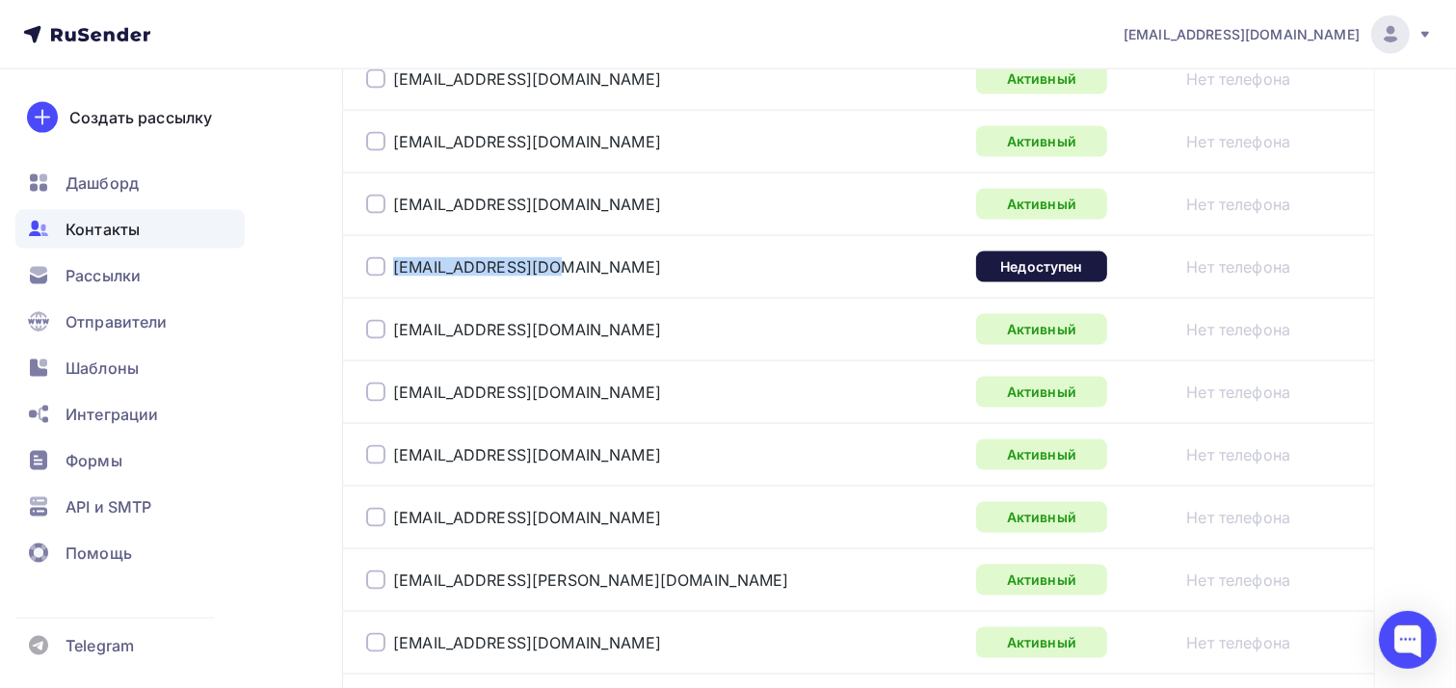
drag, startPoint x: 573, startPoint y: 261, endPoint x: 370, endPoint y: 259, distance: 203.3
click at [370, 259] on div "[EMAIL_ADDRESS][DOMAIN_NAME]" at bounding box center [607, 266] width 482 height 31
copy div "[EMAIL_ADDRESS][DOMAIN_NAME]"
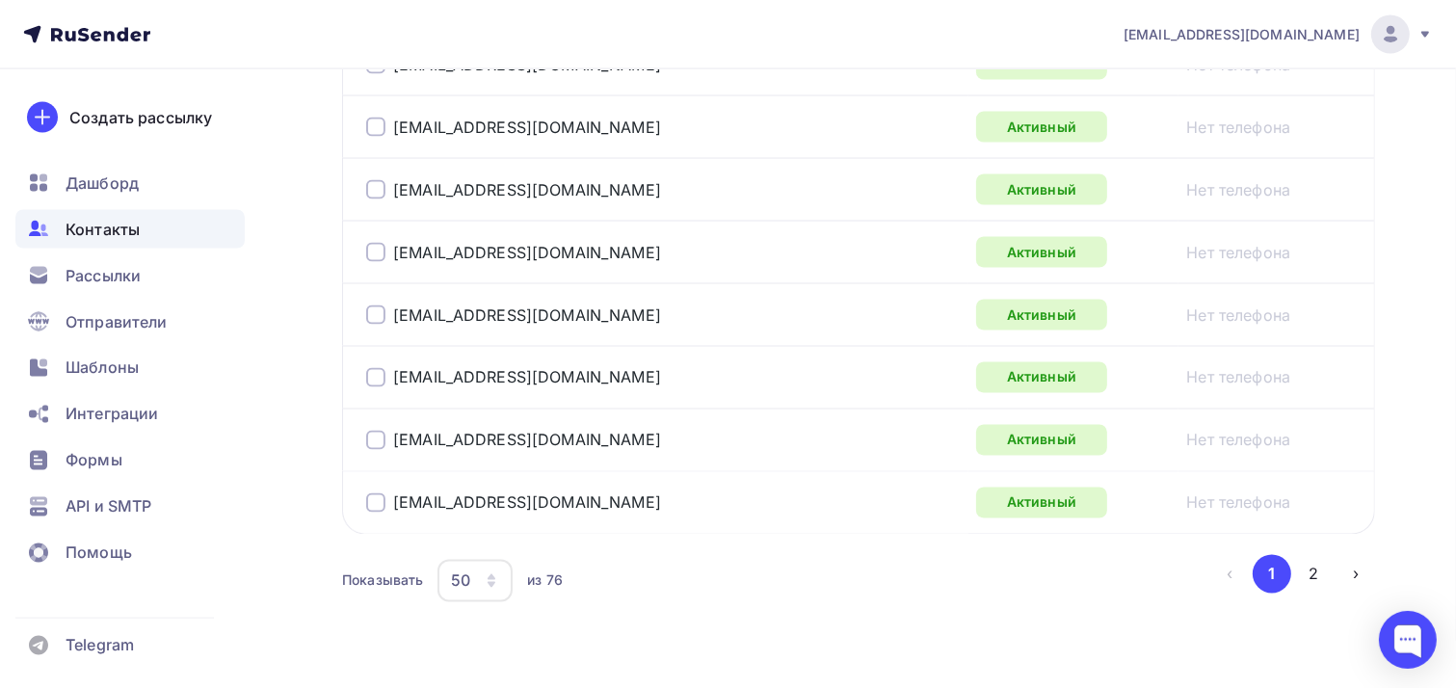
scroll to position [3308, 0]
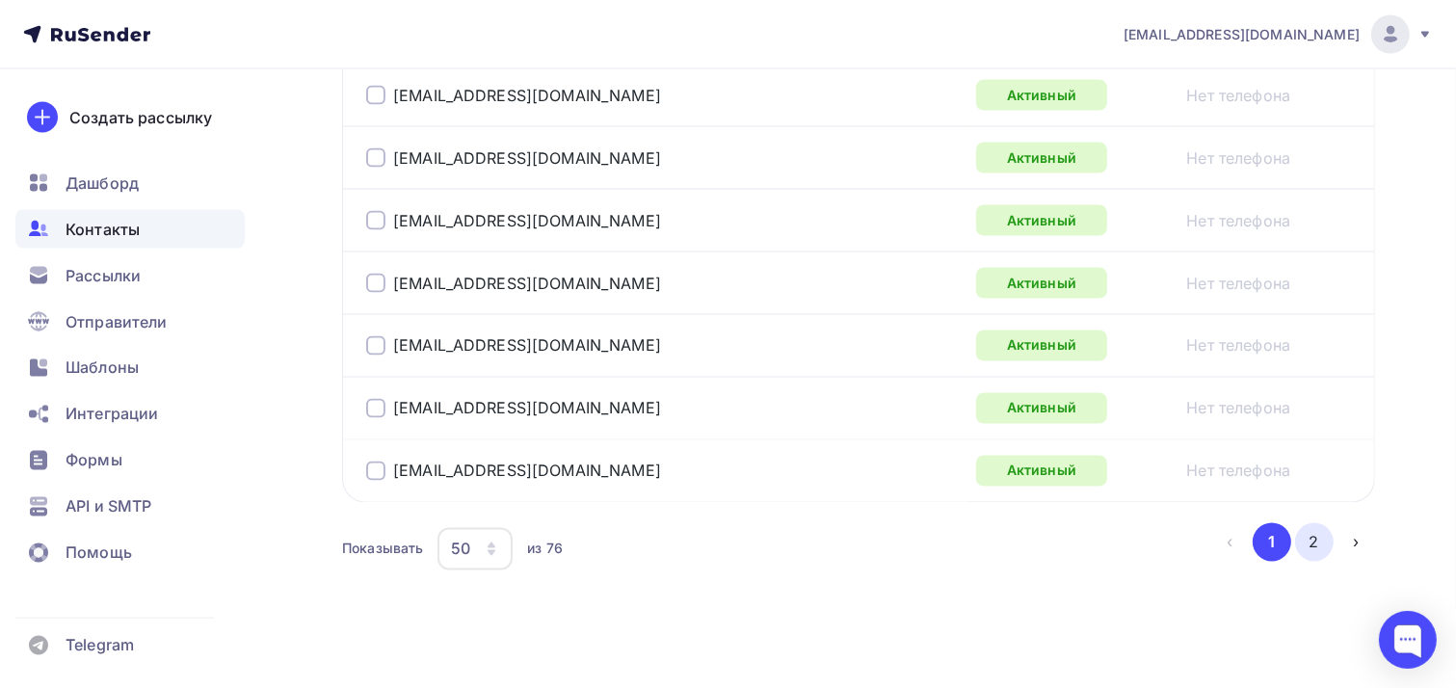
click at [1308, 532] on button "2" at bounding box center [1314, 542] width 39 height 39
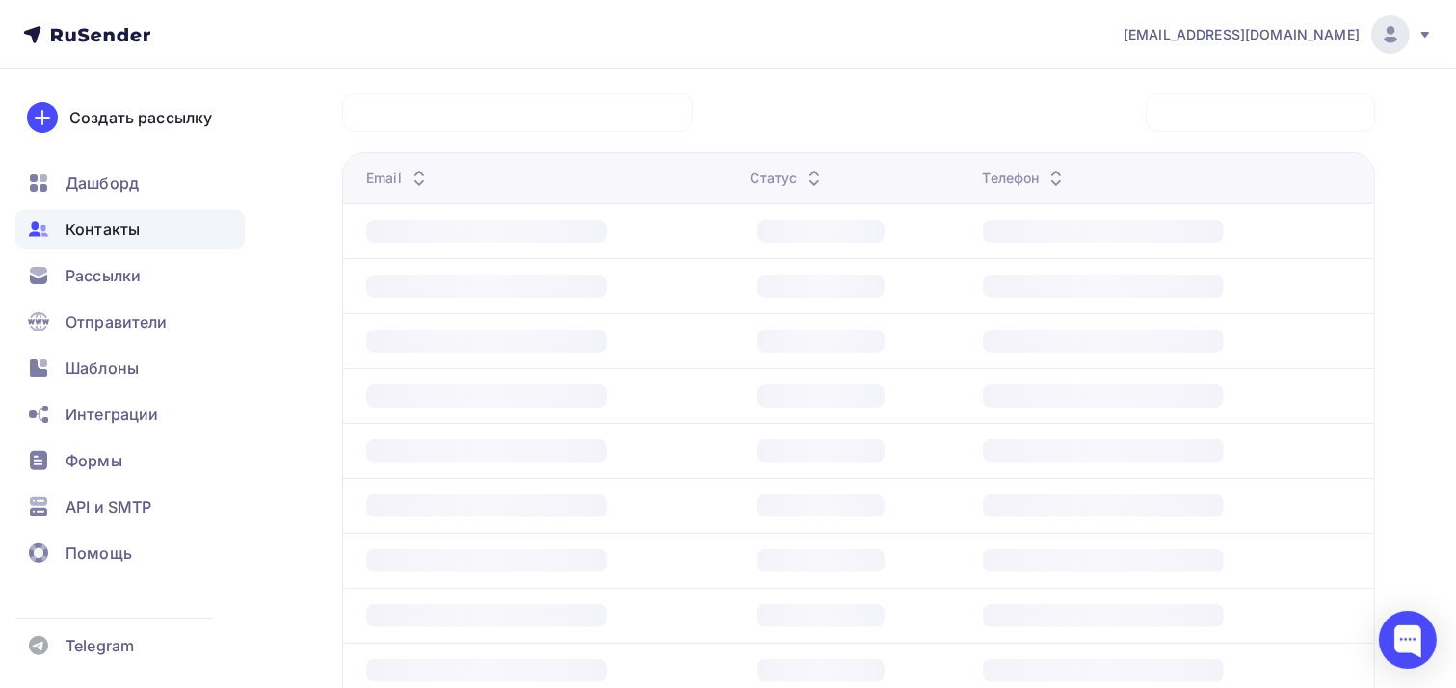
scroll to position [466, 0]
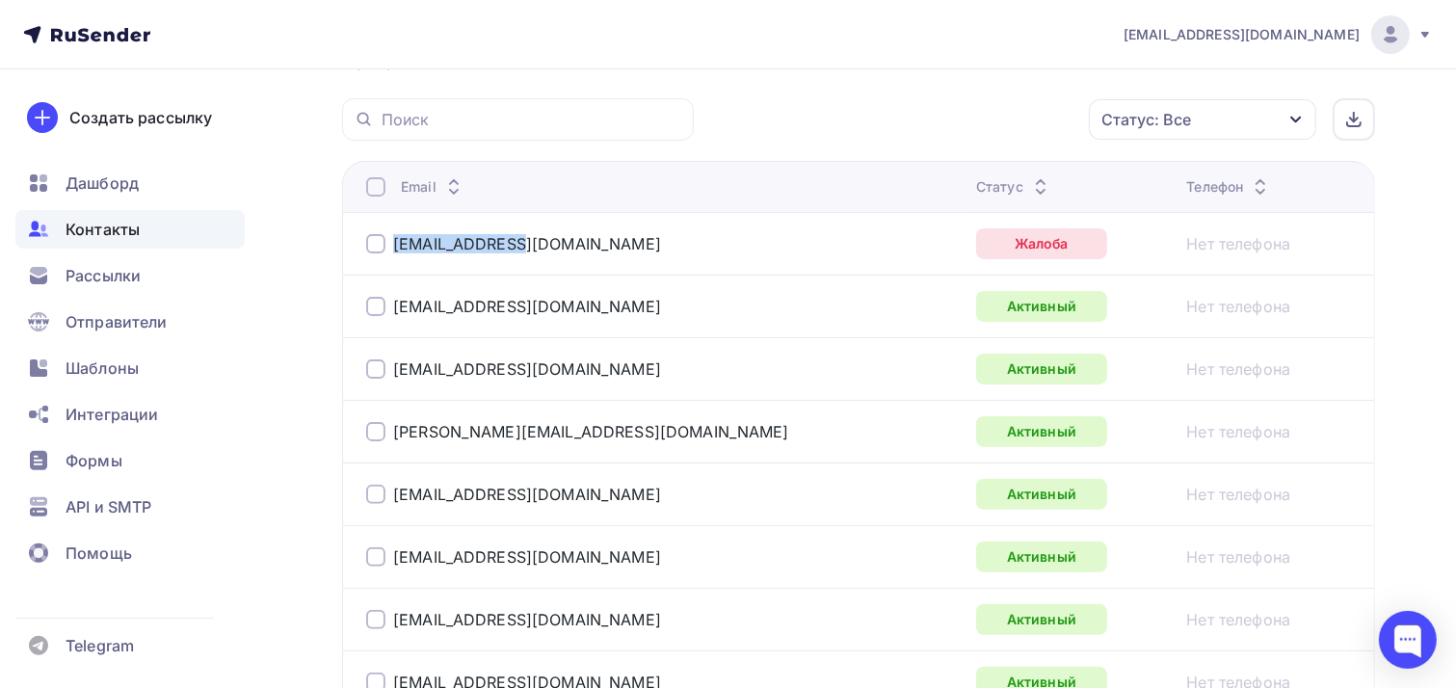
drag, startPoint x: 581, startPoint y: 252, endPoint x: 376, endPoint y: 250, distance: 205.3
click at [376, 250] on div "[EMAIL_ADDRESS][DOMAIN_NAME]" at bounding box center [607, 243] width 482 height 31
copy div "[EMAIL_ADDRESS][DOMAIN_NAME]"
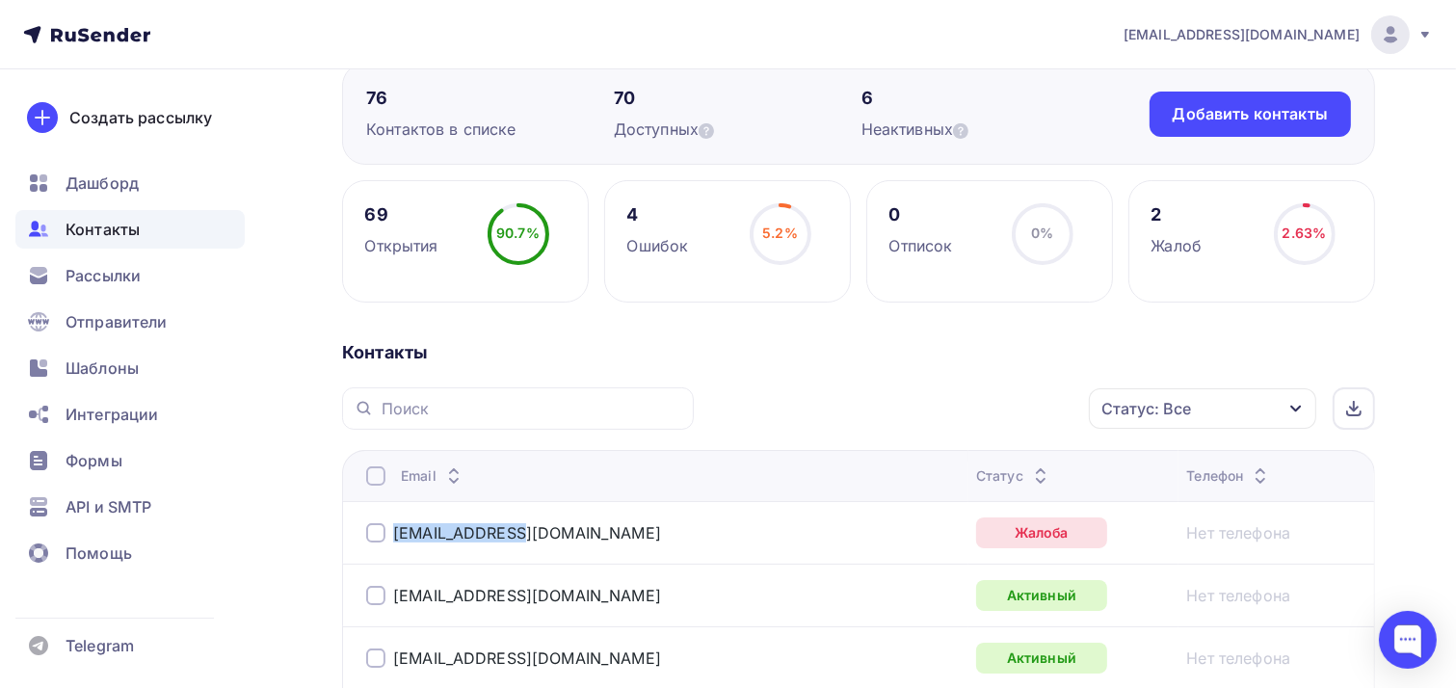
scroll to position [0, 0]
